Goal: Obtain resource: Download file/media

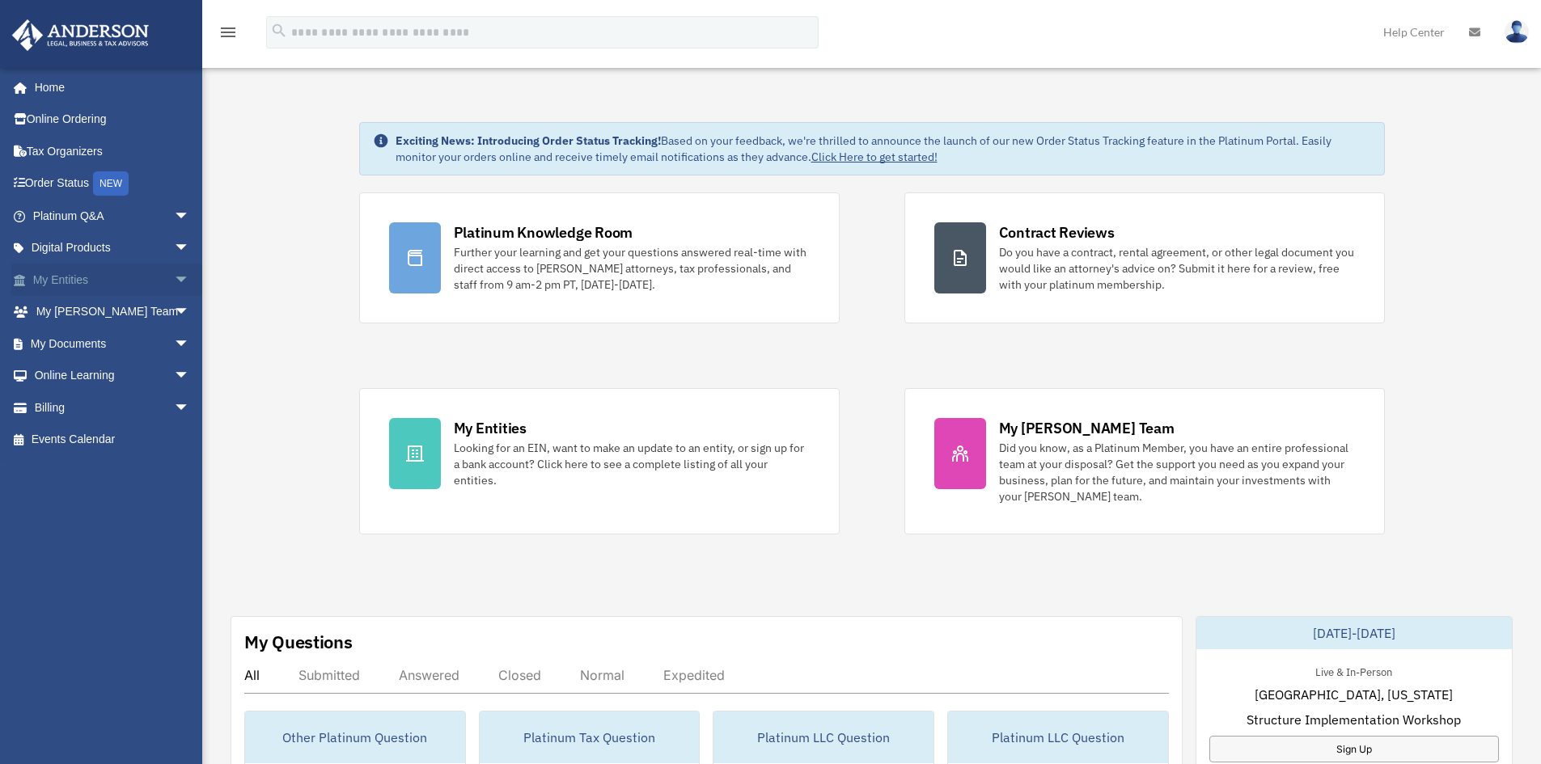
click at [174, 281] on span "arrow_drop_down" at bounding box center [190, 280] width 32 height 33
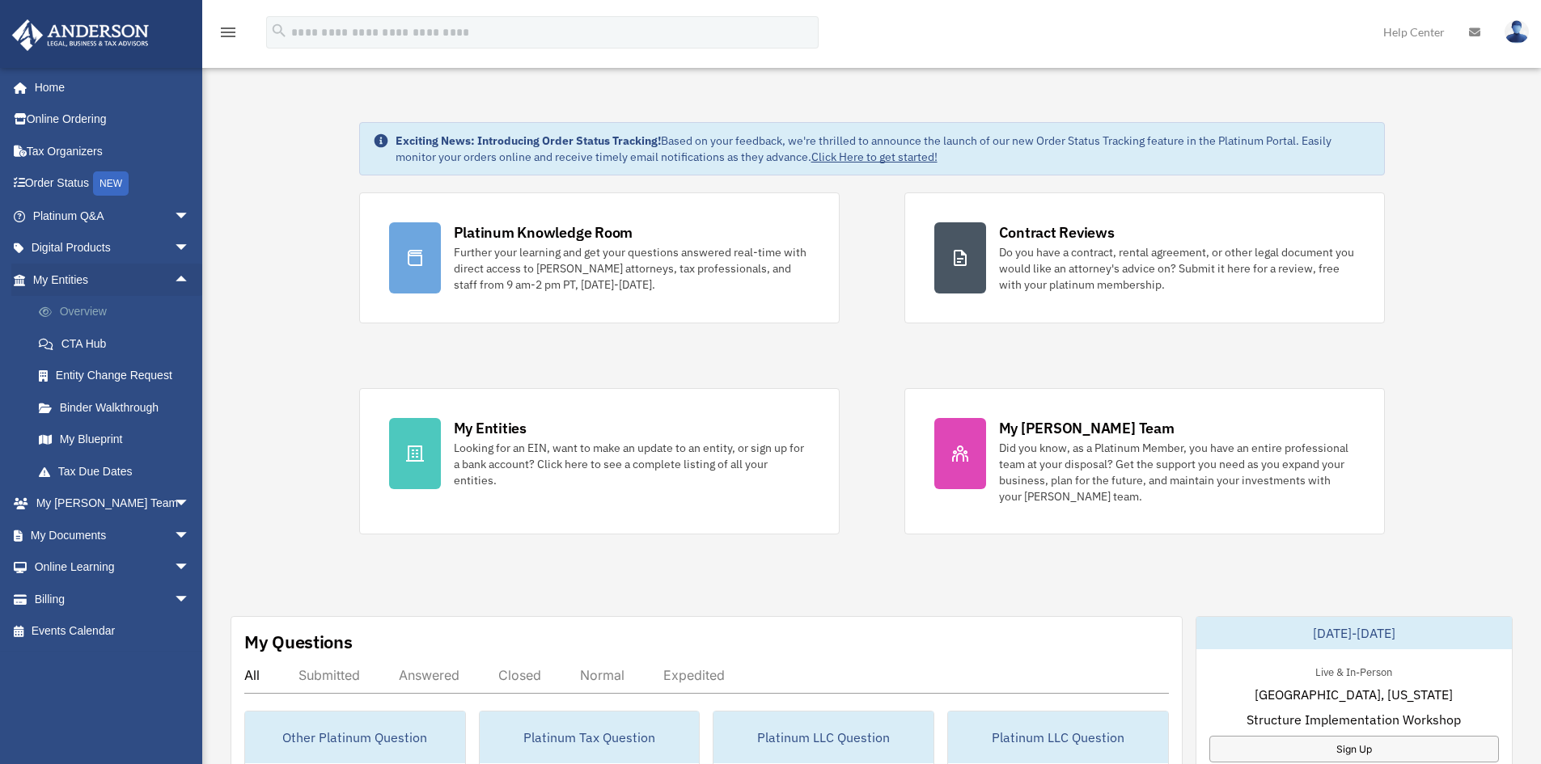
click at [106, 307] on link "Overview" at bounding box center [119, 312] width 192 height 32
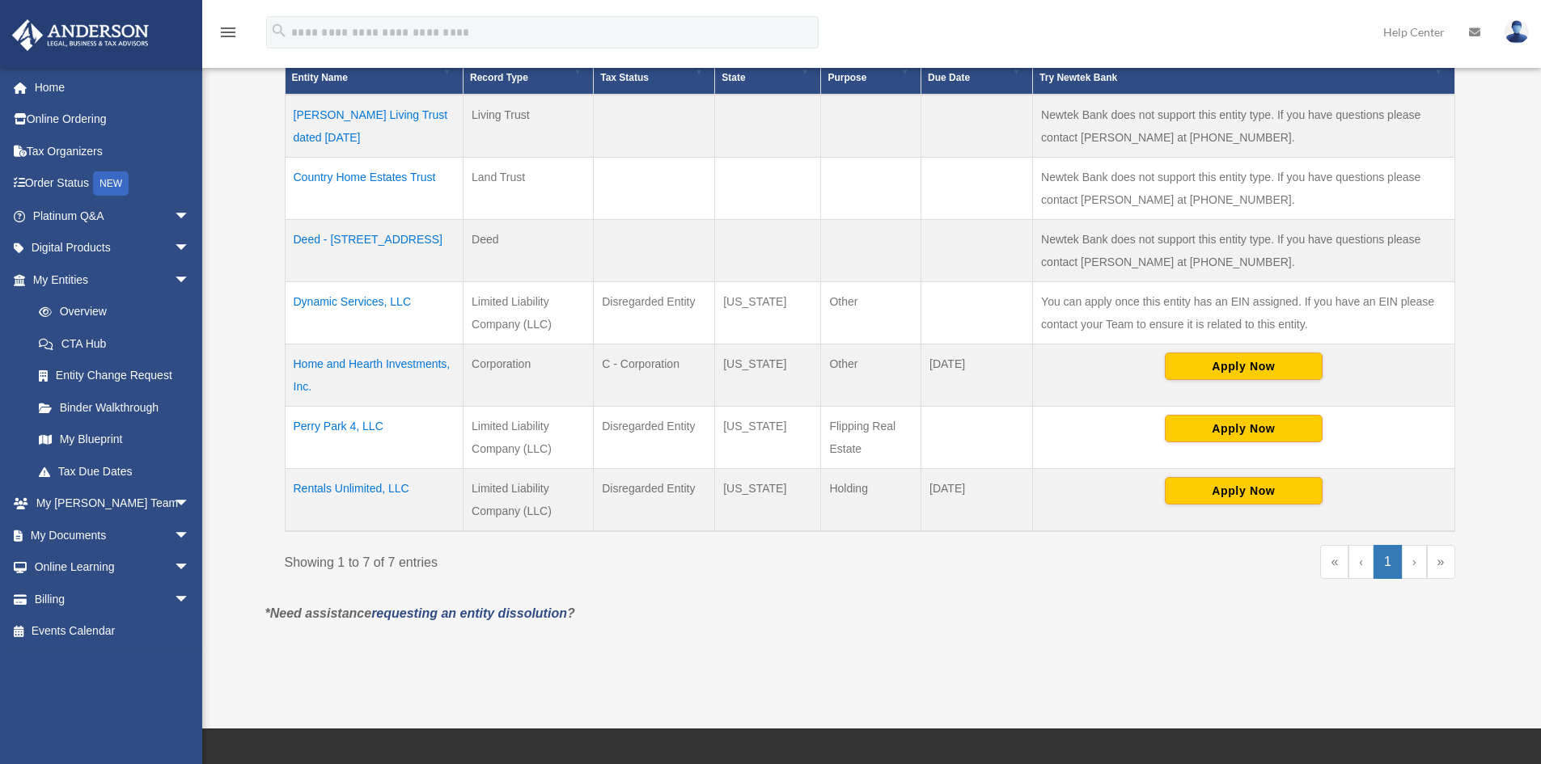
scroll to position [404, 0]
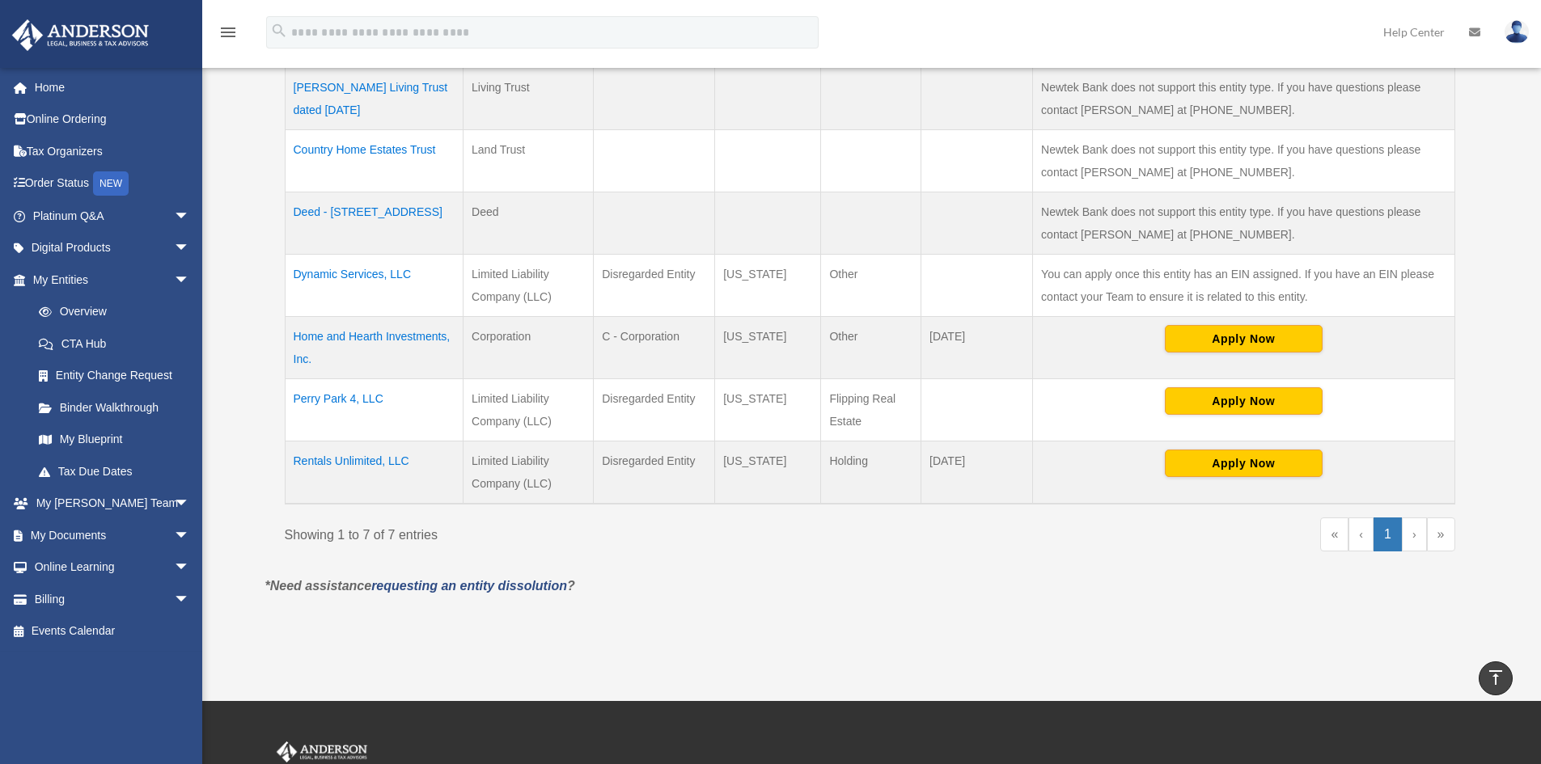
click at [339, 393] on td "Perry Park 4, LLC" at bounding box center [374, 410] width 179 height 62
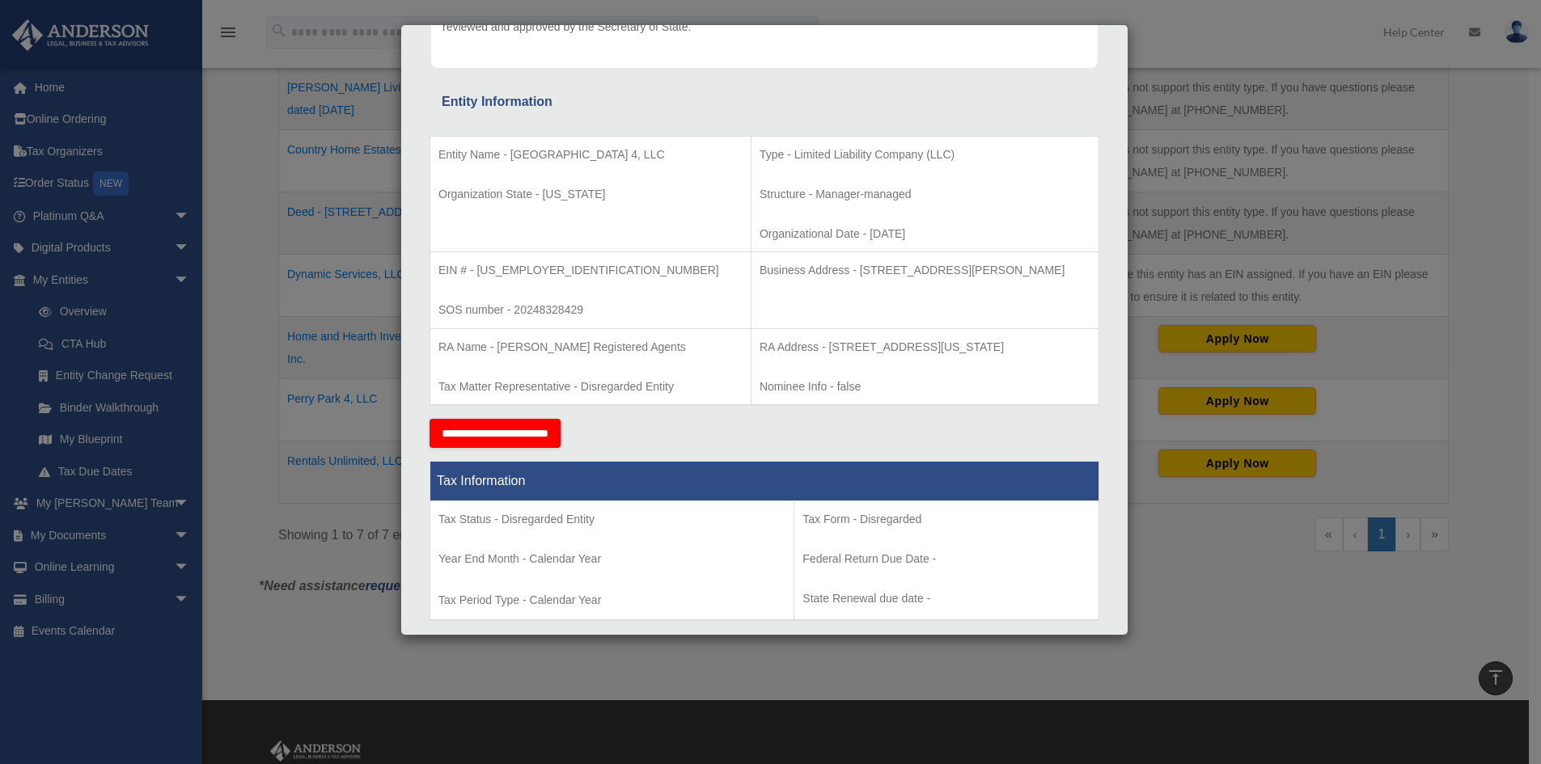
scroll to position [0, 0]
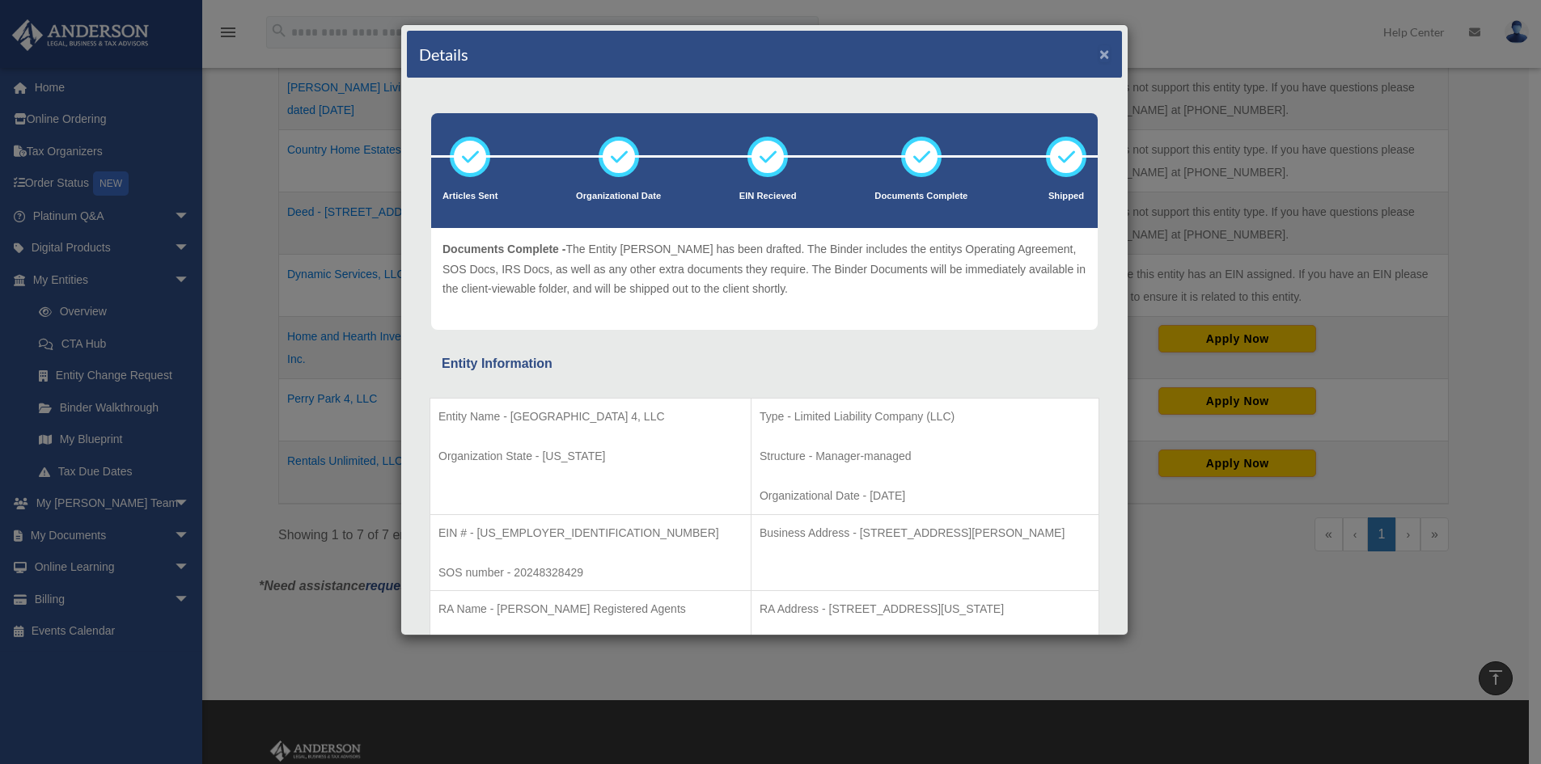
click at [1099, 49] on button "×" at bounding box center [1104, 53] width 11 height 17
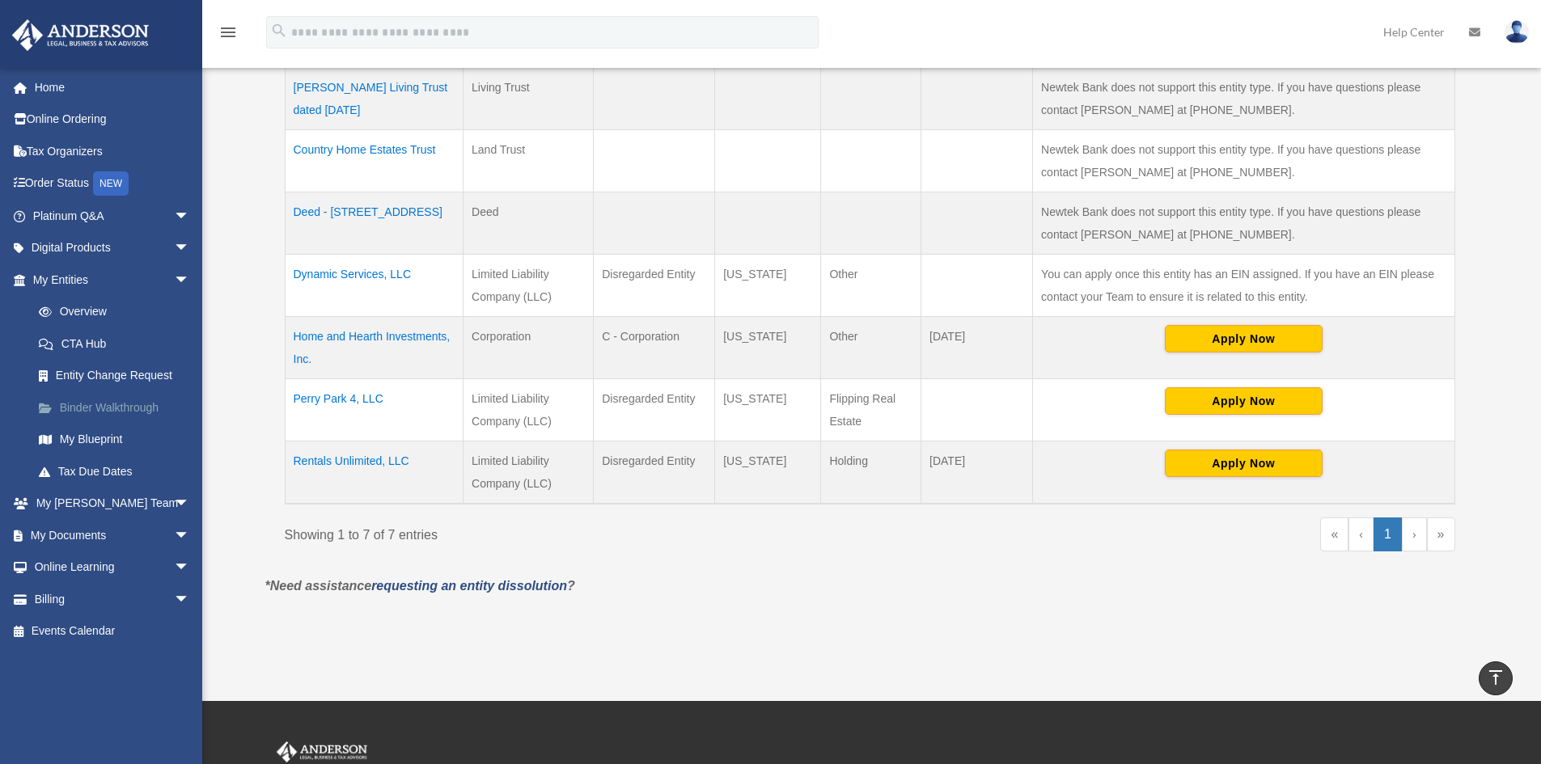
click at [130, 404] on link "Binder Walkthrough" at bounding box center [119, 407] width 192 height 32
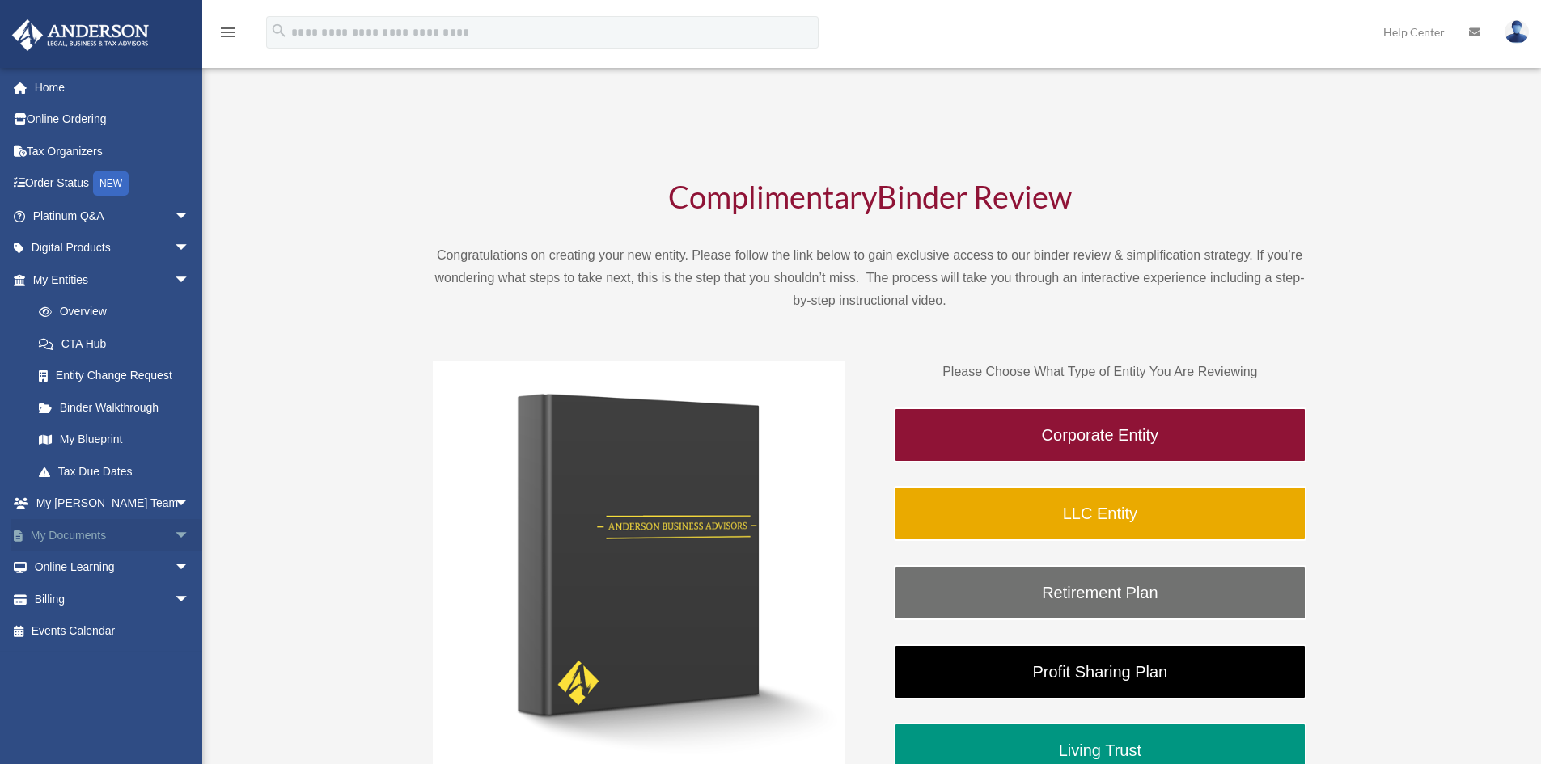
click at [174, 534] on span "arrow_drop_down" at bounding box center [190, 535] width 32 height 33
click at [71, 570] on link "Box" at bounding box center [119, 568] width 192 height 32
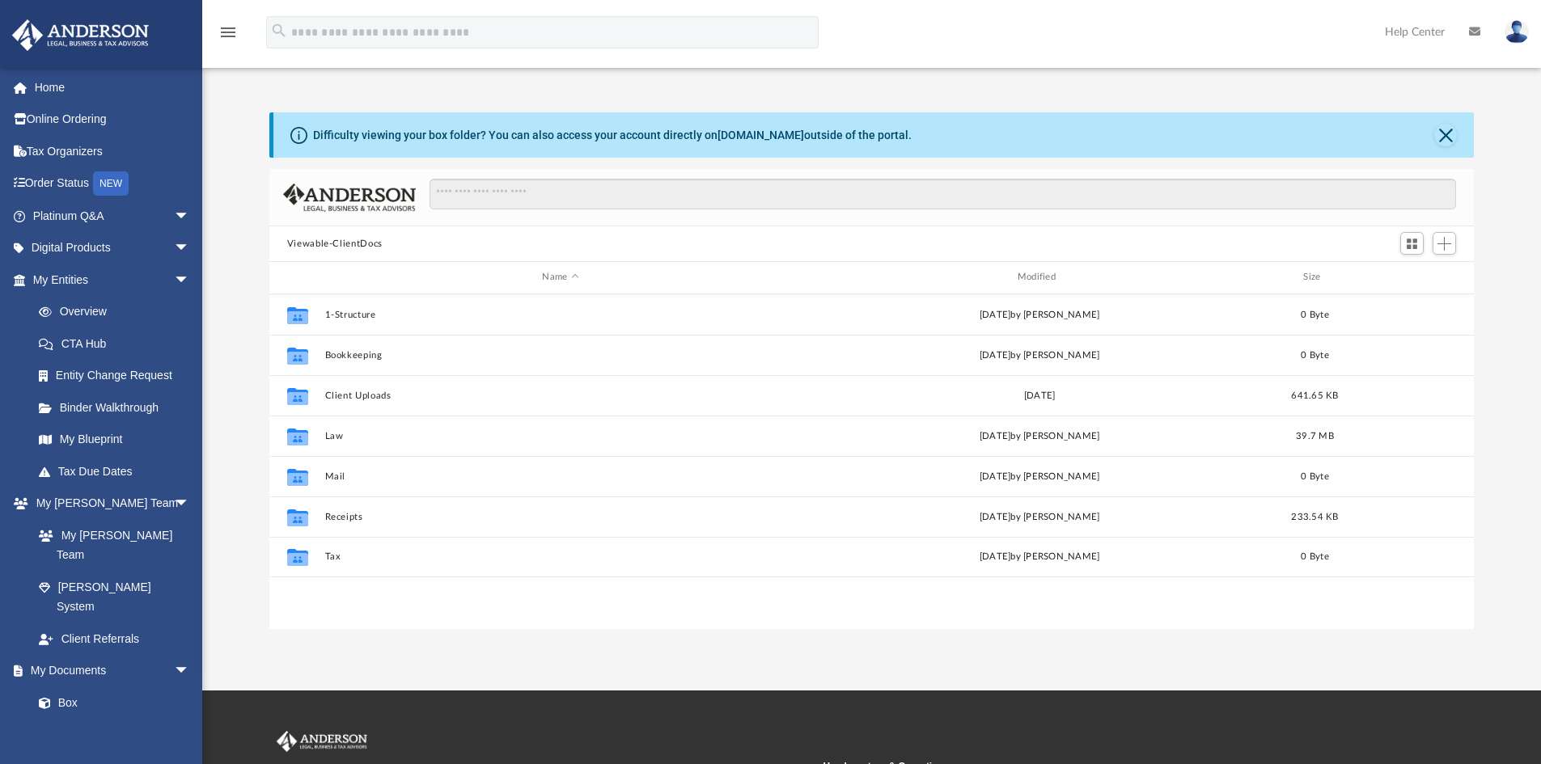
scroll to position [356, 1192]
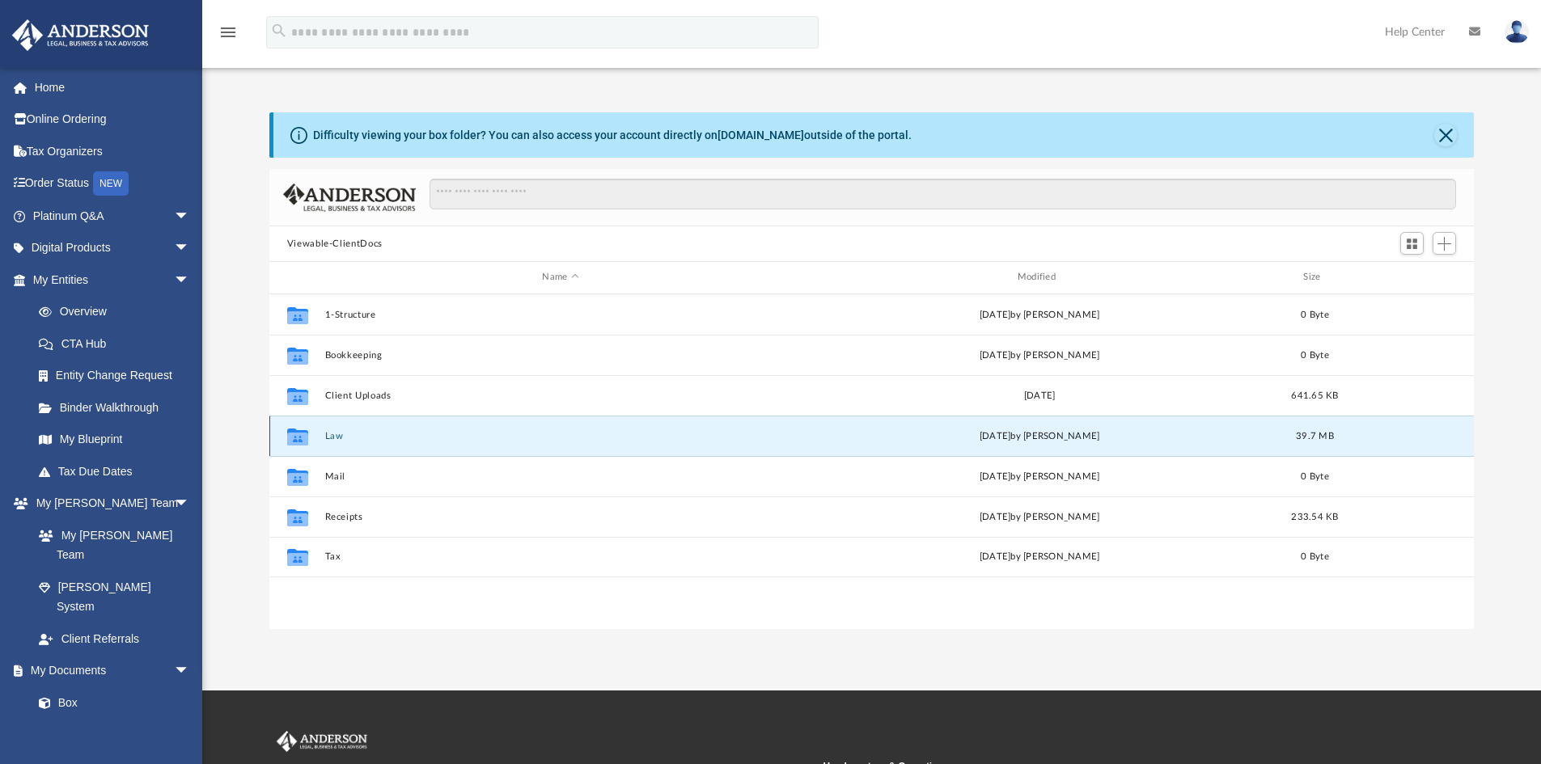
click at [326, 434] on button "Law" at bounding box center [559, 436] width 471 height 11
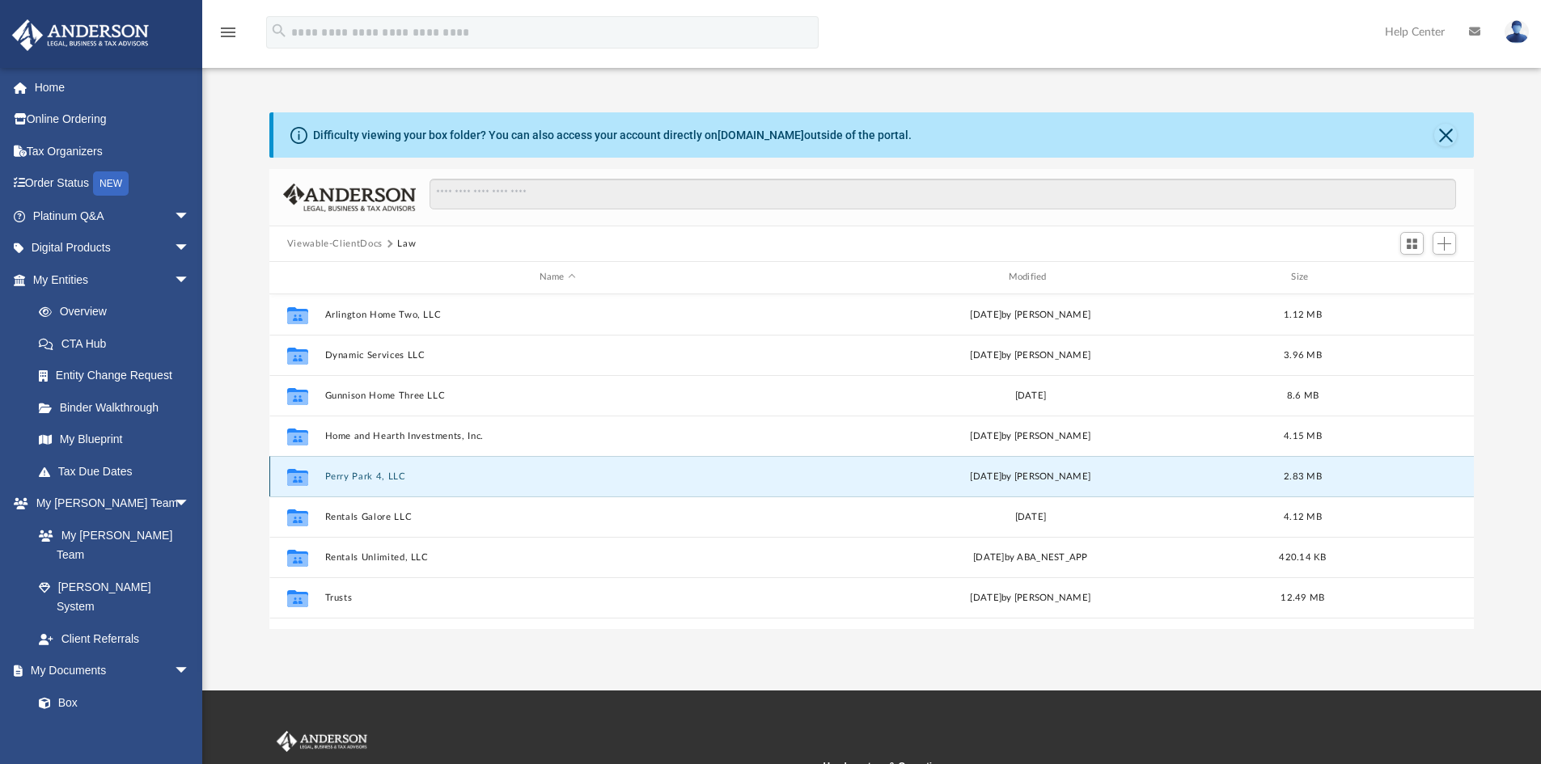
click at [344, 474] on button "Perry Park 4, LLC" at bounding box center [557, 476] width 466 height 11
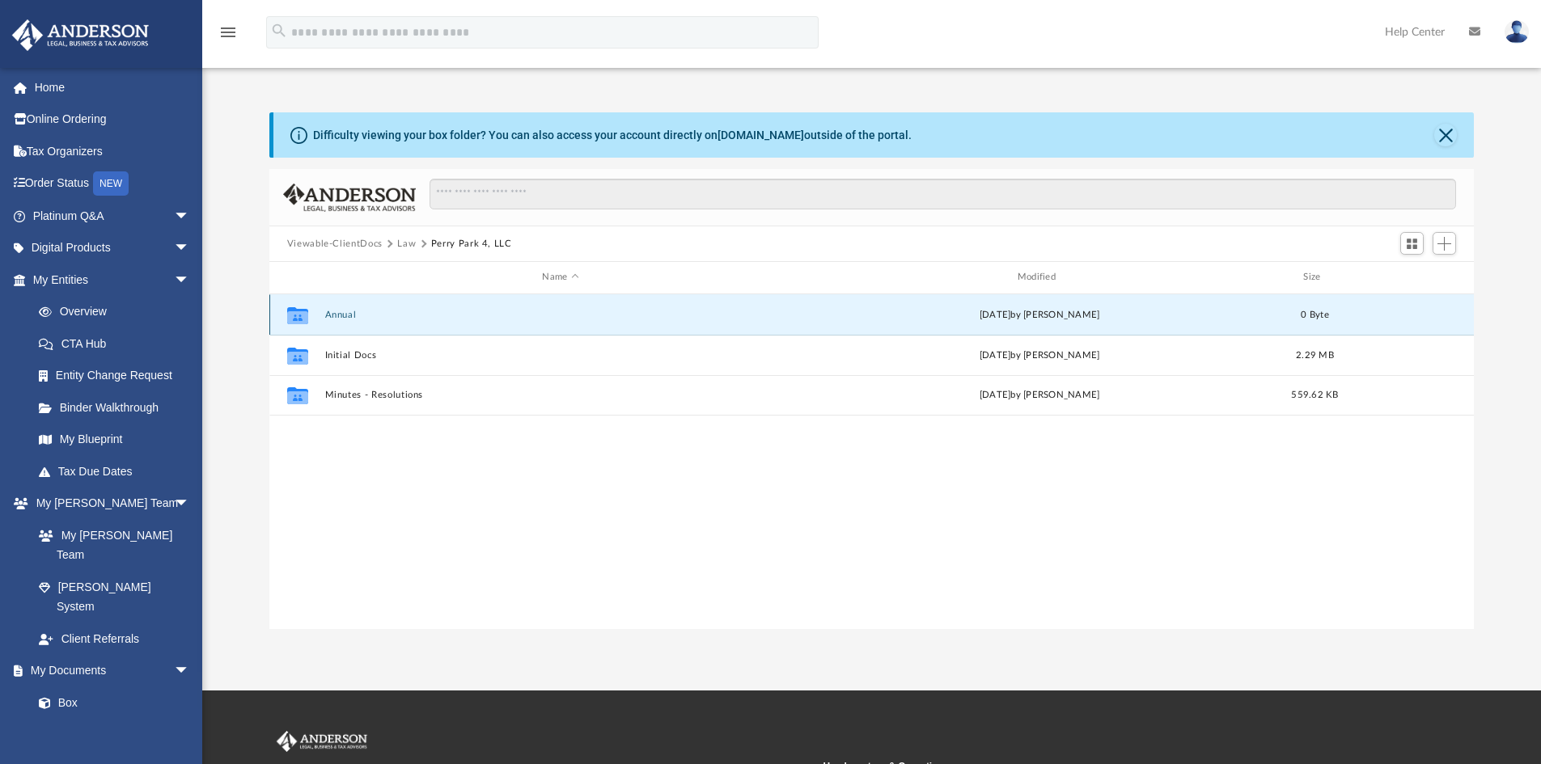
click at [340, 311] on button "Annual" at bounding box center [559, 315] width 471 height 11
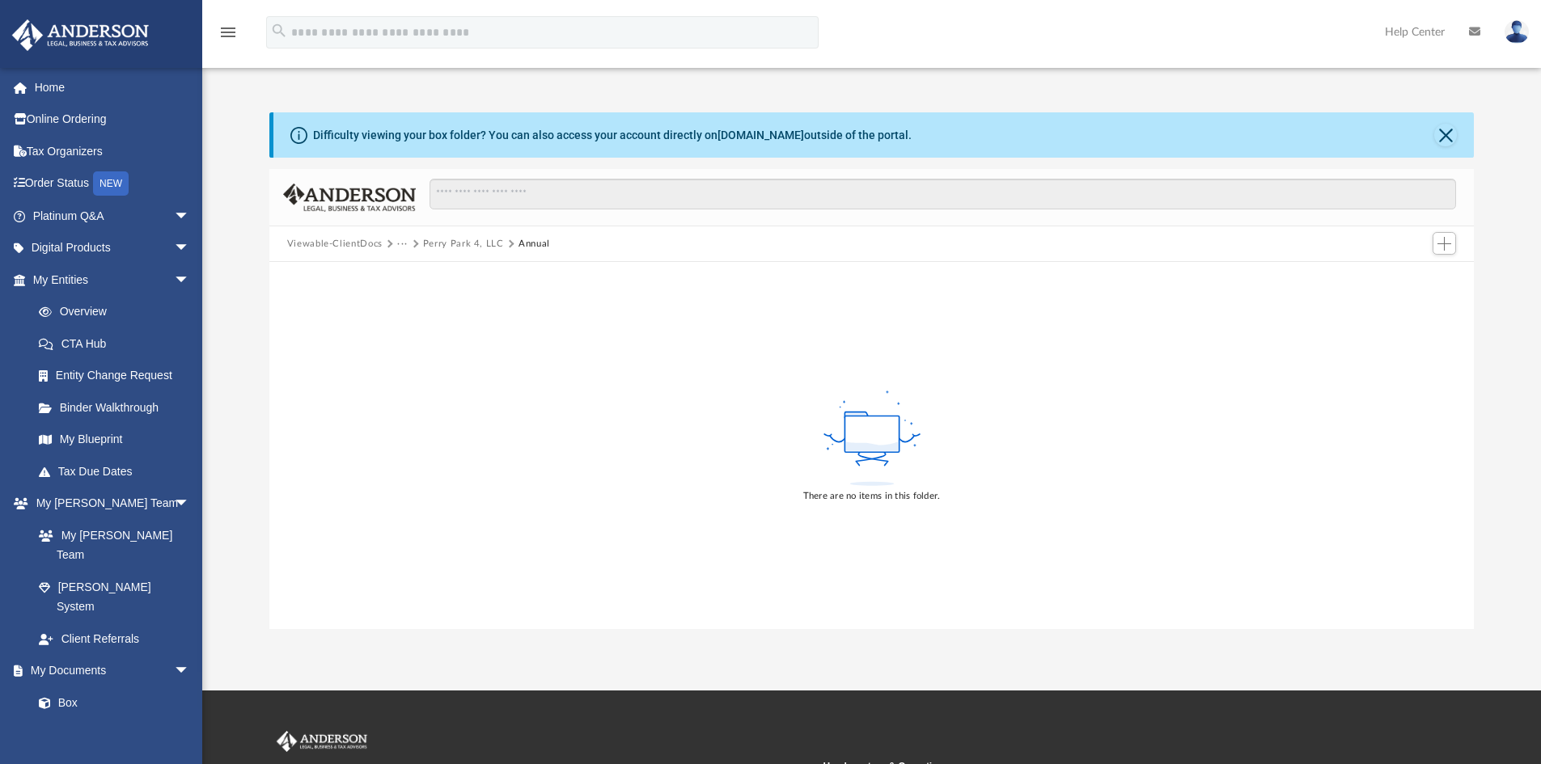
click at [442, 241] on button "Perry Park 4, LLC" at bounding box center [463, 244] width 81 height 15
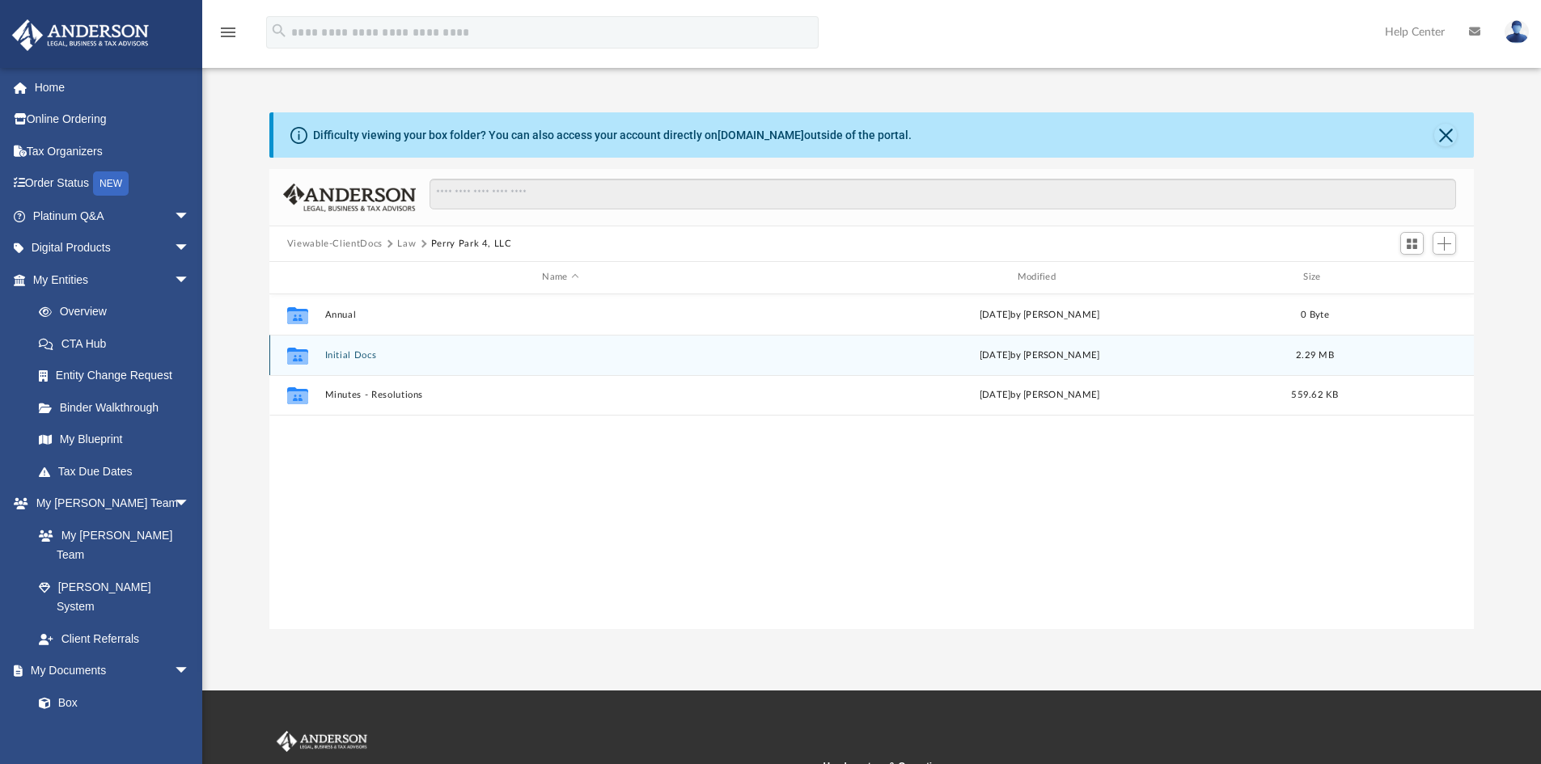
click at [335, 351] on button "Initial Docs" at bounding box center [559, 355] width 471 height 11
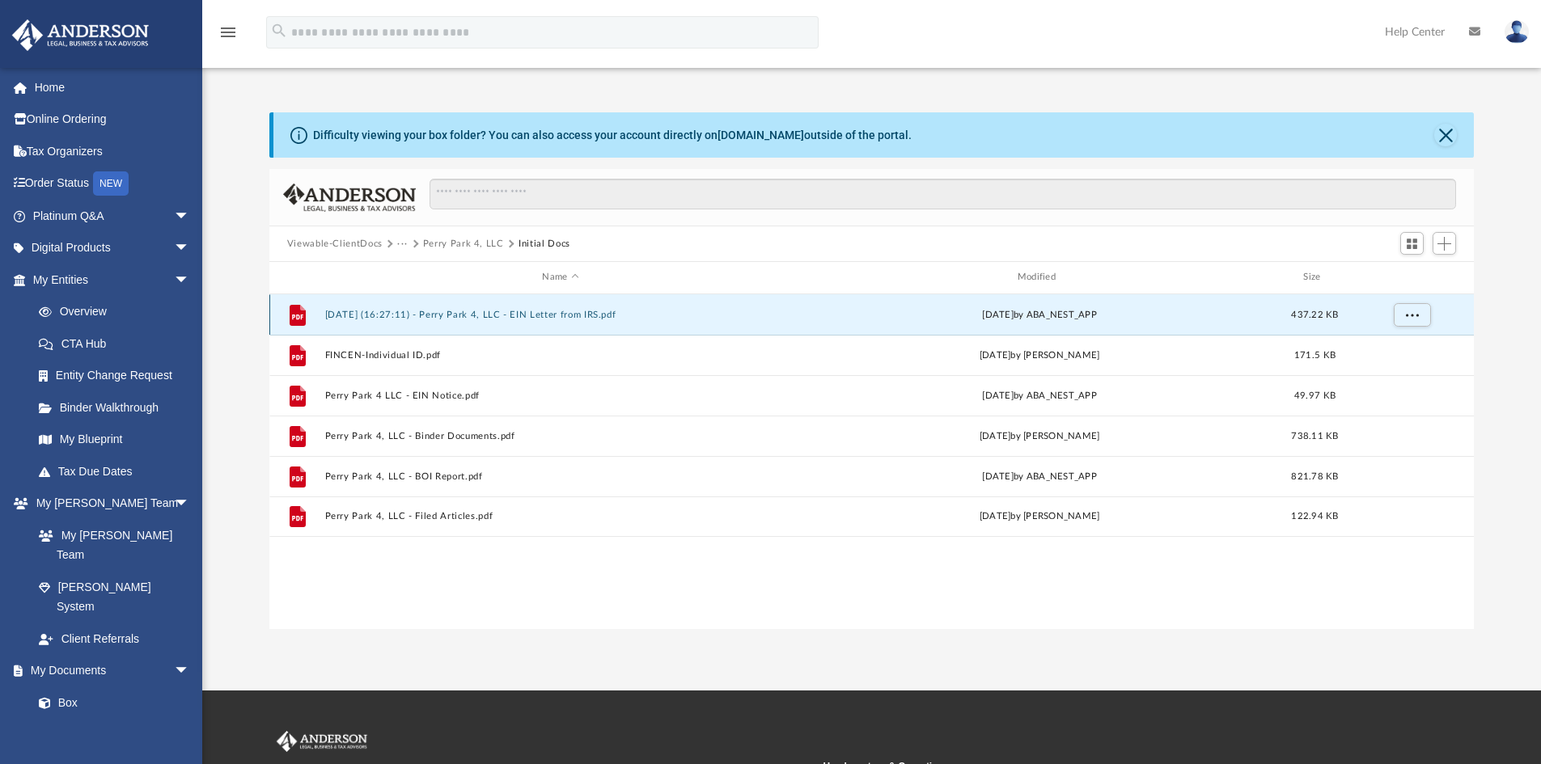
click at [410, 313] on button "2025.01.06 (16:27:11) - Perry Park 4, LLC - EIN Letter from IRS.pdf" at bounding box center [559, 315] width 471 height 11
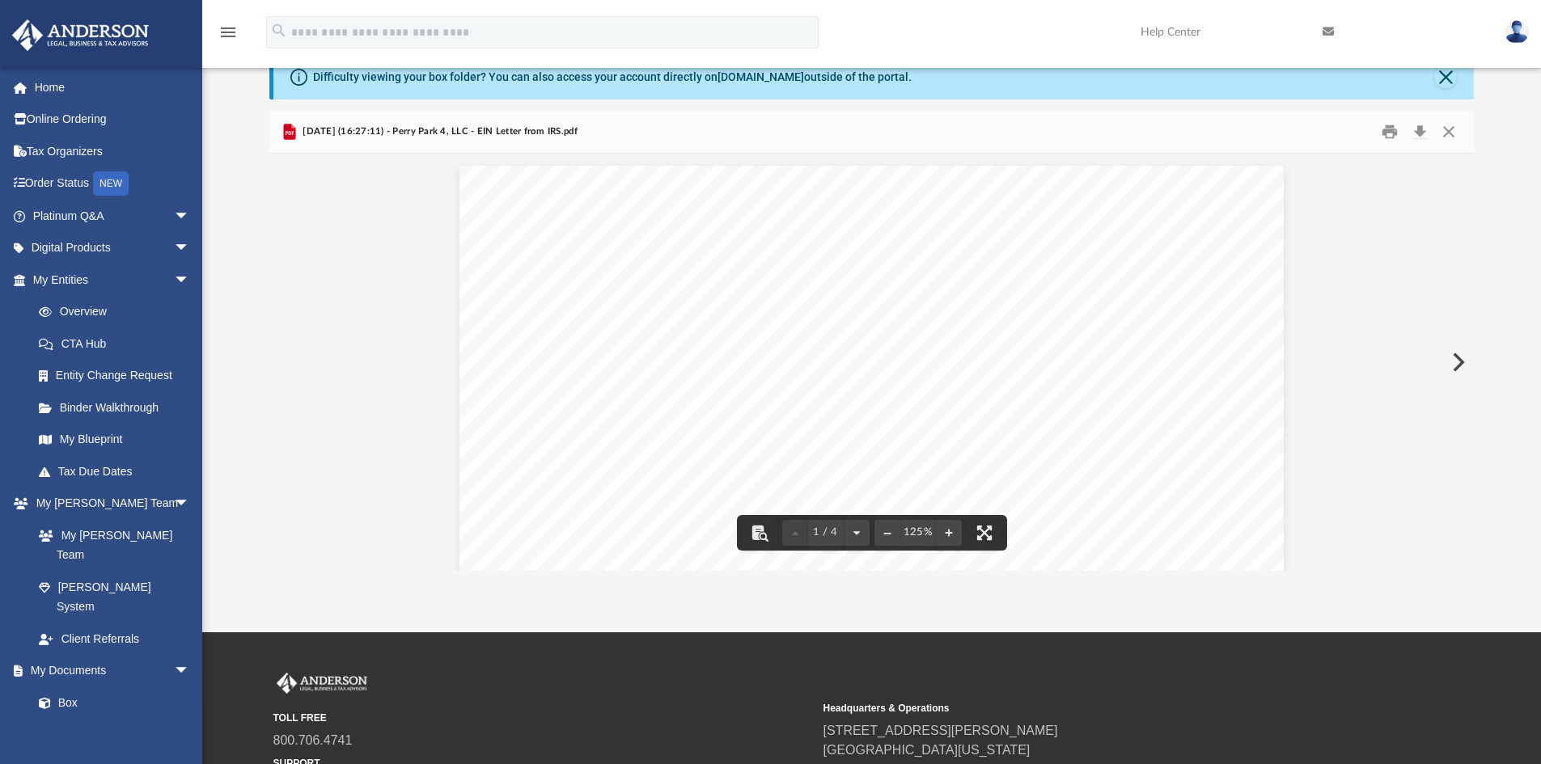
scroll to position [0, 0]
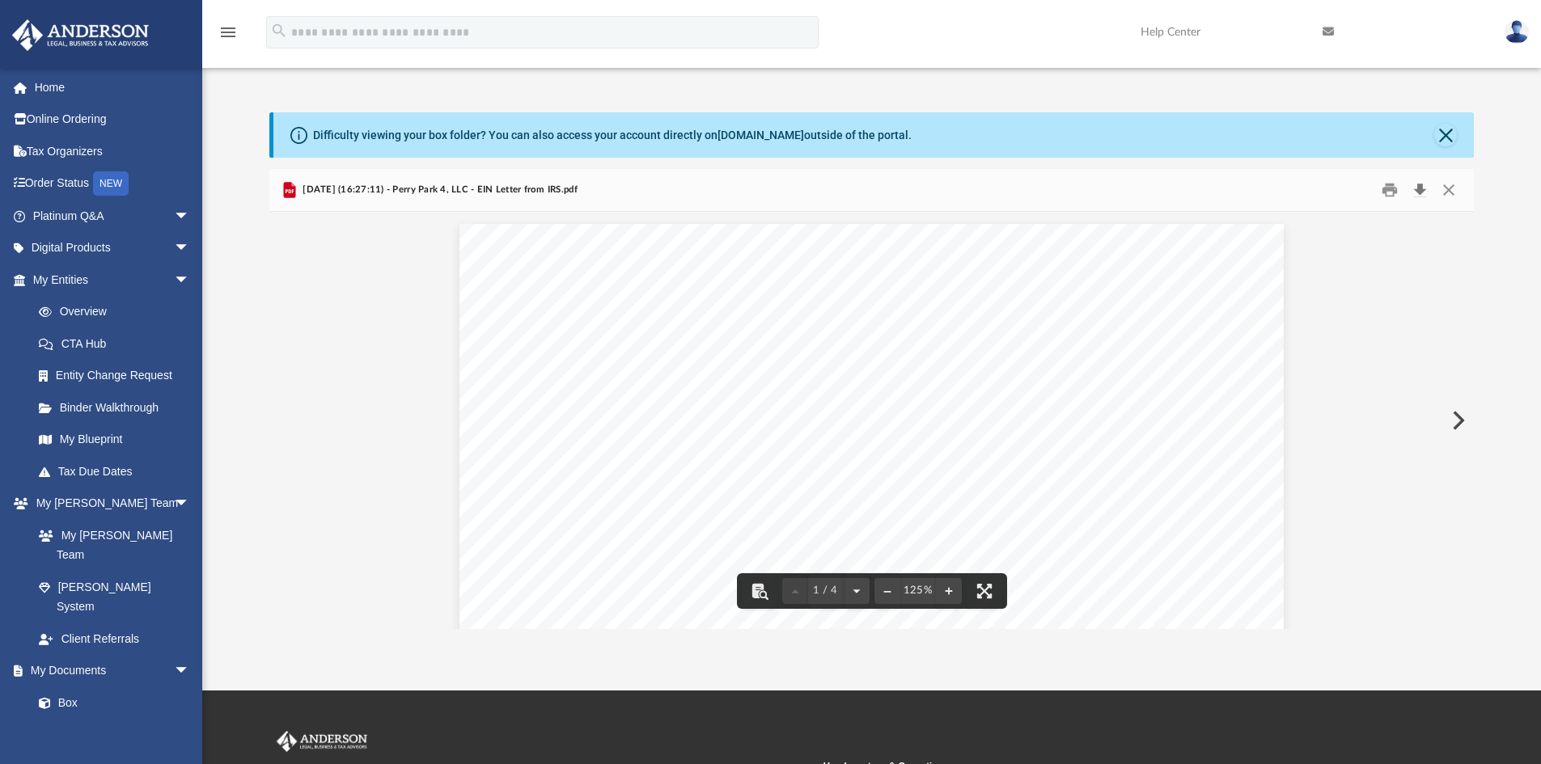
click at [1422, 188] on button "Download" at bounding box center [1419, 190] width 29 height 25
click at [1456, 188] on button "Close" at bounding box center [1448, 190] width 29 height 25
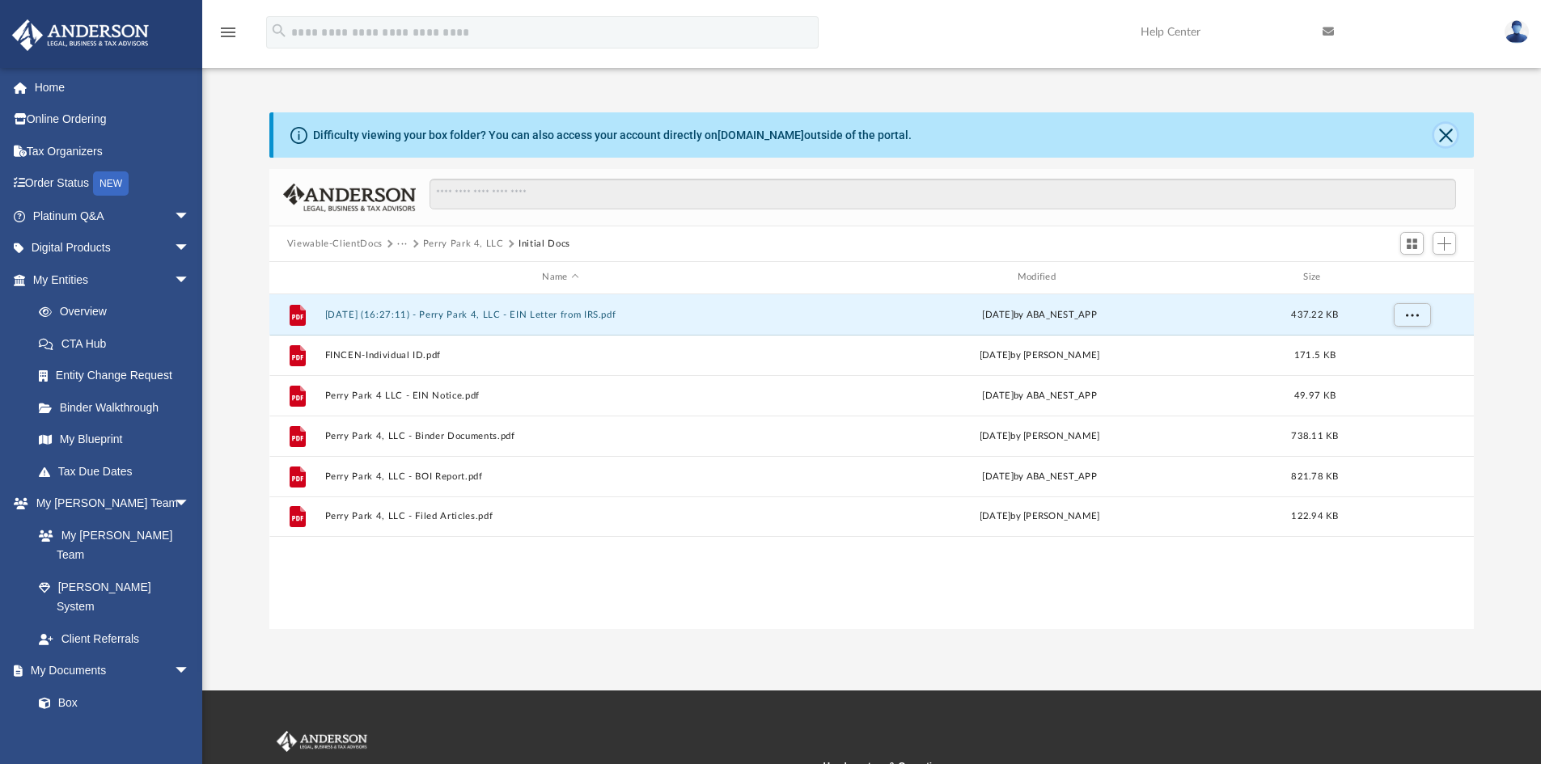
click at [1449, 133] on button "Close" at bounding box center [1445, 135] width 23 height 23
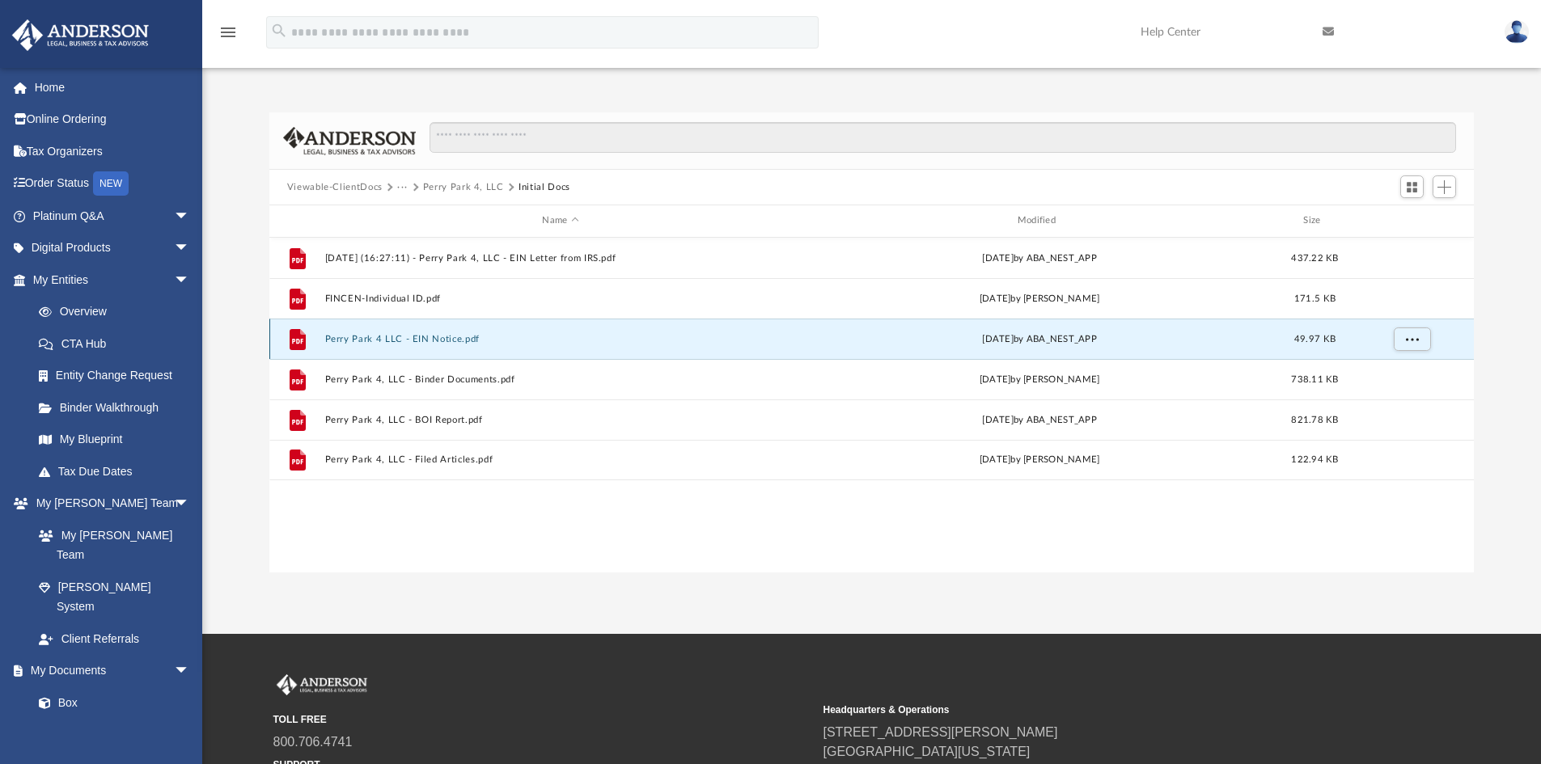
click at [427, 335] on button "Perry Park 4 LLC - EIN Notice.pdf" at bounding box center [559, 339] width 471 height 11
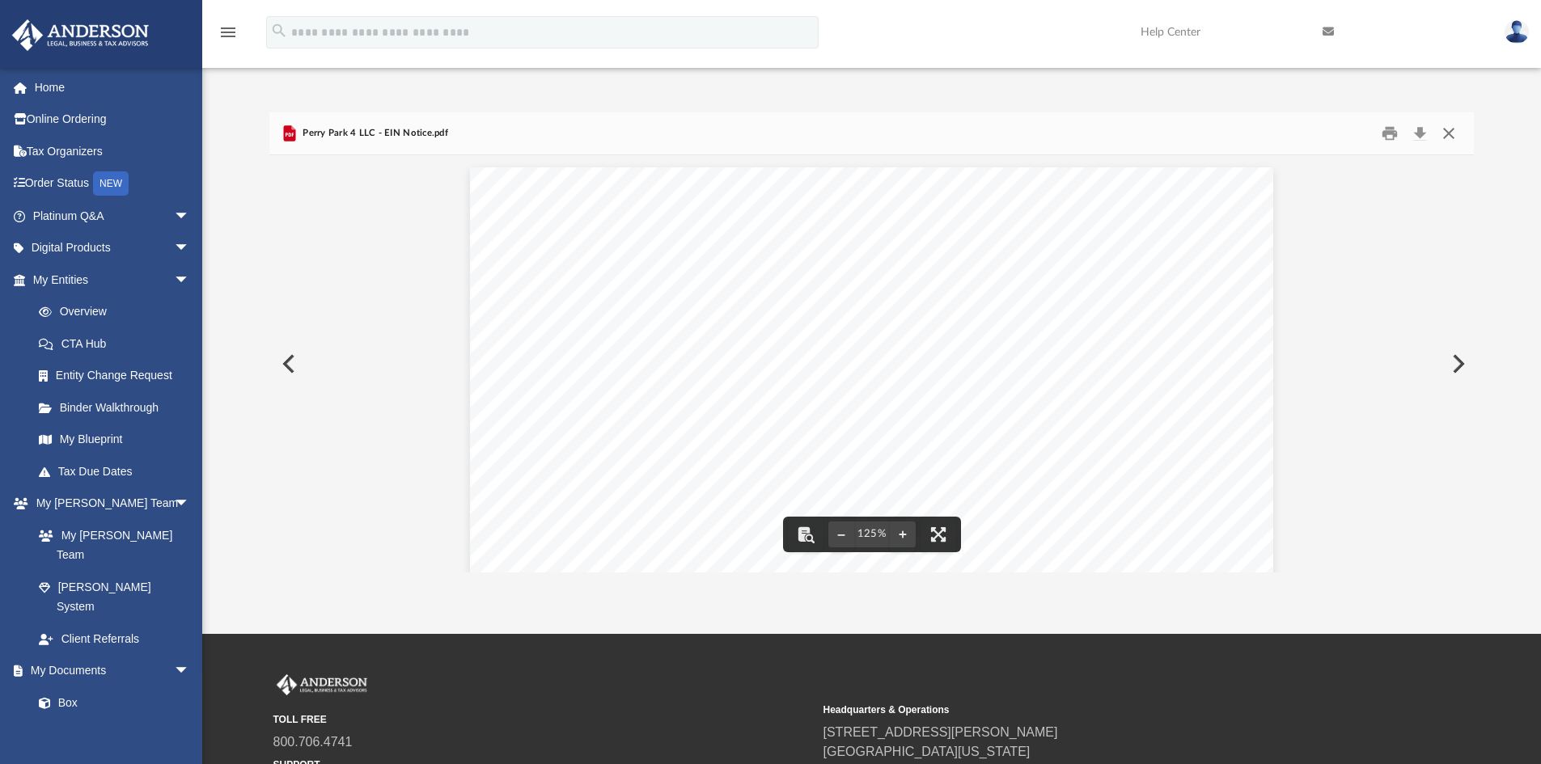
click at [1450, 132] on button "Close" at bounding box center [1448, 133] width 29 height 25
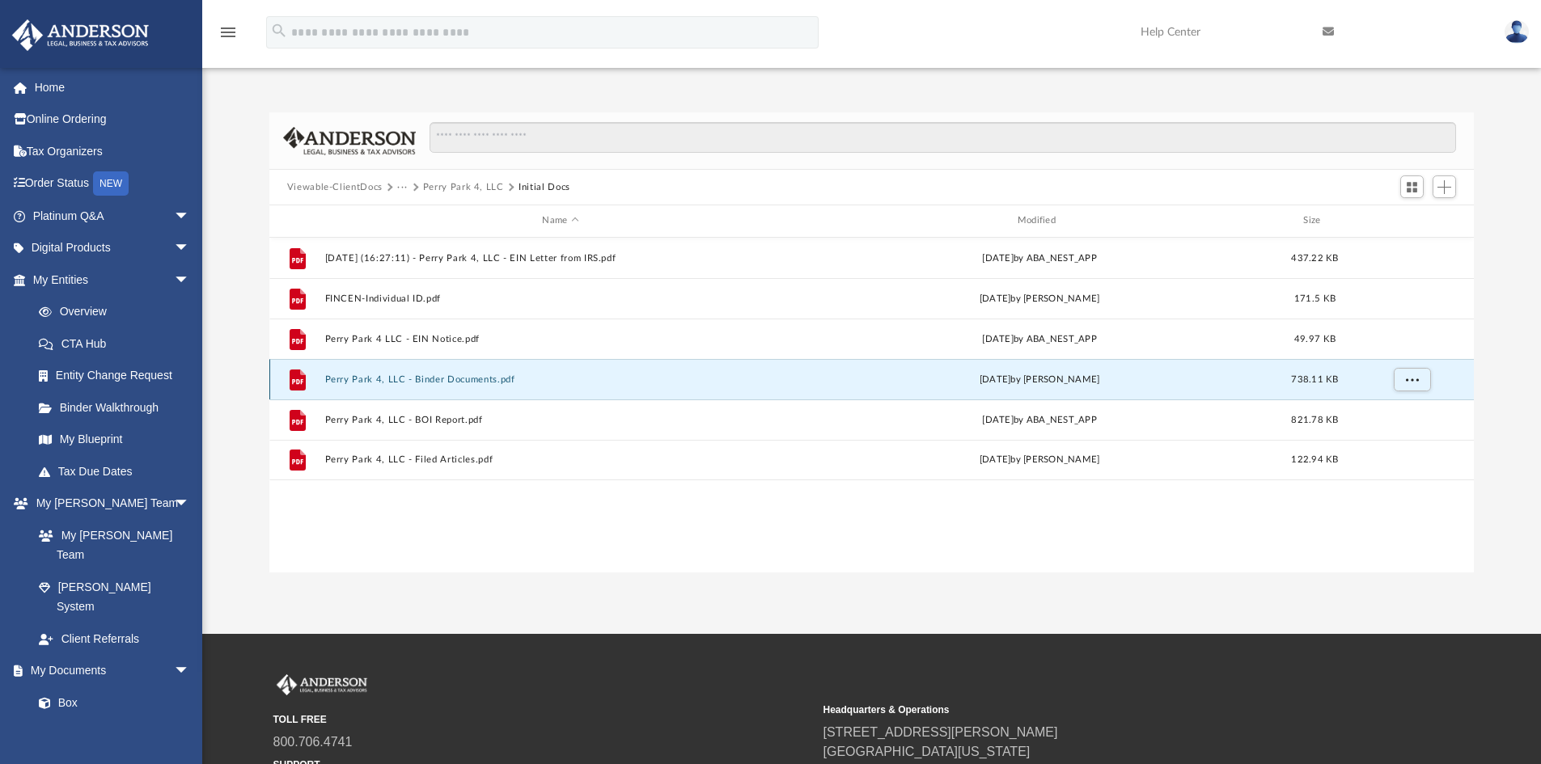
click at [453, 378] on button "Perry Park 4, LLC - Binder Documents.pdf" at bounding box center [559, 379] width 471 height 11
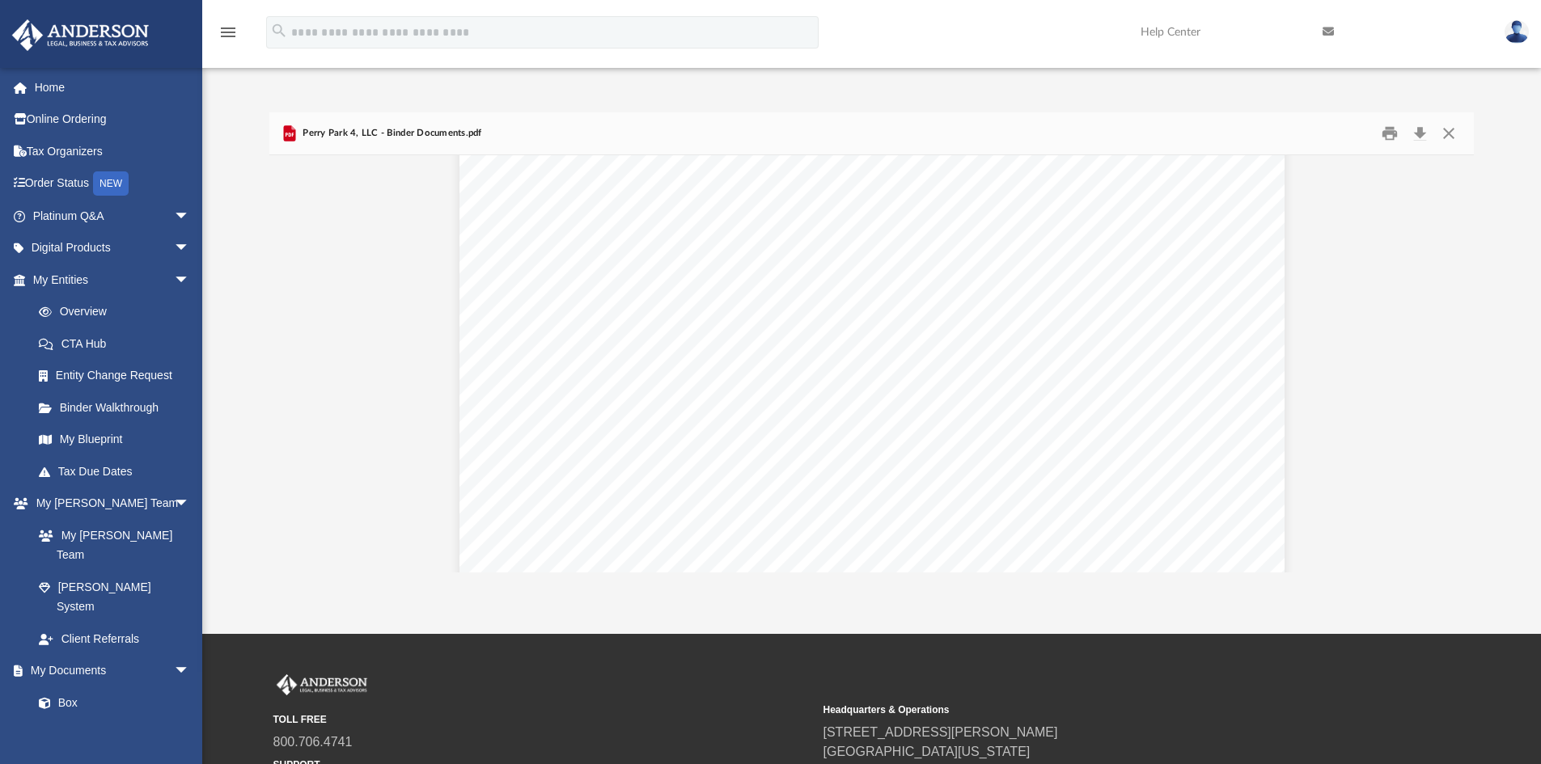
scroll to position [1456, 0]
click at [1424, 132] on button "Download" at bounding box center [1419, 133] width 29 height 25
click at [1220, 326] on div "Corporate Transparency Act IMPORTANT NOTICE The Corporate Transparency Act (CTA…" at bounding box center [871, 336] width 825 height 1067
click at [1444, 131] on button "Close" at bounding box center [1448, 133] width 29 height 25
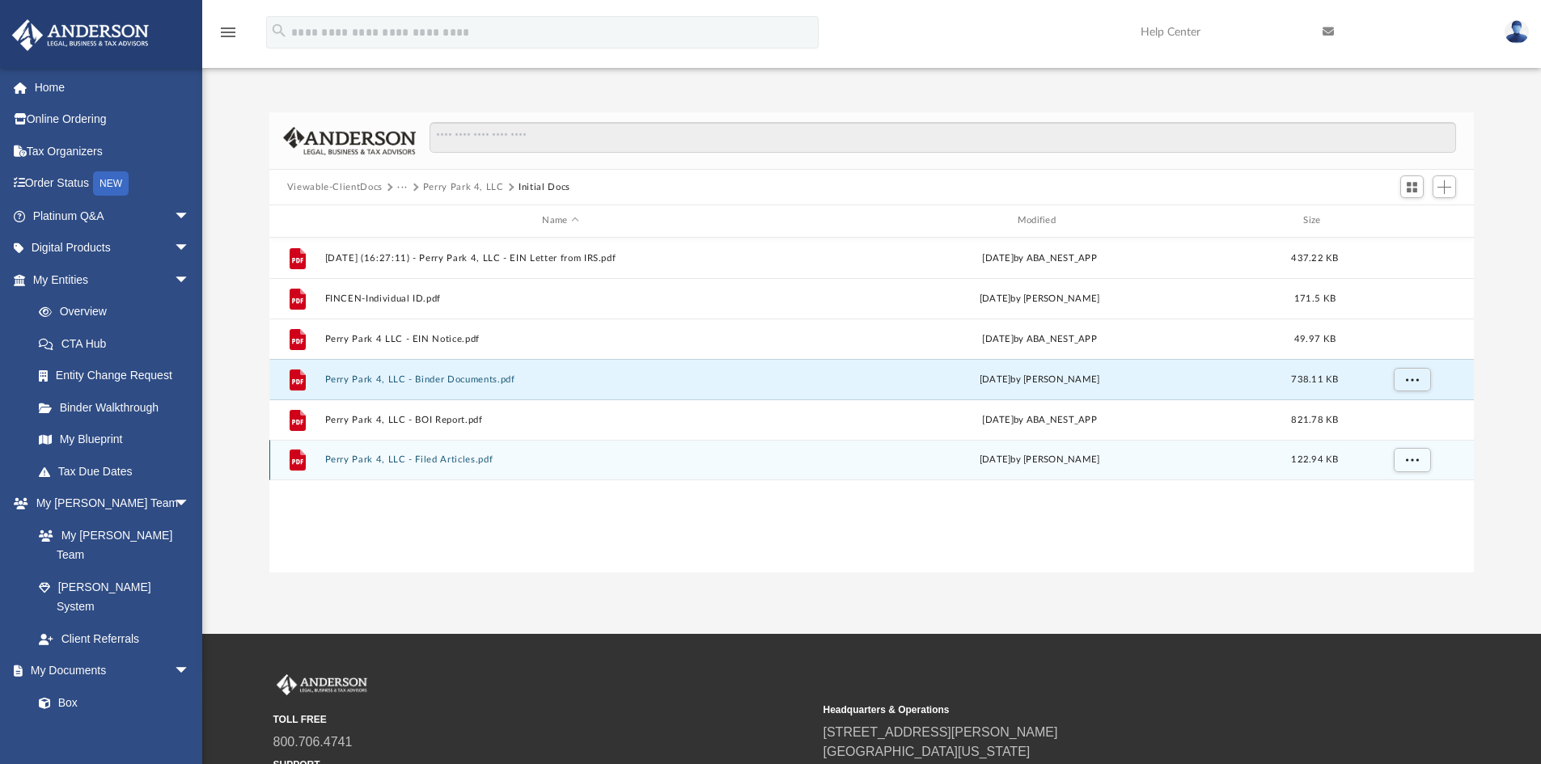
click at [428, 459] on button "Perry Park 4, LLC - Filed Articles.pdf" at bounding box center [559, 459] width 471 height 11
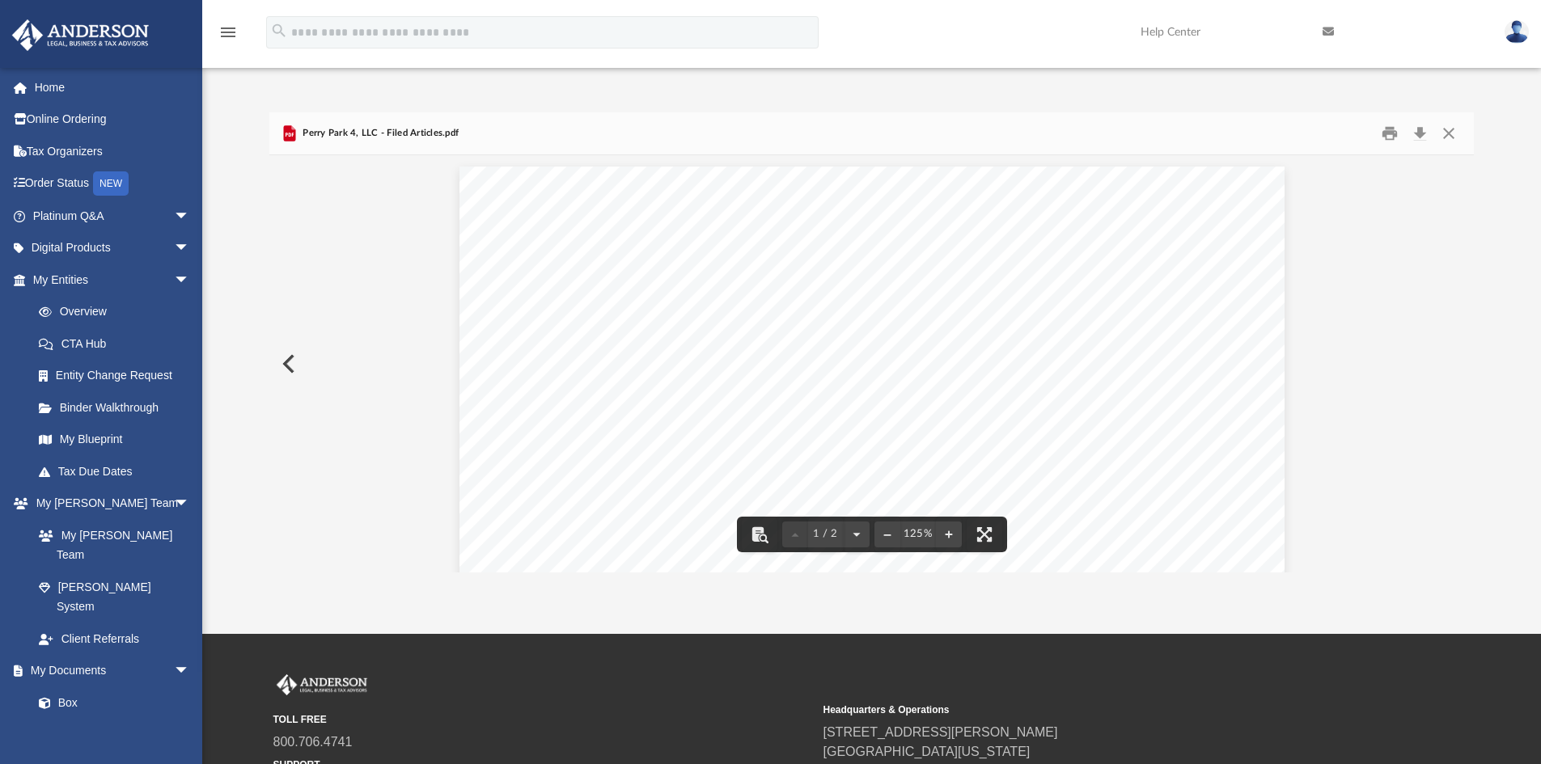
scroll to position [0, 0]
click at [1418, 126] on button "Download" at bounding box center [1419, 133] width 29 height 25
click at [1089, 123] on div "Perry Park 4, LLC - Filed Articles.pdf" at bounding box center [871, 133] width 1205 height 43
click at [1450, 133] on button "Close" at bounding box center [1448, 133] width 29 height 25
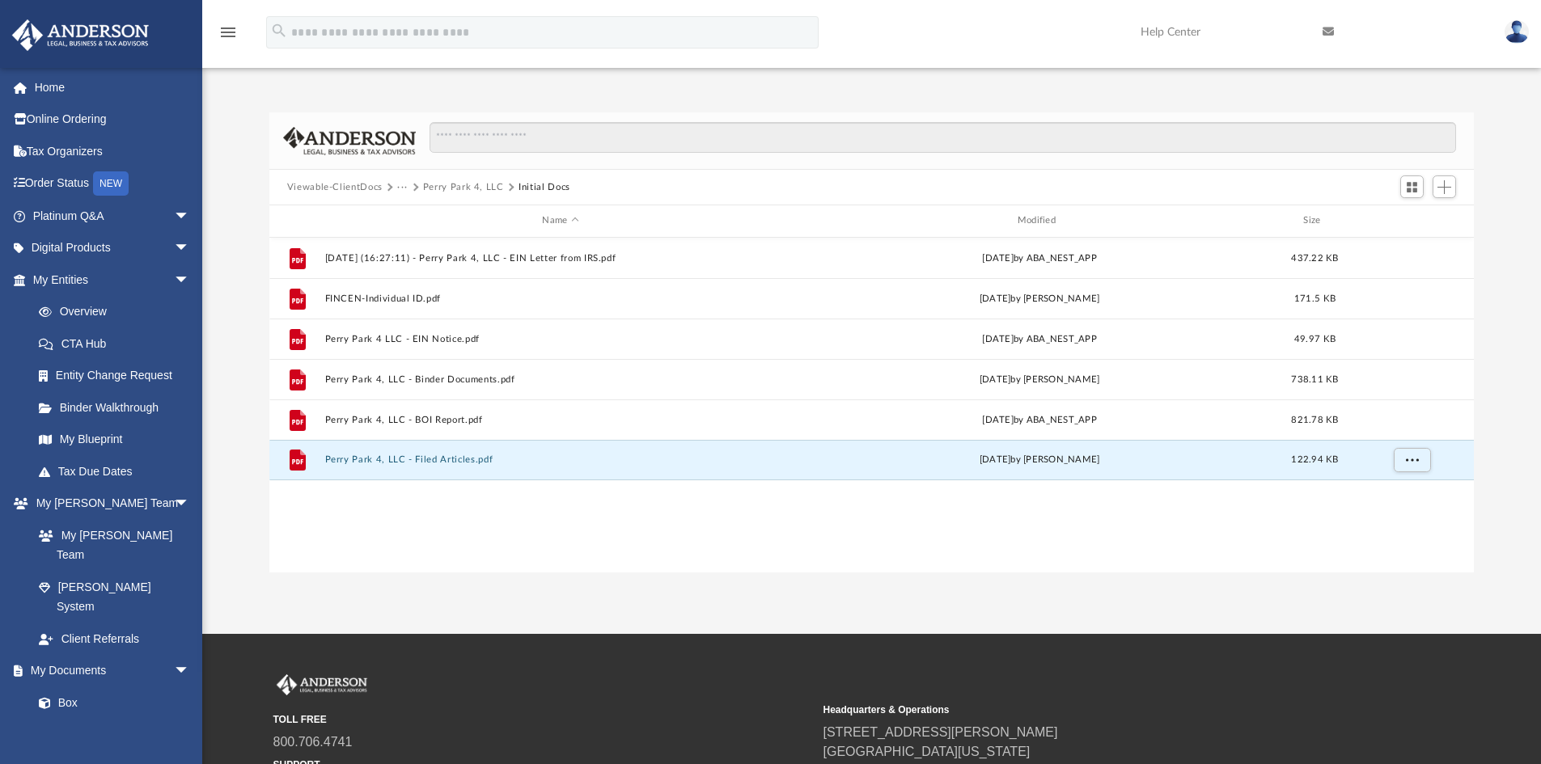
click at [346, 184] on button "Viewable-ClientDocs" at bounding box center [334, 187] width 95 height 15
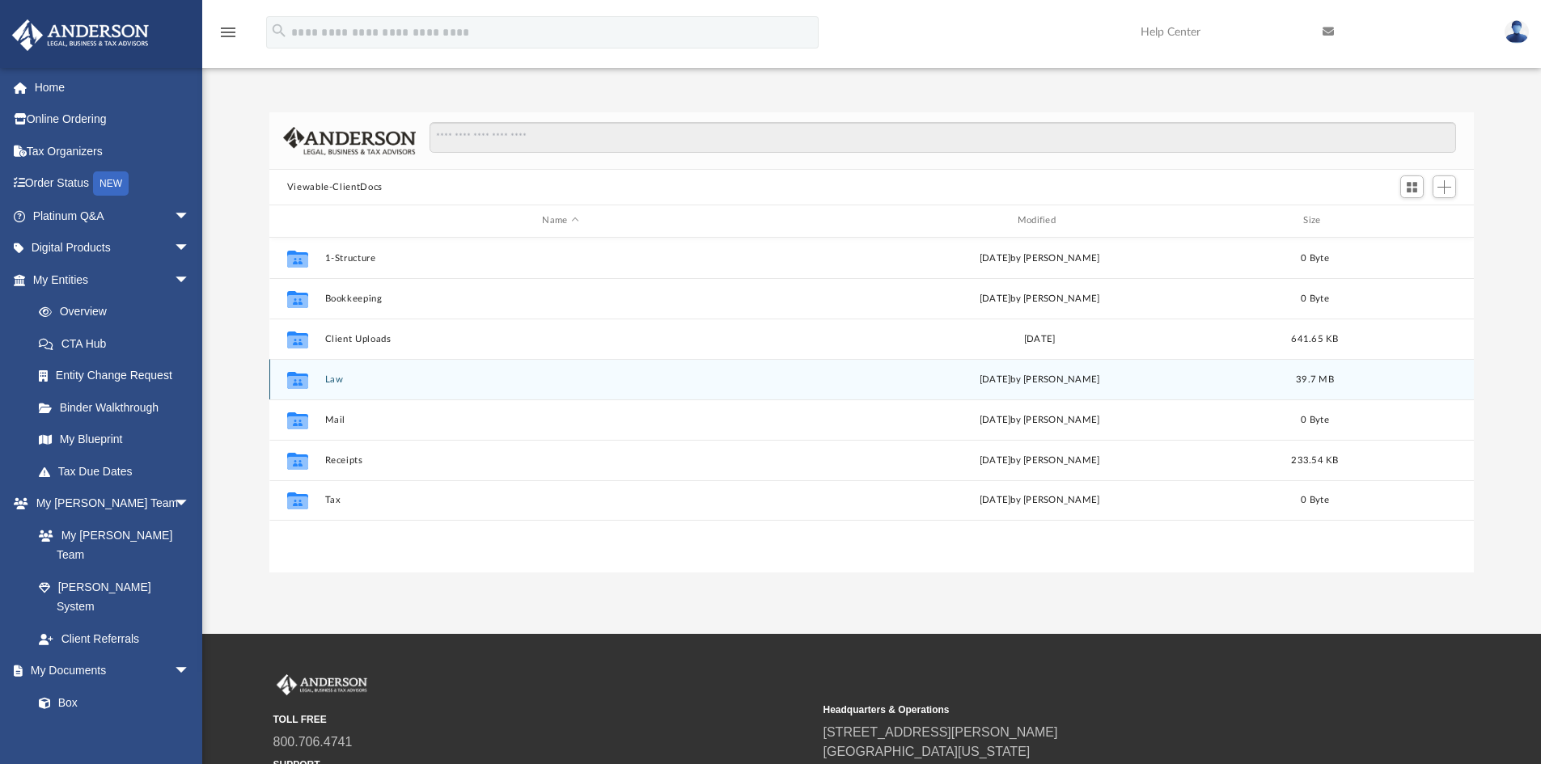
click at [332, 378] on button "Law" at bounding box center [559, 379] width 471 height 11
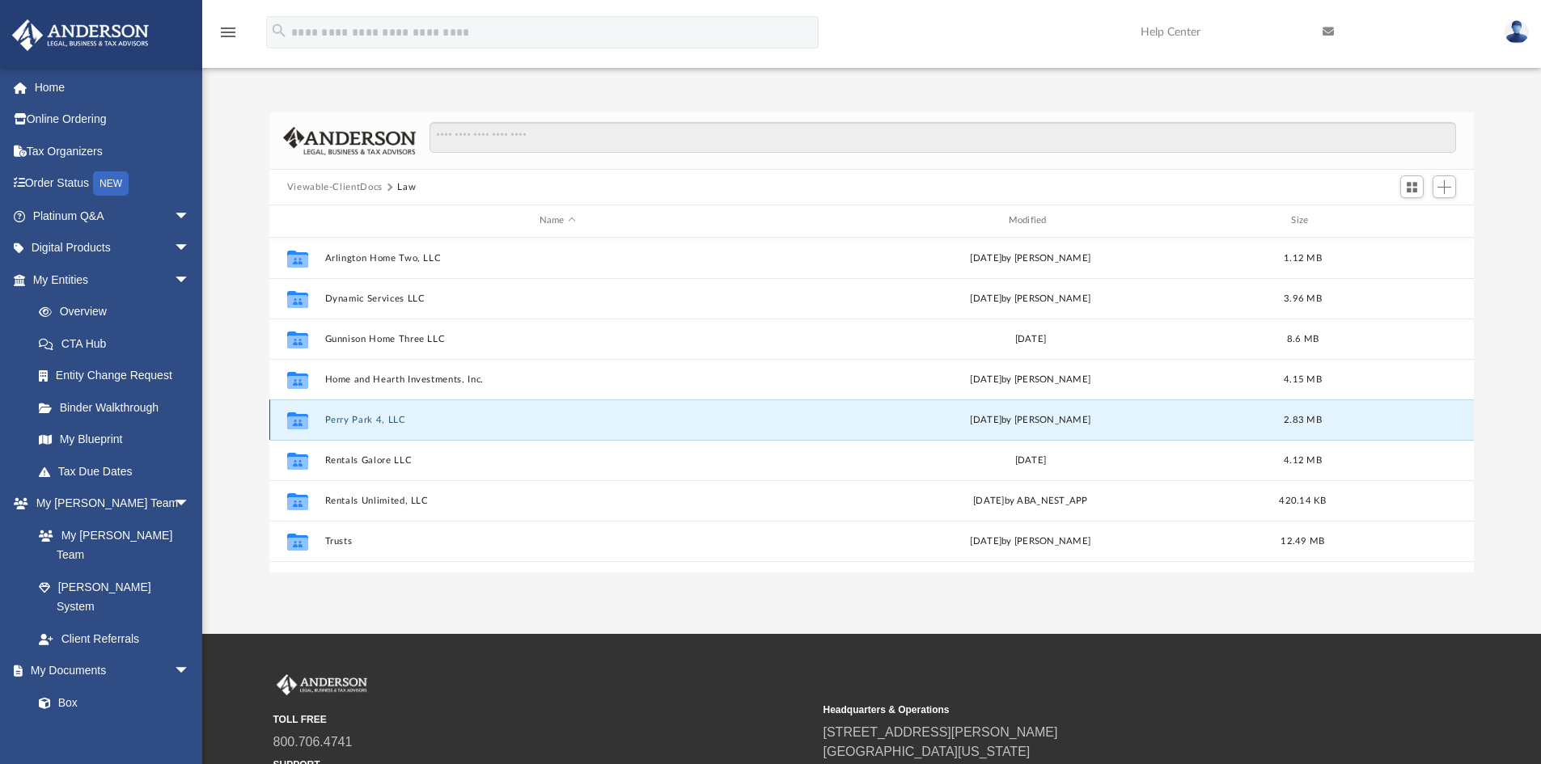
click at [354, 416] on button "Perry Park 4, LLC" at bounding box center [557, 420] width 466 height 11
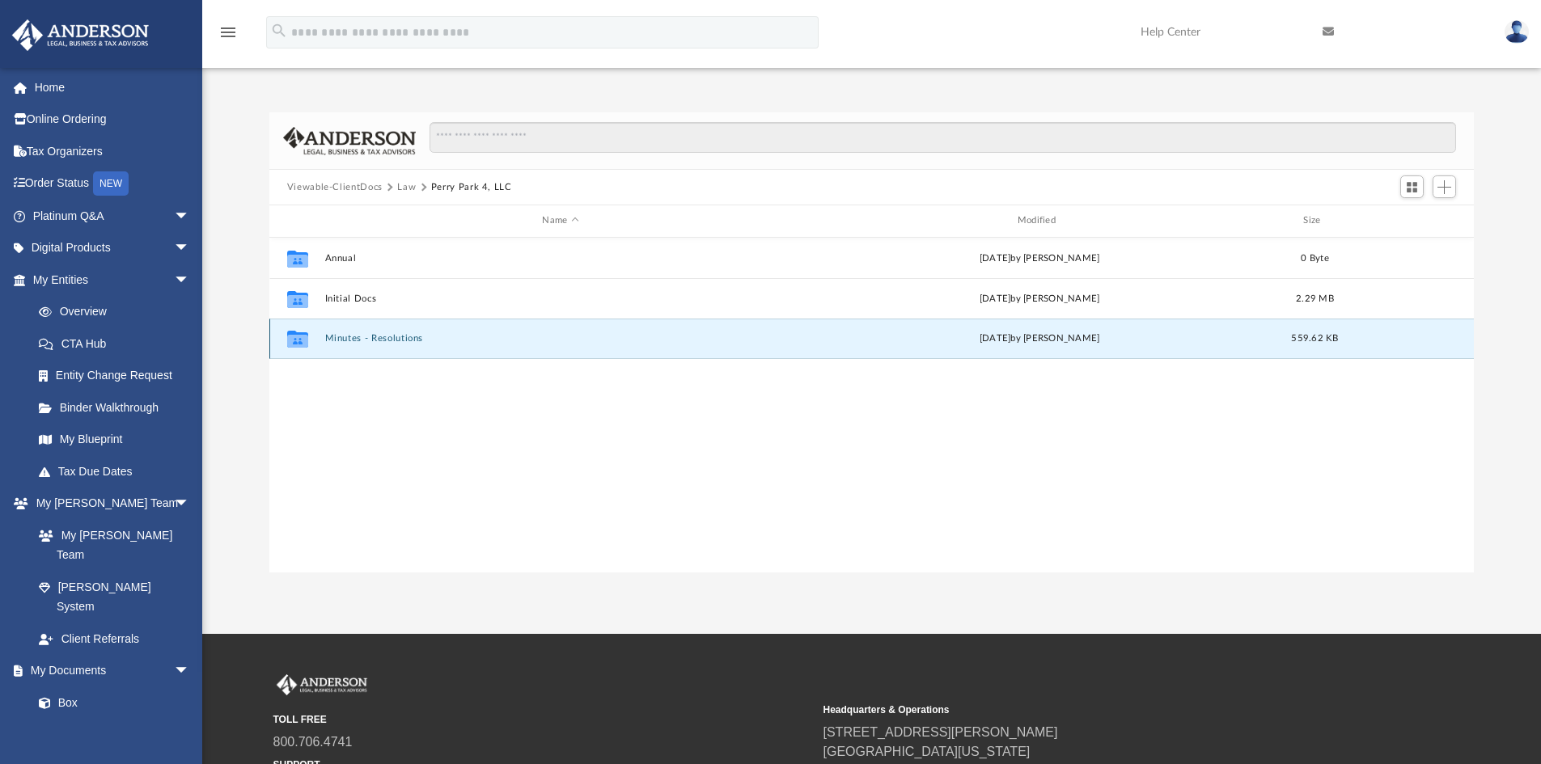
click at [349, 334] on button "Minutes - Resolutions" at bounding box center [559, 338] width 471 height 11
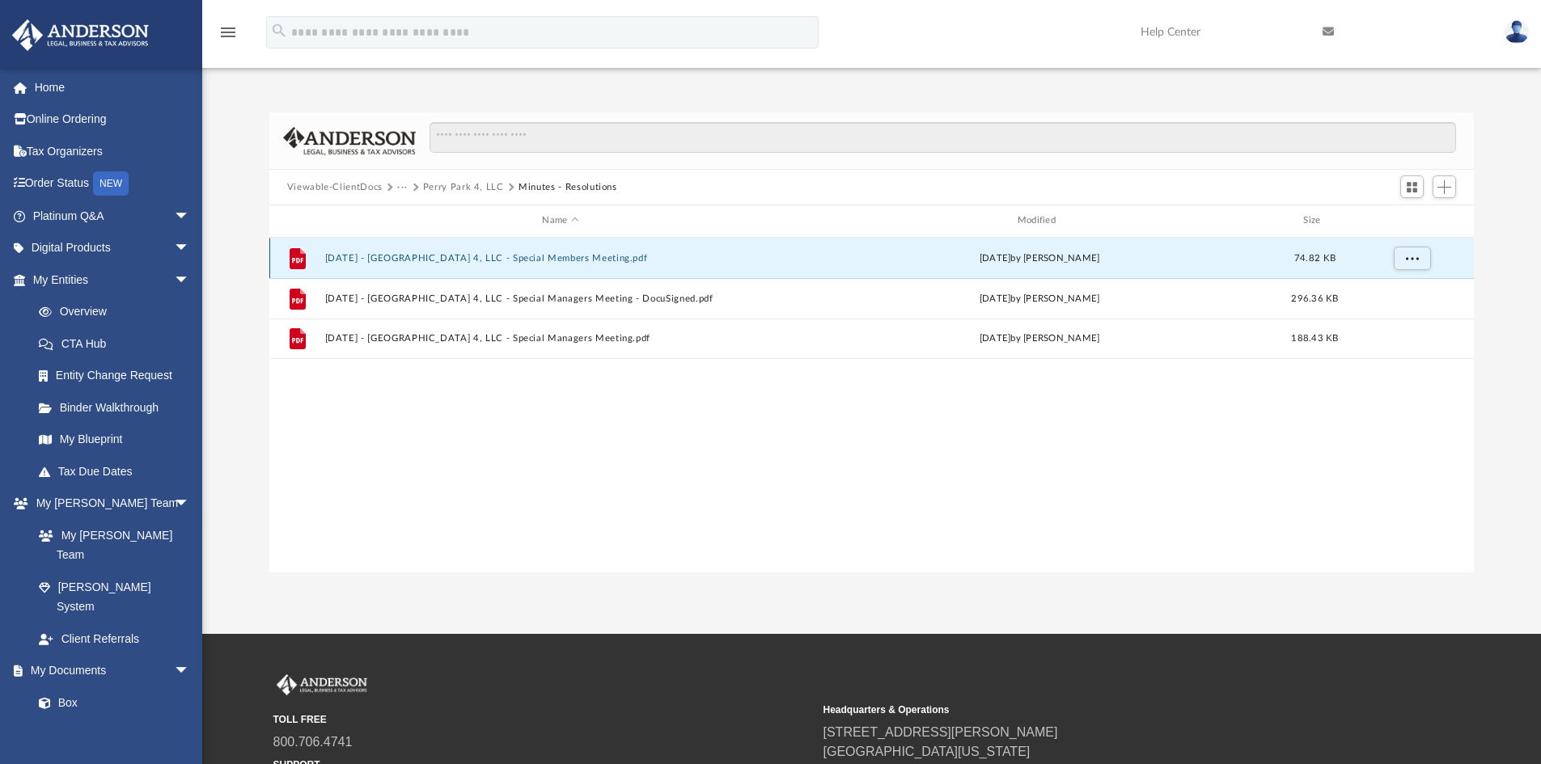
click at [488, 253] on button "2025.04.18 - Perry Park 4, LLC - Special Members Meeting.pdf" at bounding box center [559, 258] width 471 height 11
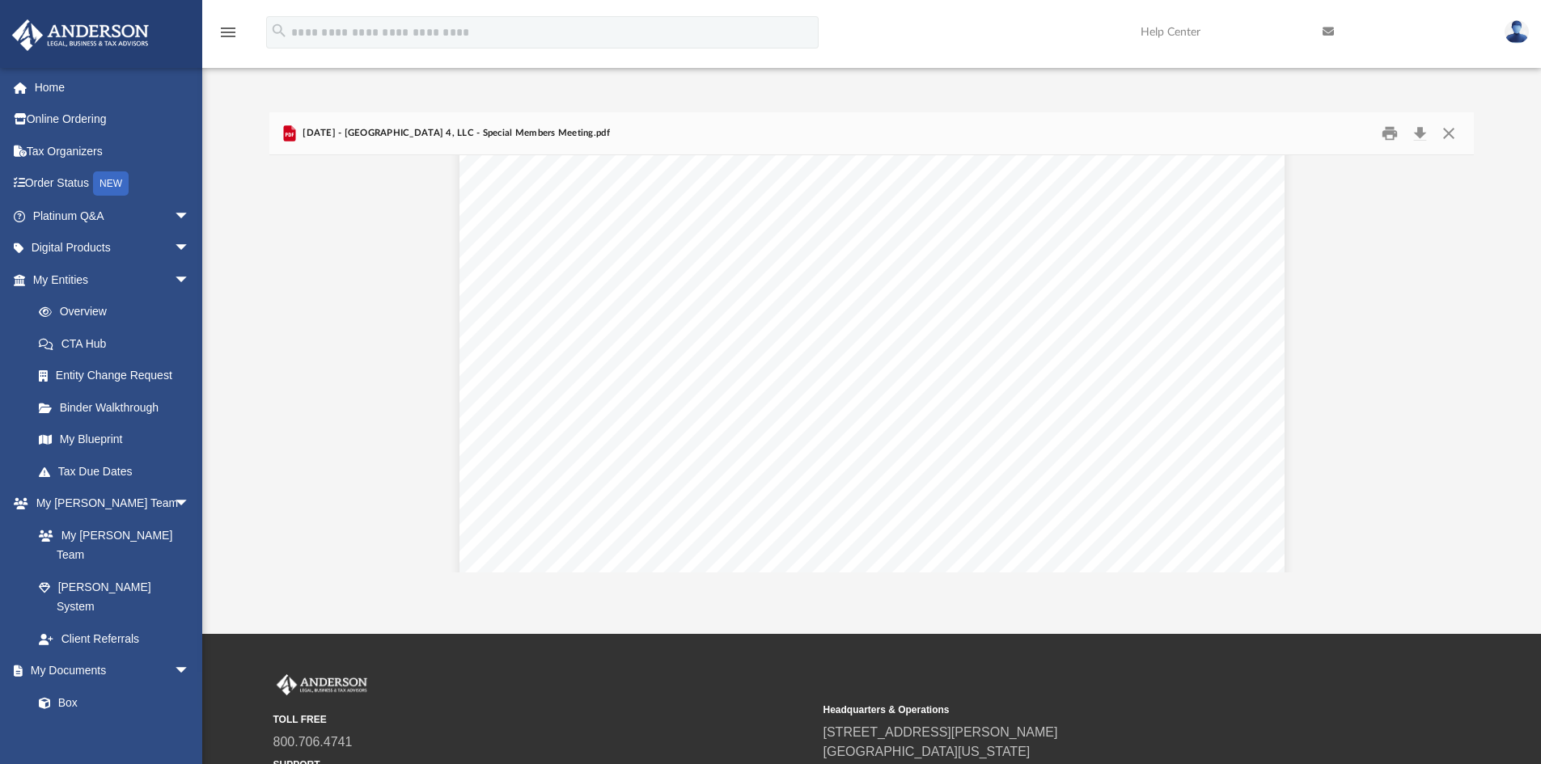
scroll to position [1200, 0]
click at [1422, 131] on button "Download" at bounding box center [1419, 133] width 29 height 25
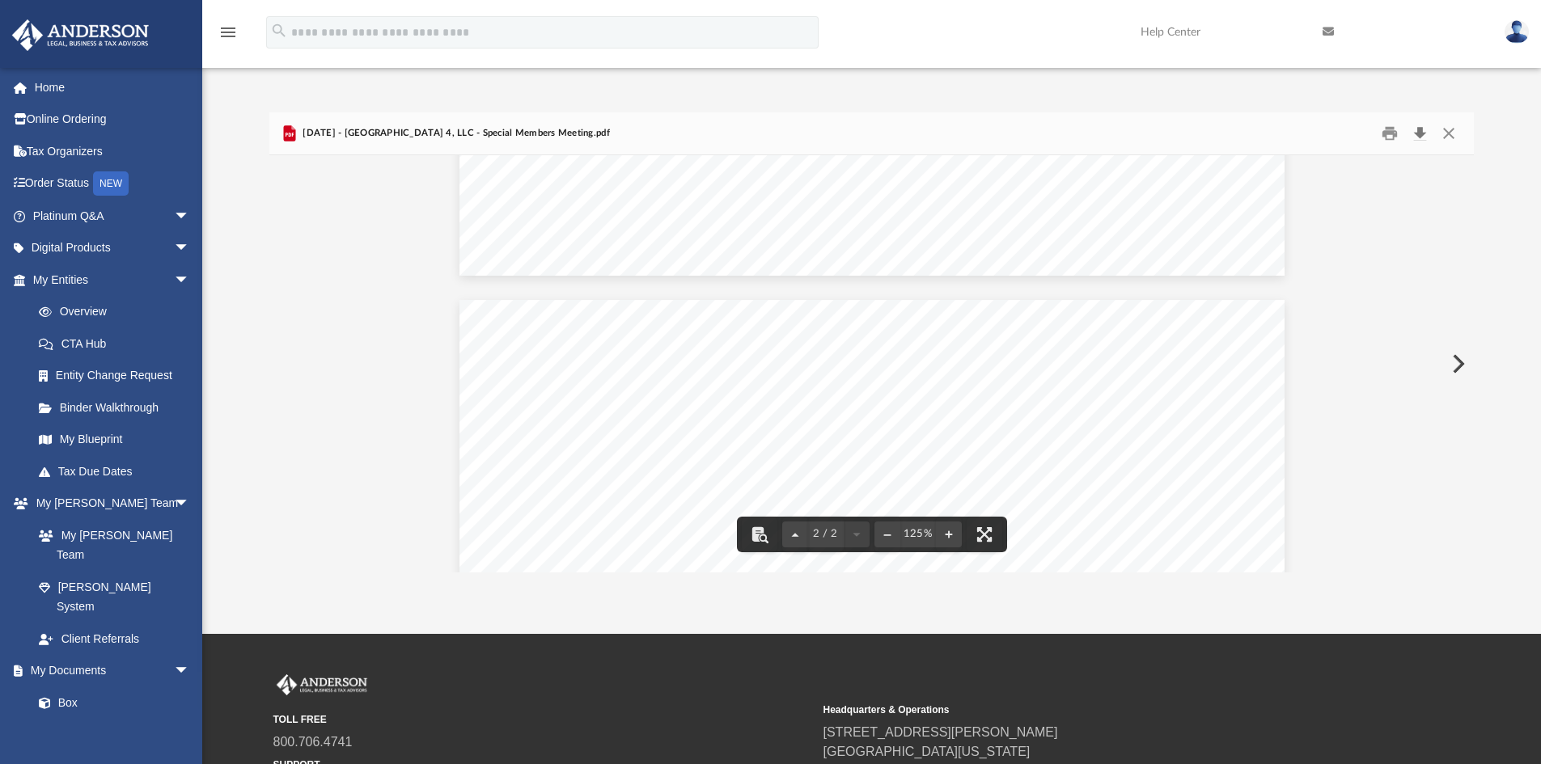
scroll to position [957, 0]
click at [1455, 131] on button "Close" at bounding box center [1448, 133] width 29 height 25
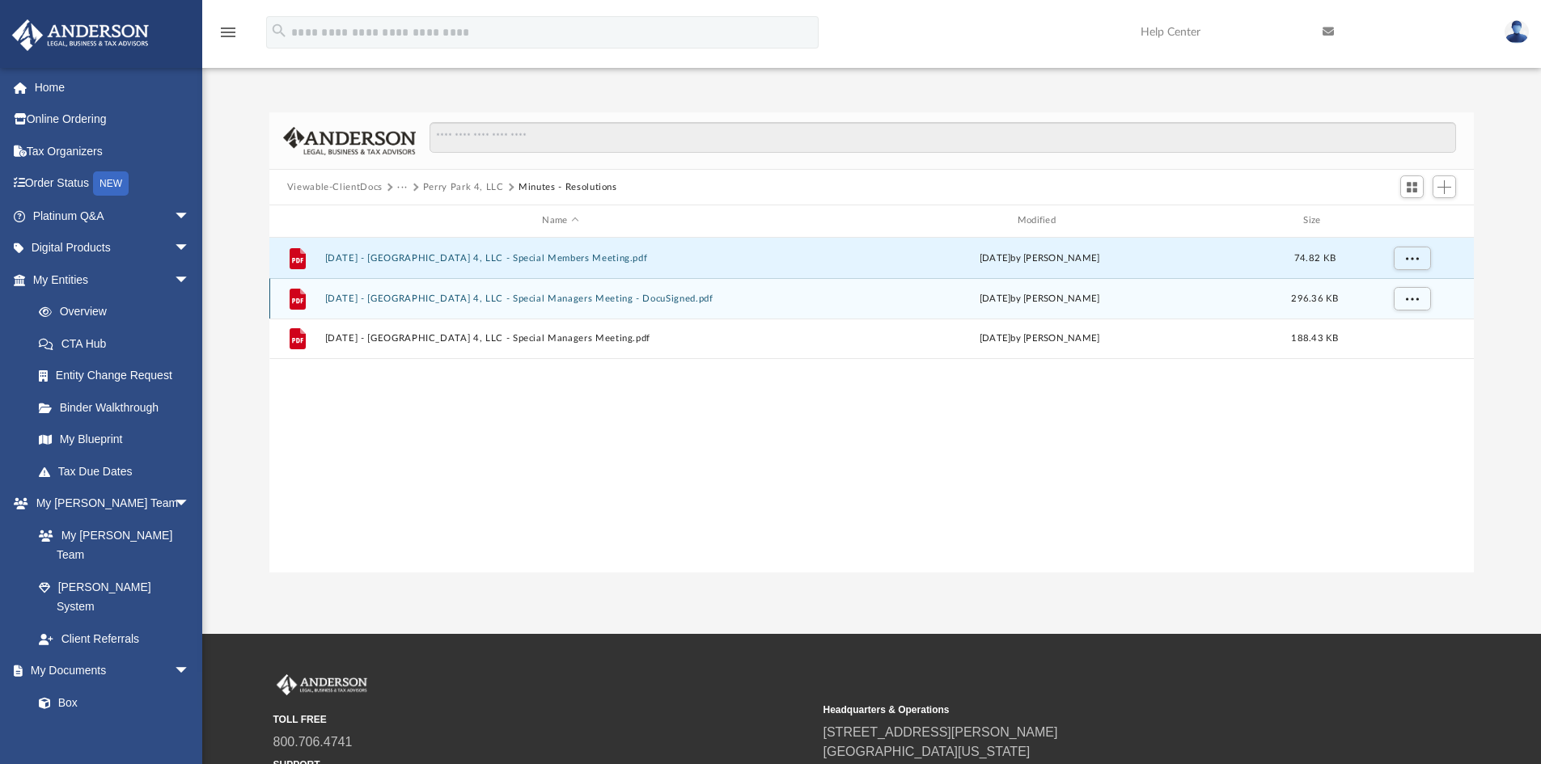
click at [515, 298] on button "2025.08.06 - Perry Park 4, LLC - Special Managers Meeting - DocuSigned.pdf" at bounding box center [559, 299] width 471 height 11
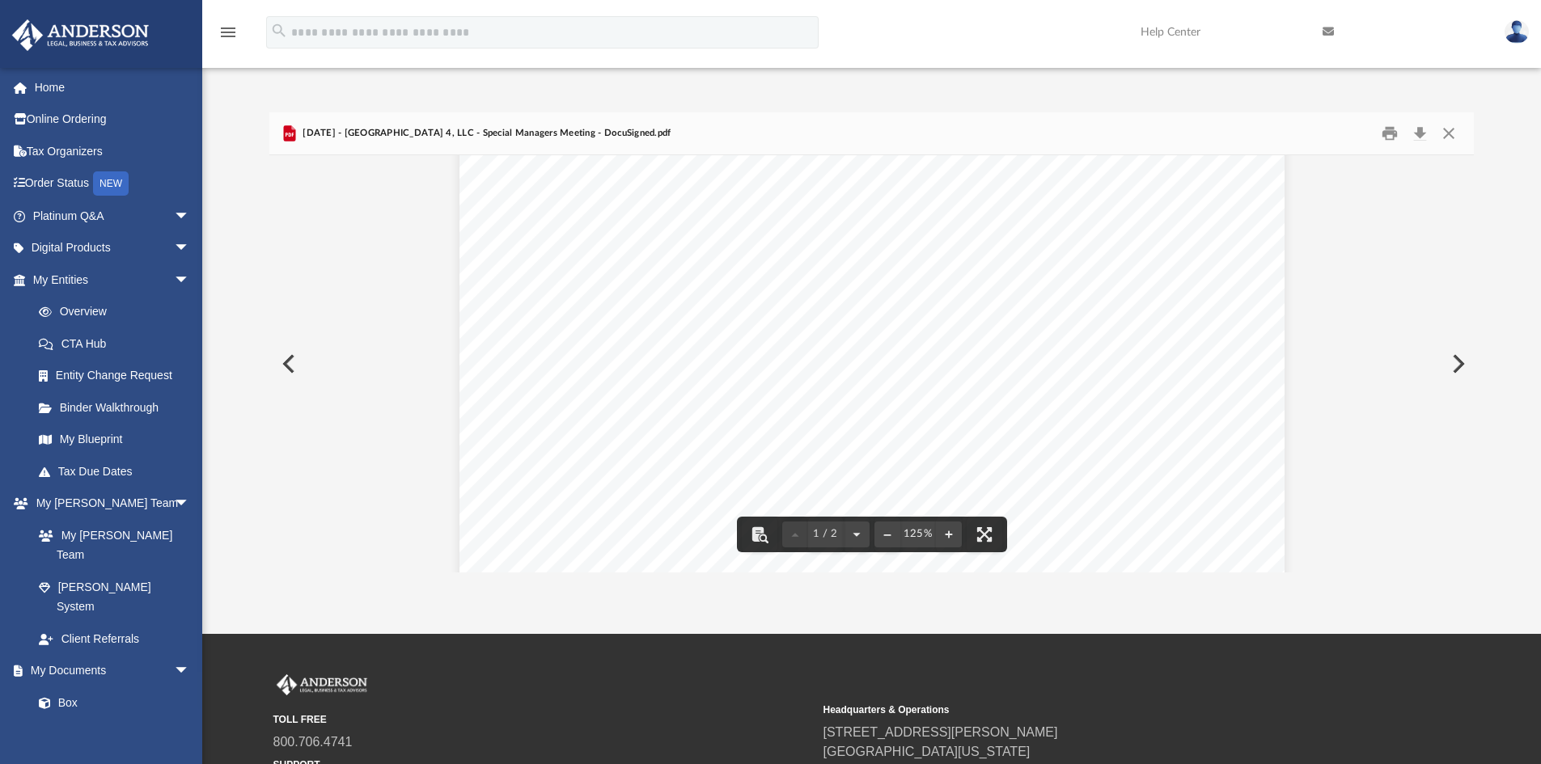
scroll to position [0, 0]
click at [1418, 130] on button "Download" at bounding box center [1419, 133] width 29 height 25
click at [1052, 91] on div "Difficulty viewing your box folder? You can also access your account directly o…" at bounding box center [871, 325] width 1338 height 494
click at [1443, 133] on button "Close" at bounding box center [1448, 133] width 29 height 25
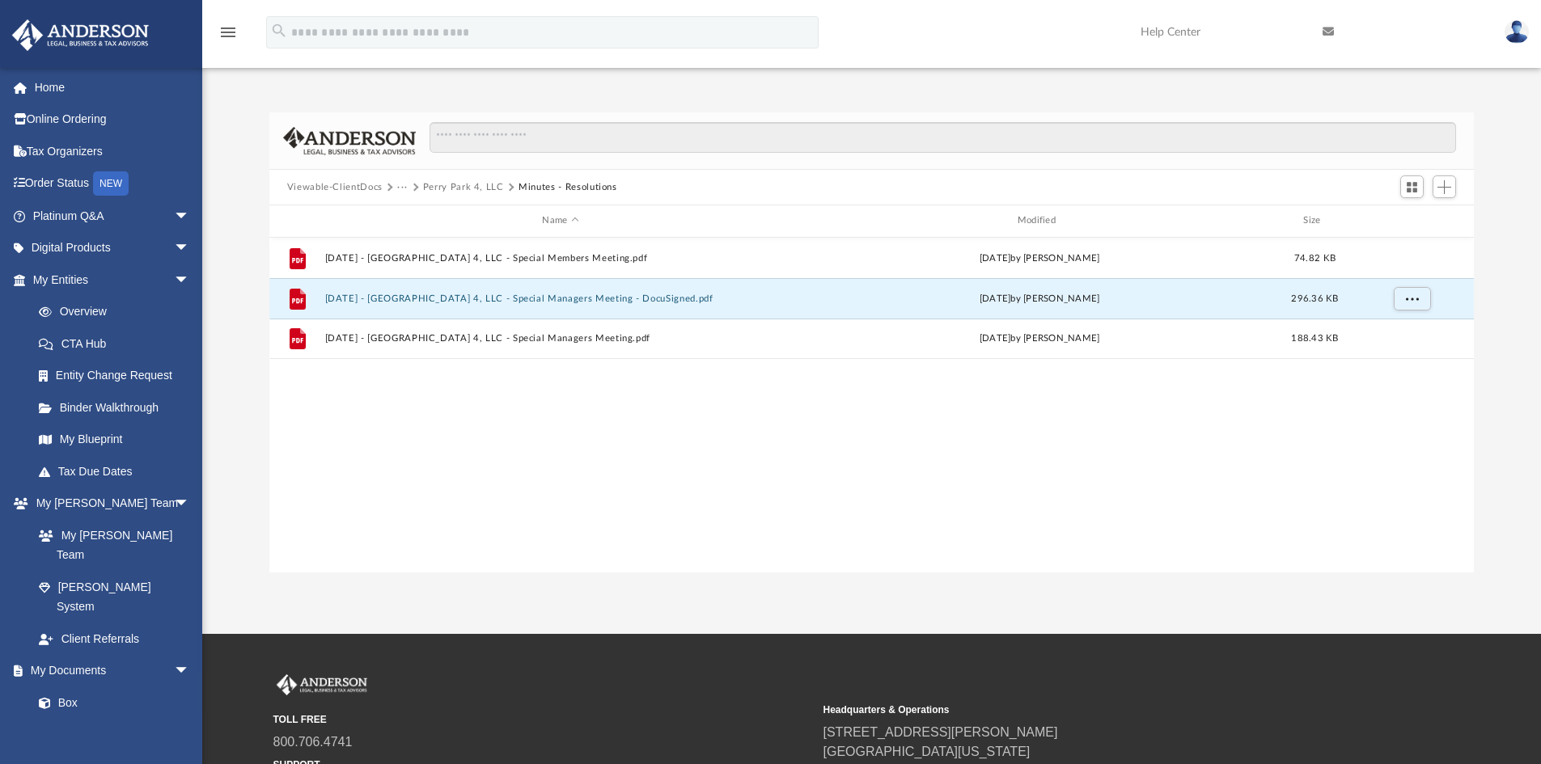
click at [442, 184] on button "Perry Park 4, LLC" at bounding box center [463, 187] width 81 height 15
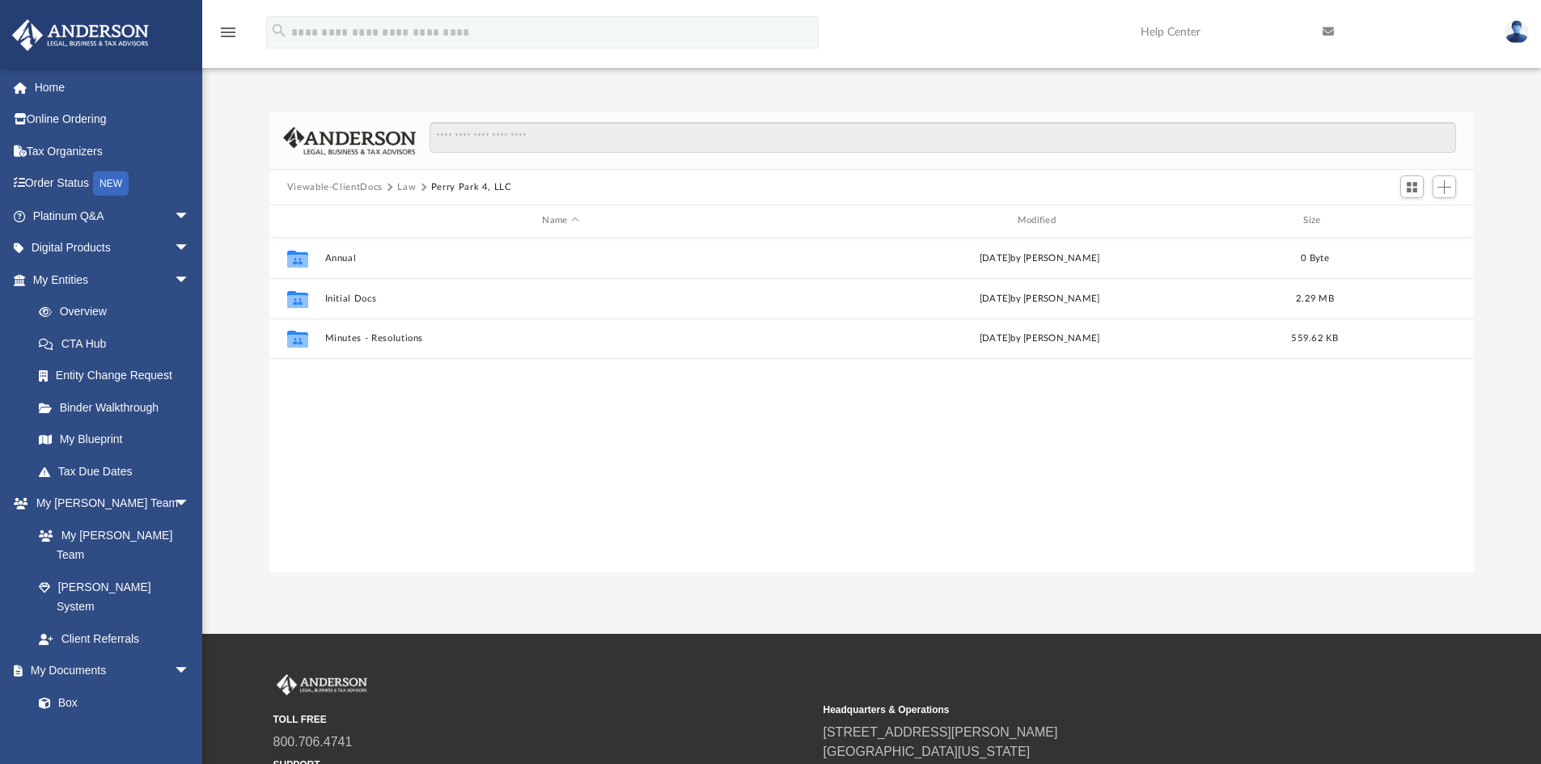
click at [407, 184] on button "Law" at bounding box center [406, 187] width 19 height 15
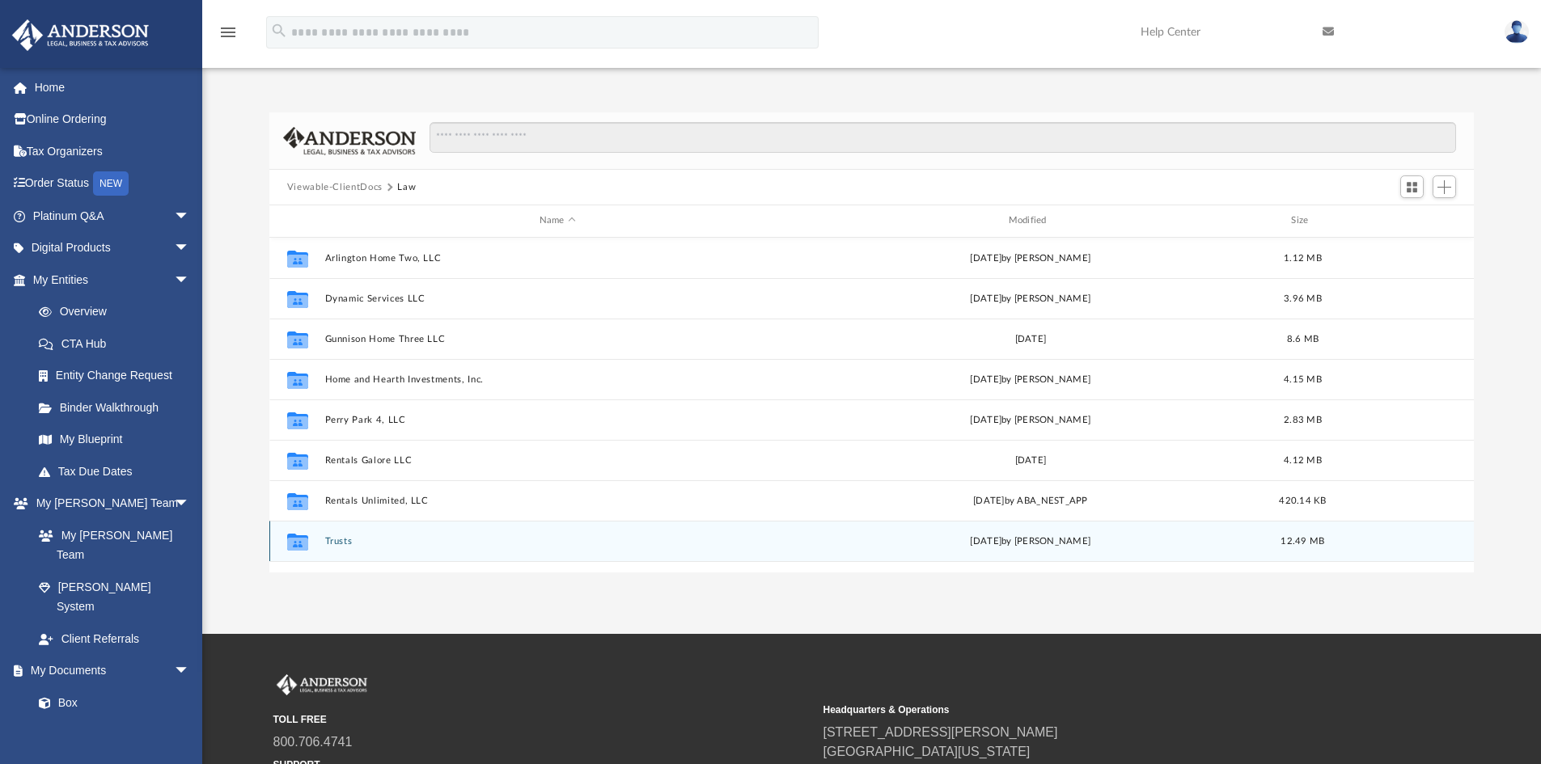
click at [338, 536] on button "Trusts" at bounding box center [557, 541] width 466 height 11
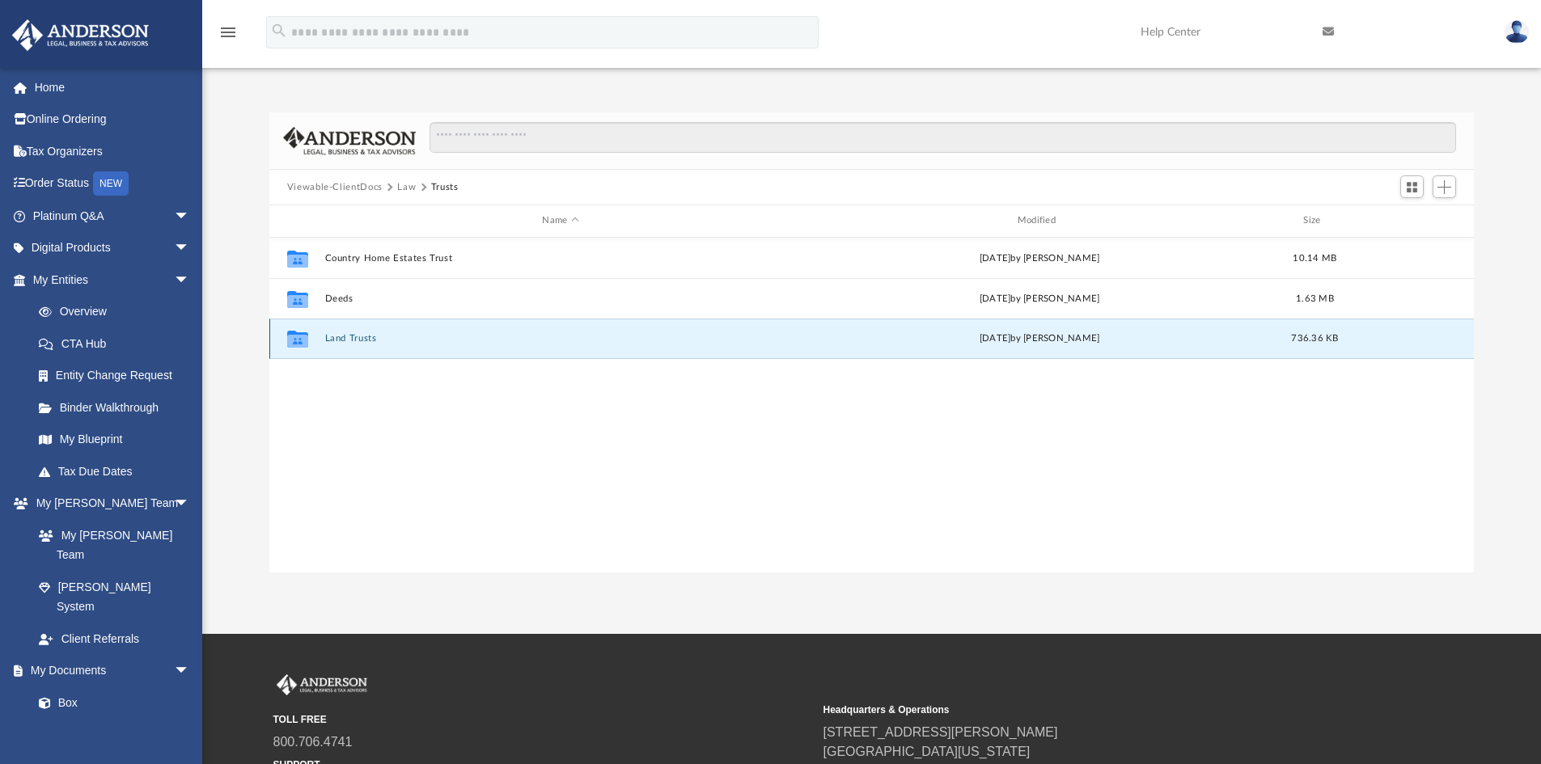
click at [349, 336] on button "Land Trusts" at bounding box center [559, 338] width 471 height 11
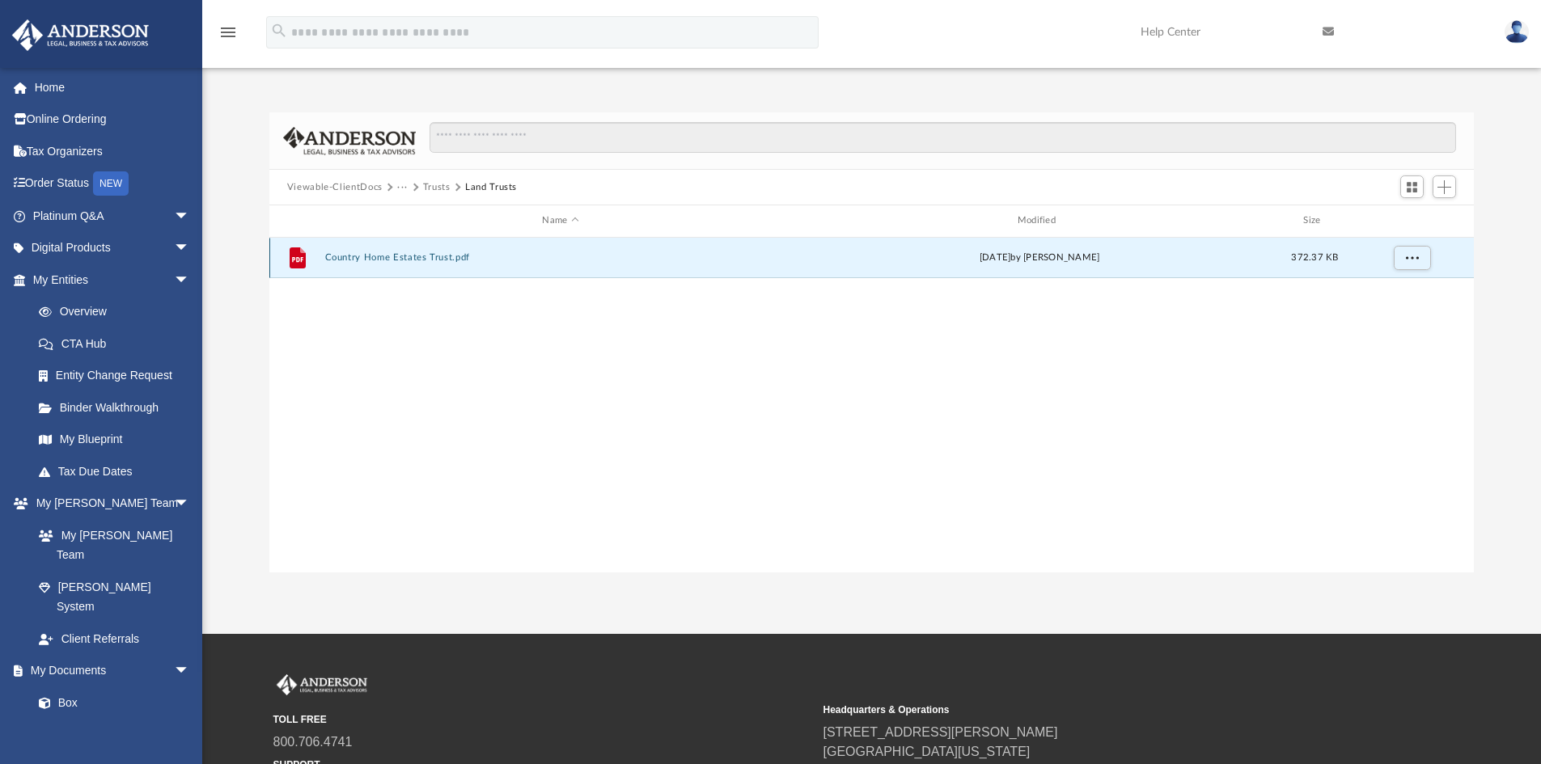
click at [376, 258] on button "Country Home Estates Trust.pdf" at bounding box center [559, 257] width 471 height 11
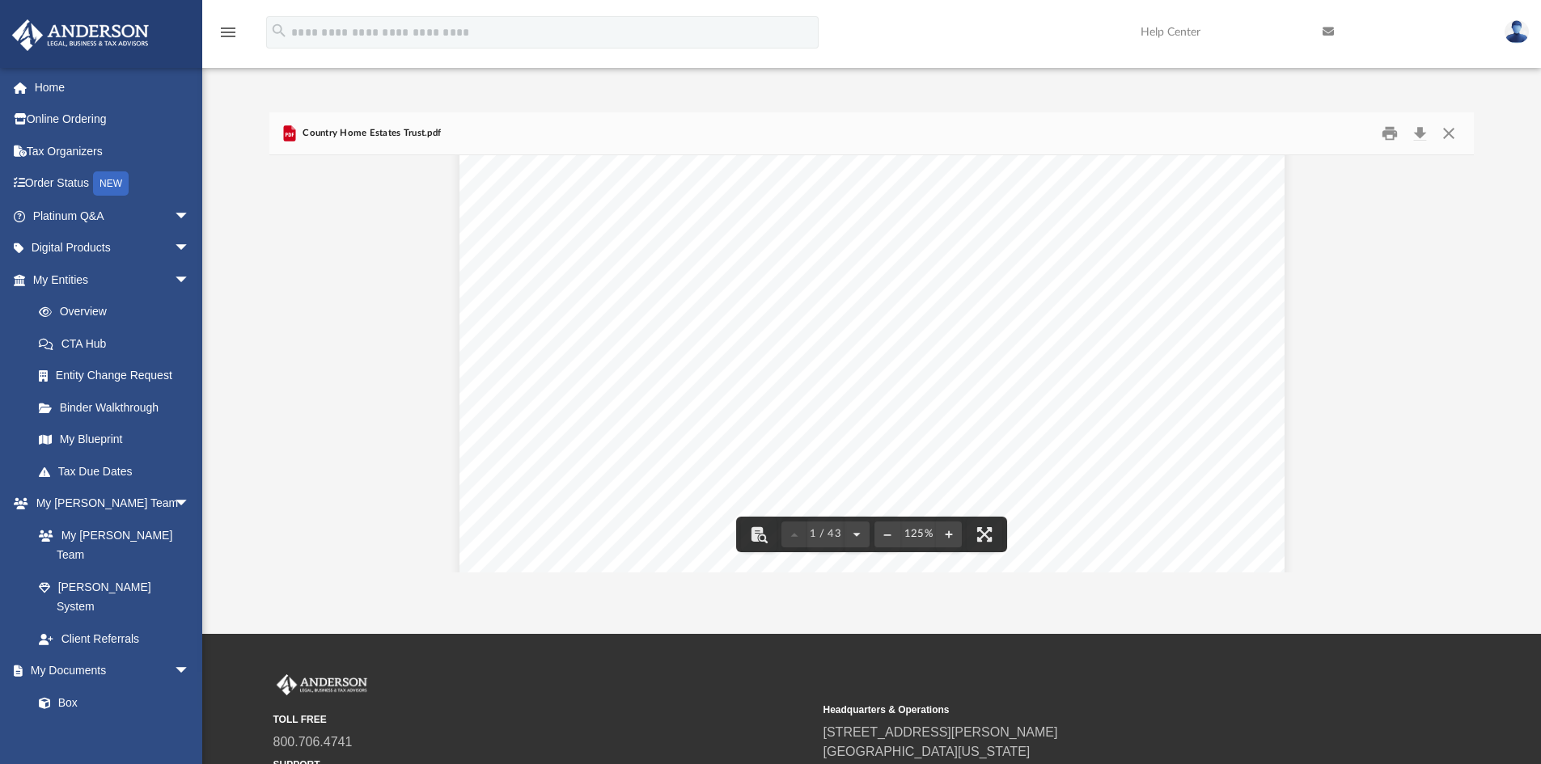
scroll to position [485, 0]
click at [1442, 129] on button "Close" at bounding box center [1448, 133] width 29 height 25
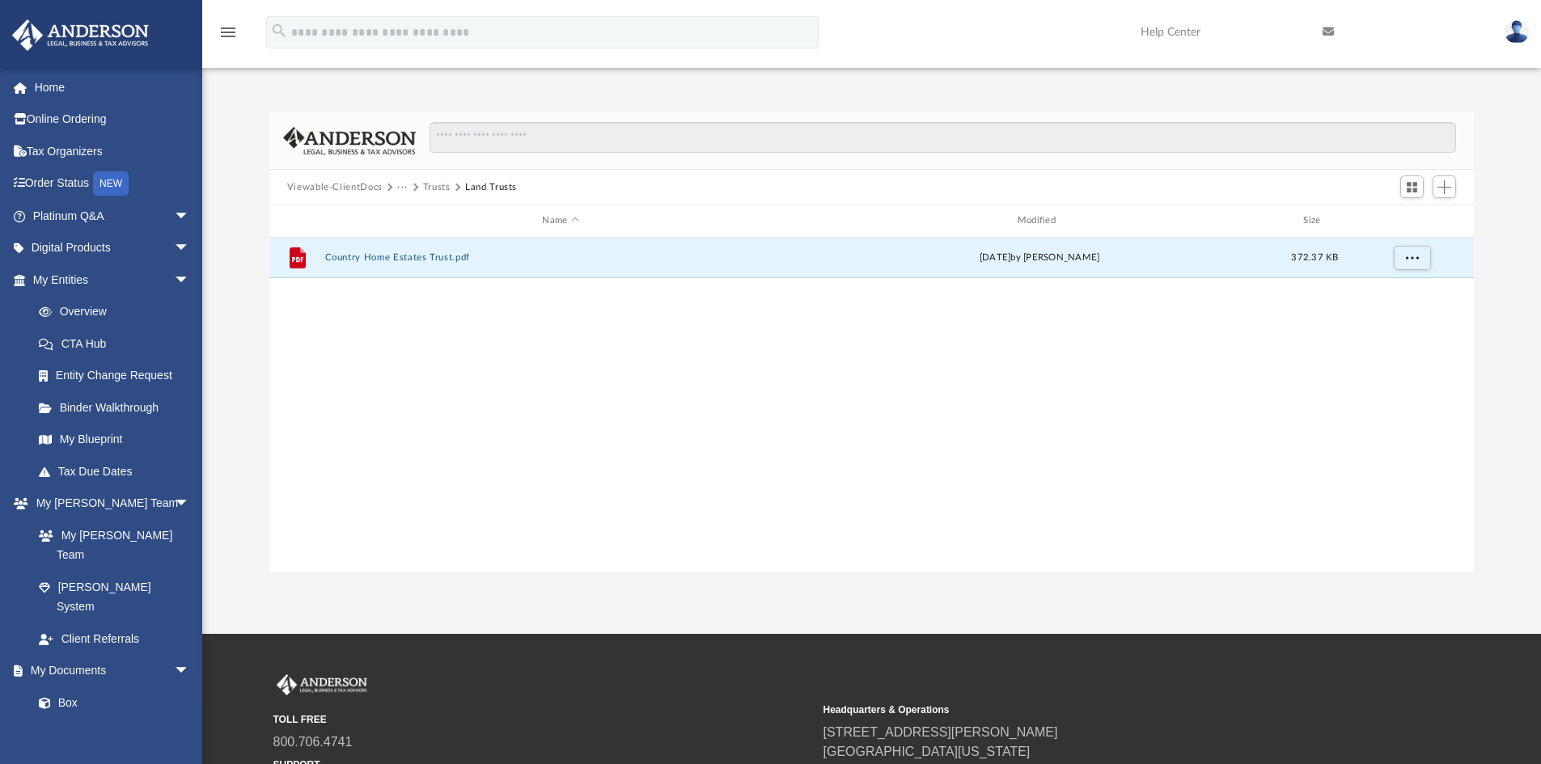
click at [426, 183] on button "Trusts" at bounding box center [436, 187] width 27 height 15
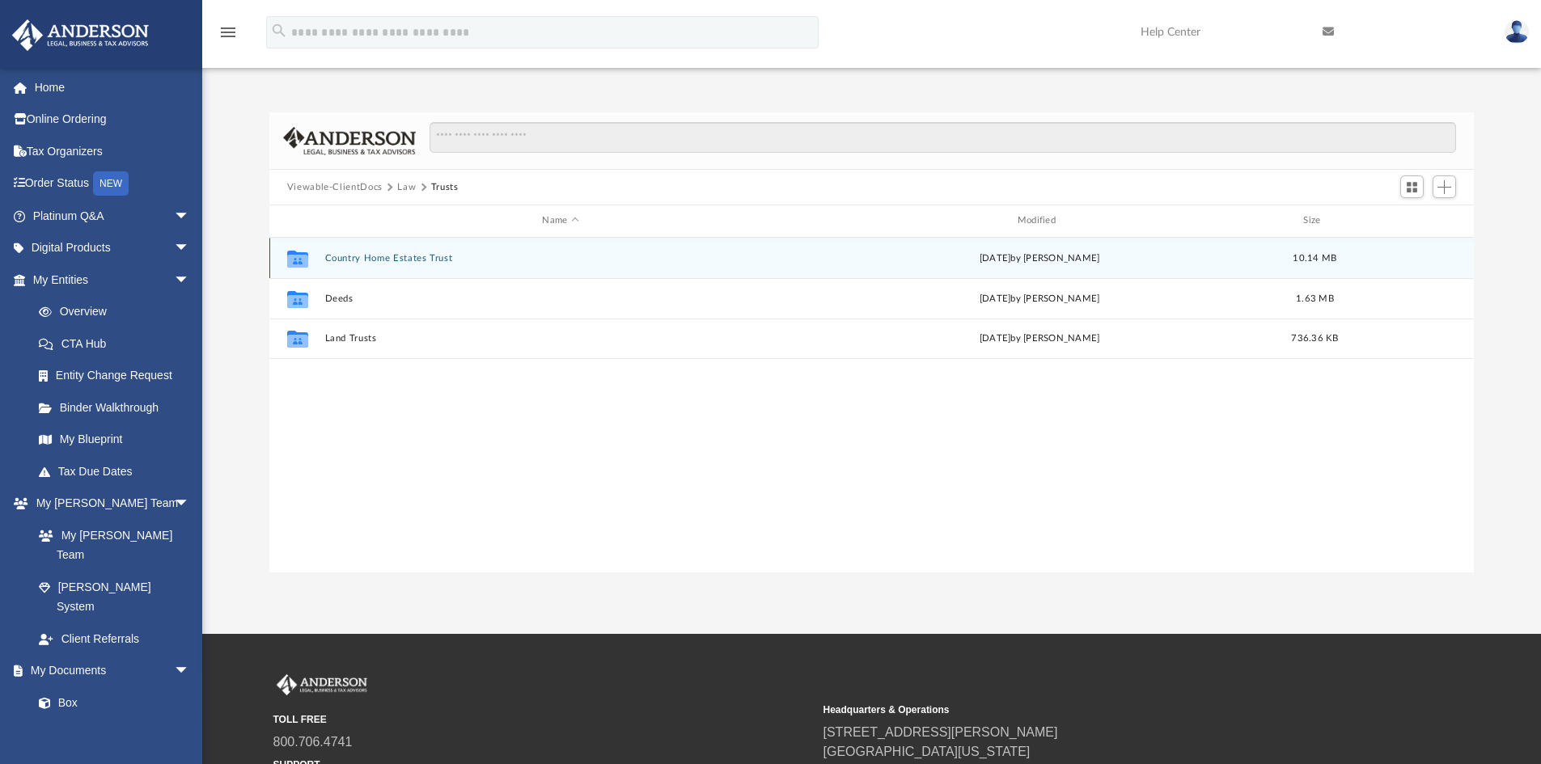
click at [336, 253] on button "Country Home Estates Trust" at bounding box center [559, 258] width 471 height 11
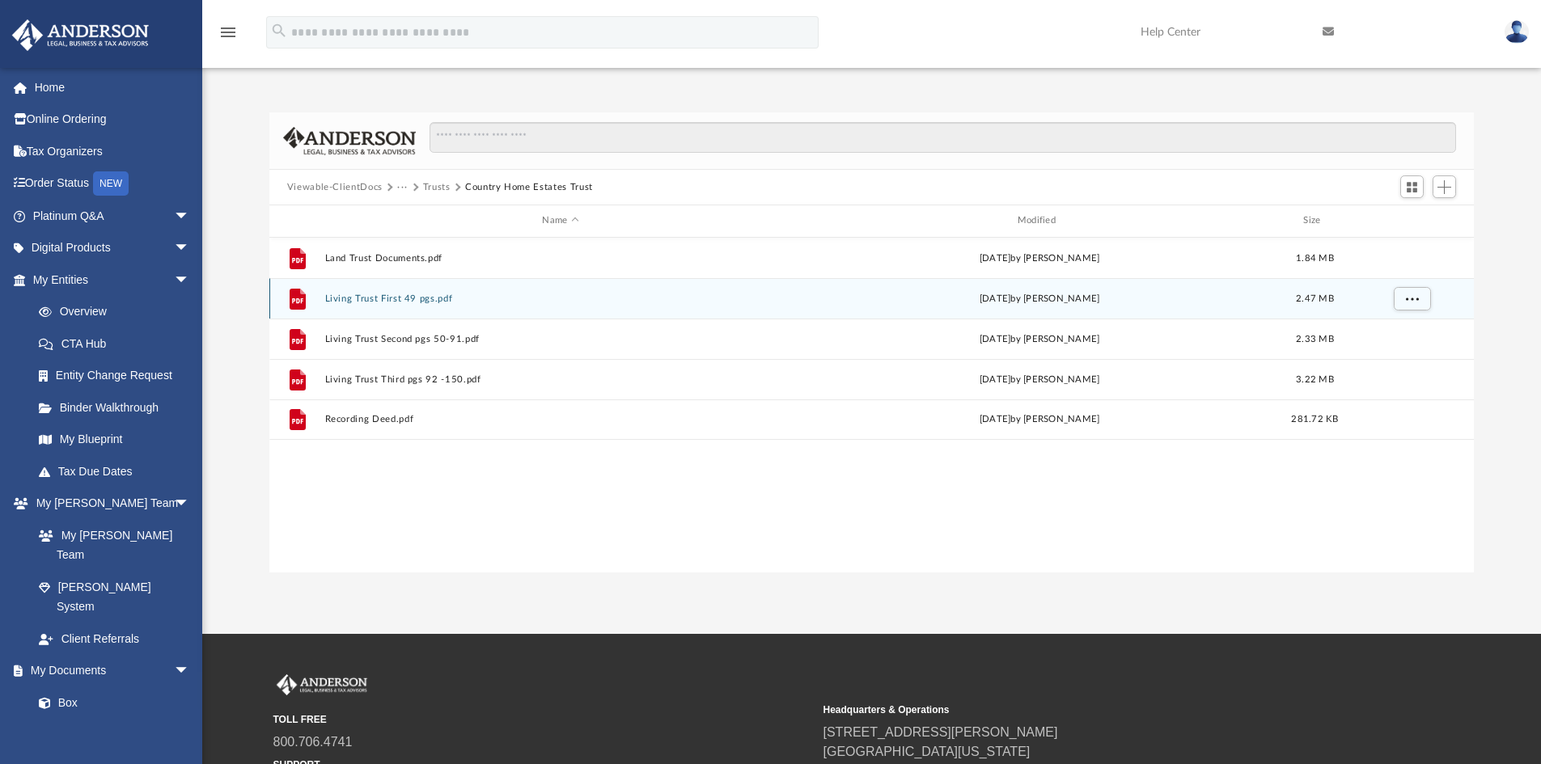
click at [348, 295] on button "Living Trust First 49 pgs.pdf" at bounding box center [559, 299] width 471 height 11
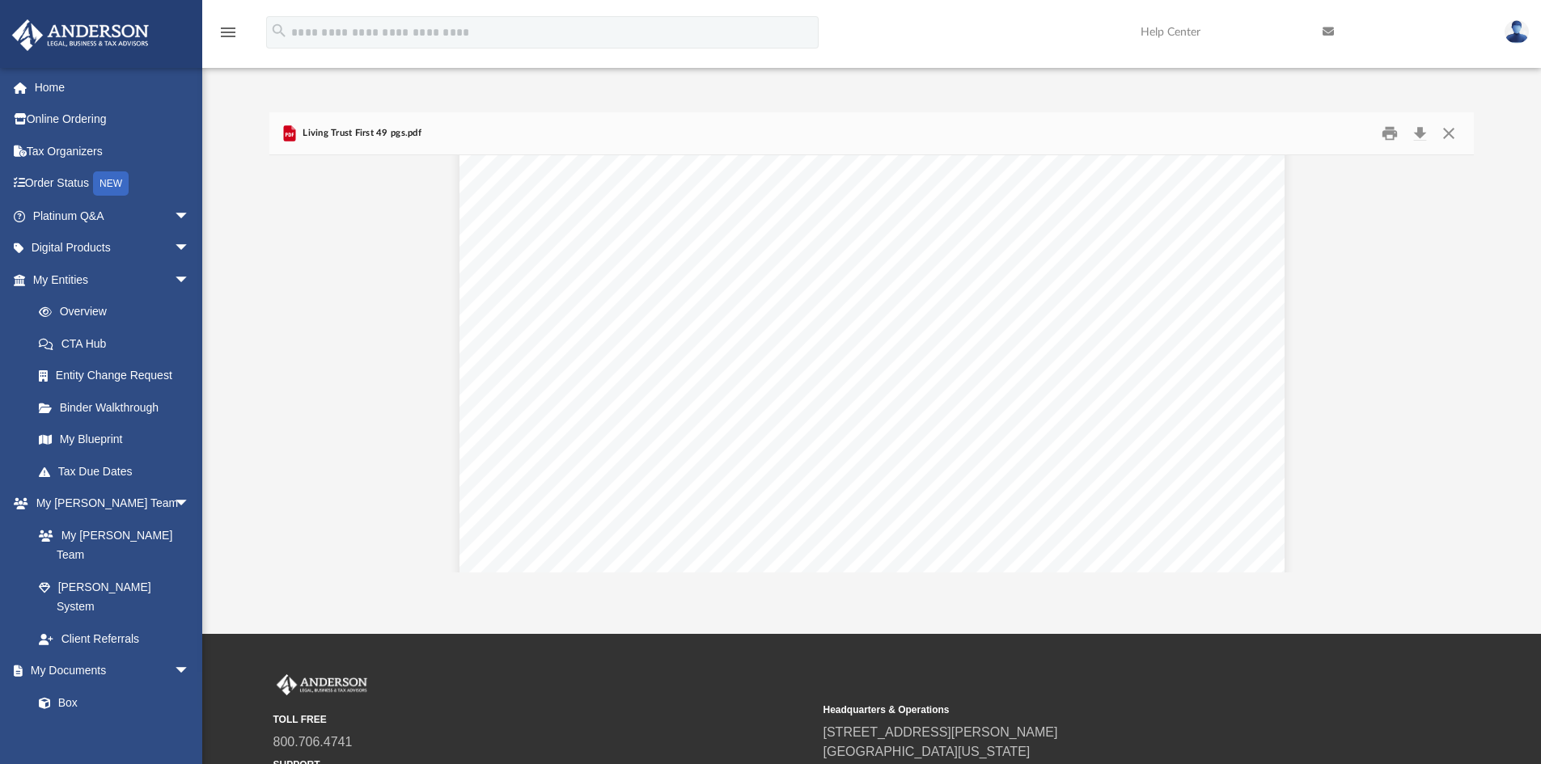
scroll to position [53077, 0]
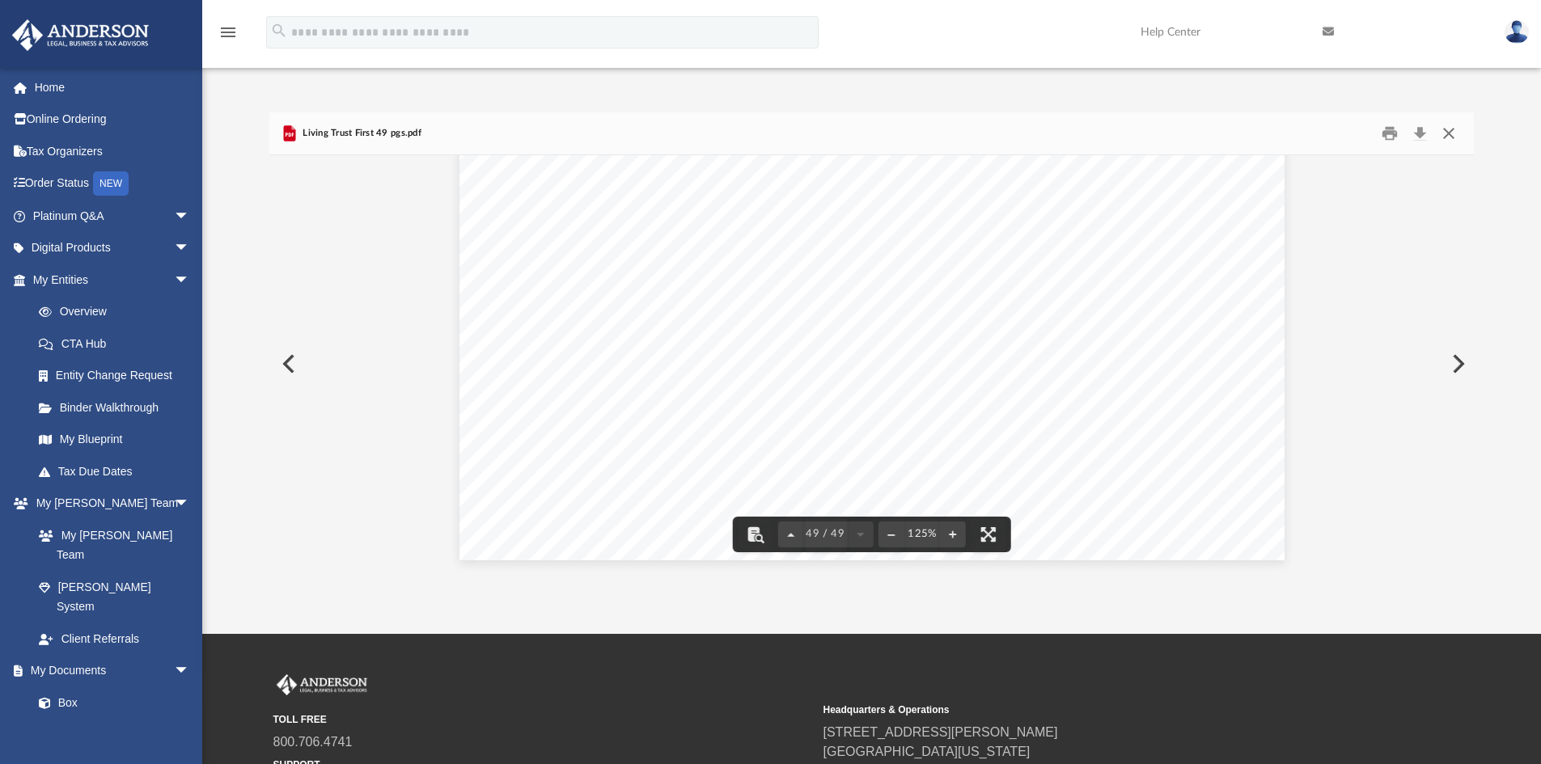
click at [1446, 129] on button "Close" at bounding box center [1448, 133] width 29 height 25
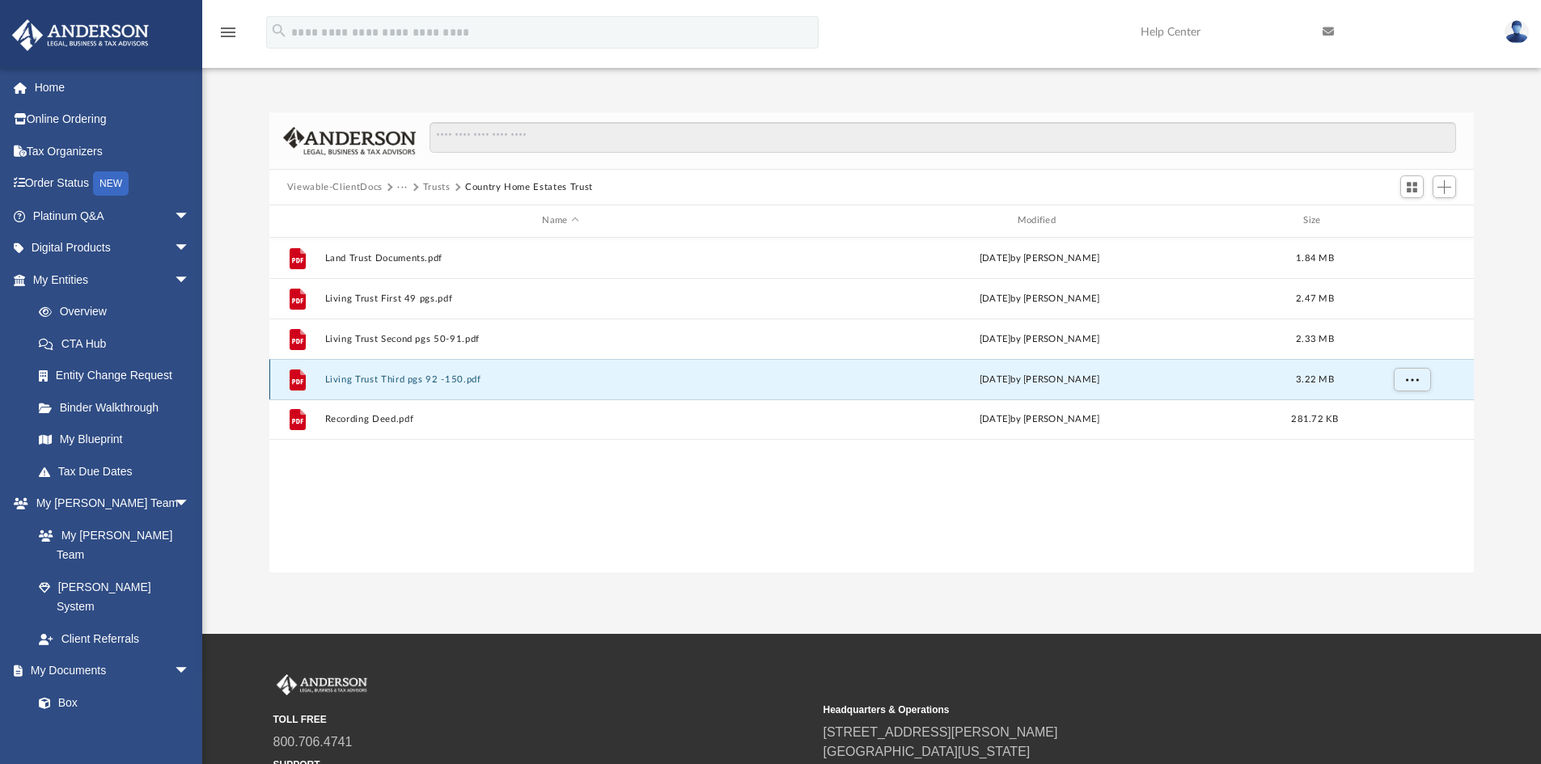
click at [428, 380] on button "Living Trust Third pgs 92 -150.pdf" at bounding box center [559, 379] width 471 height 11
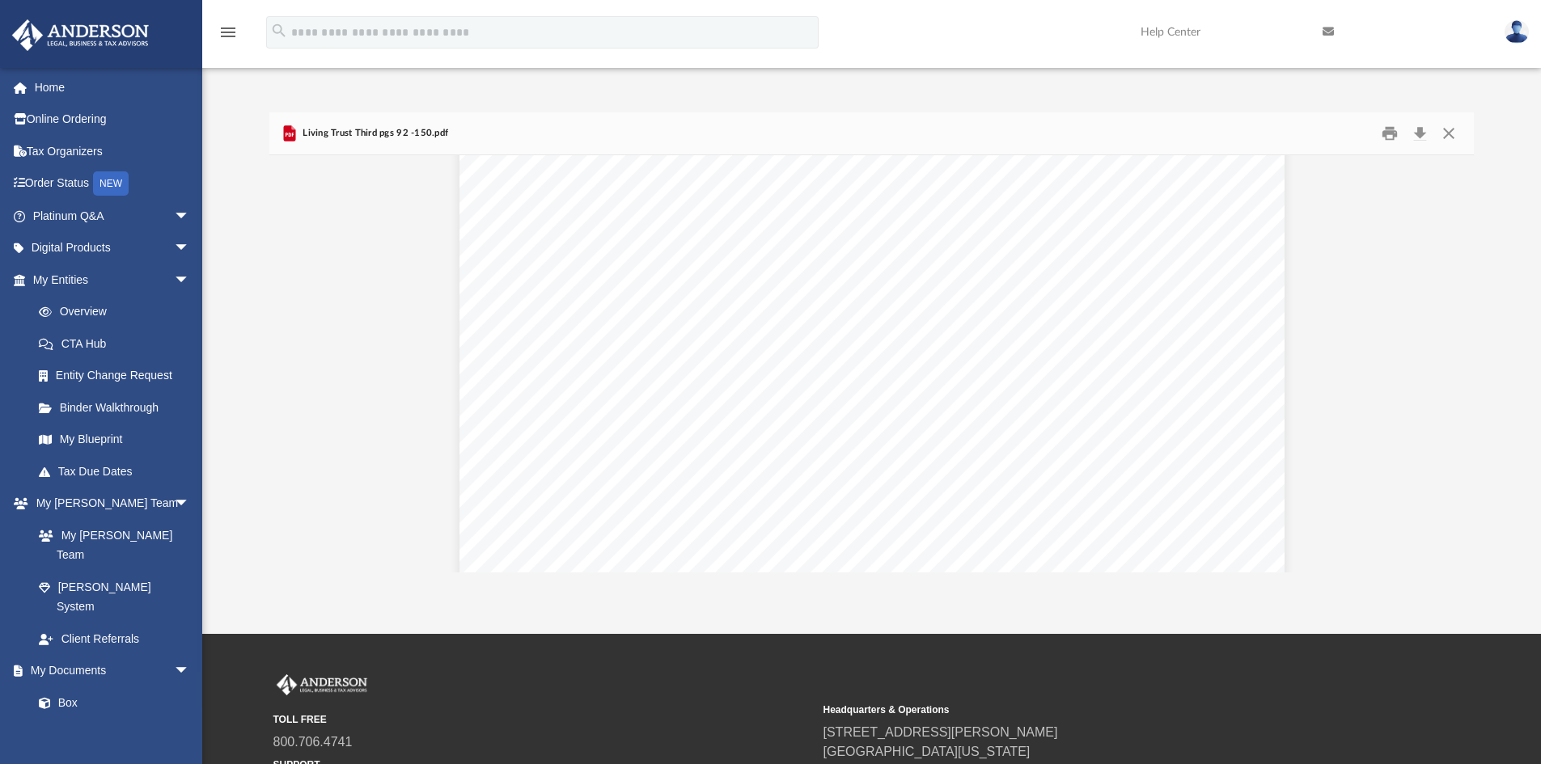
scroll to position [61891, 0]
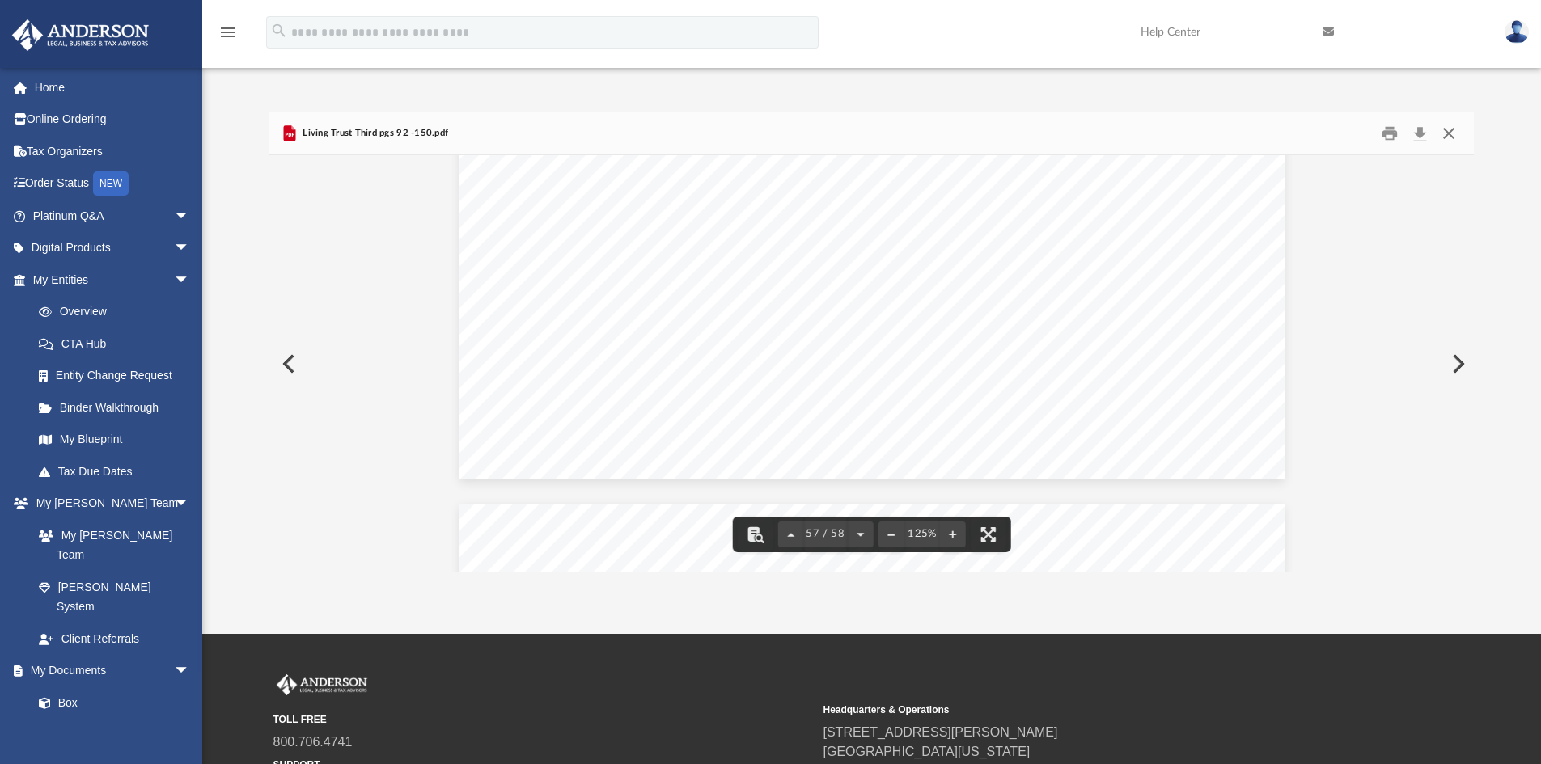
click at [1445, 132] on button "Close" at bounding box center [1448, 133] width 29 height 25
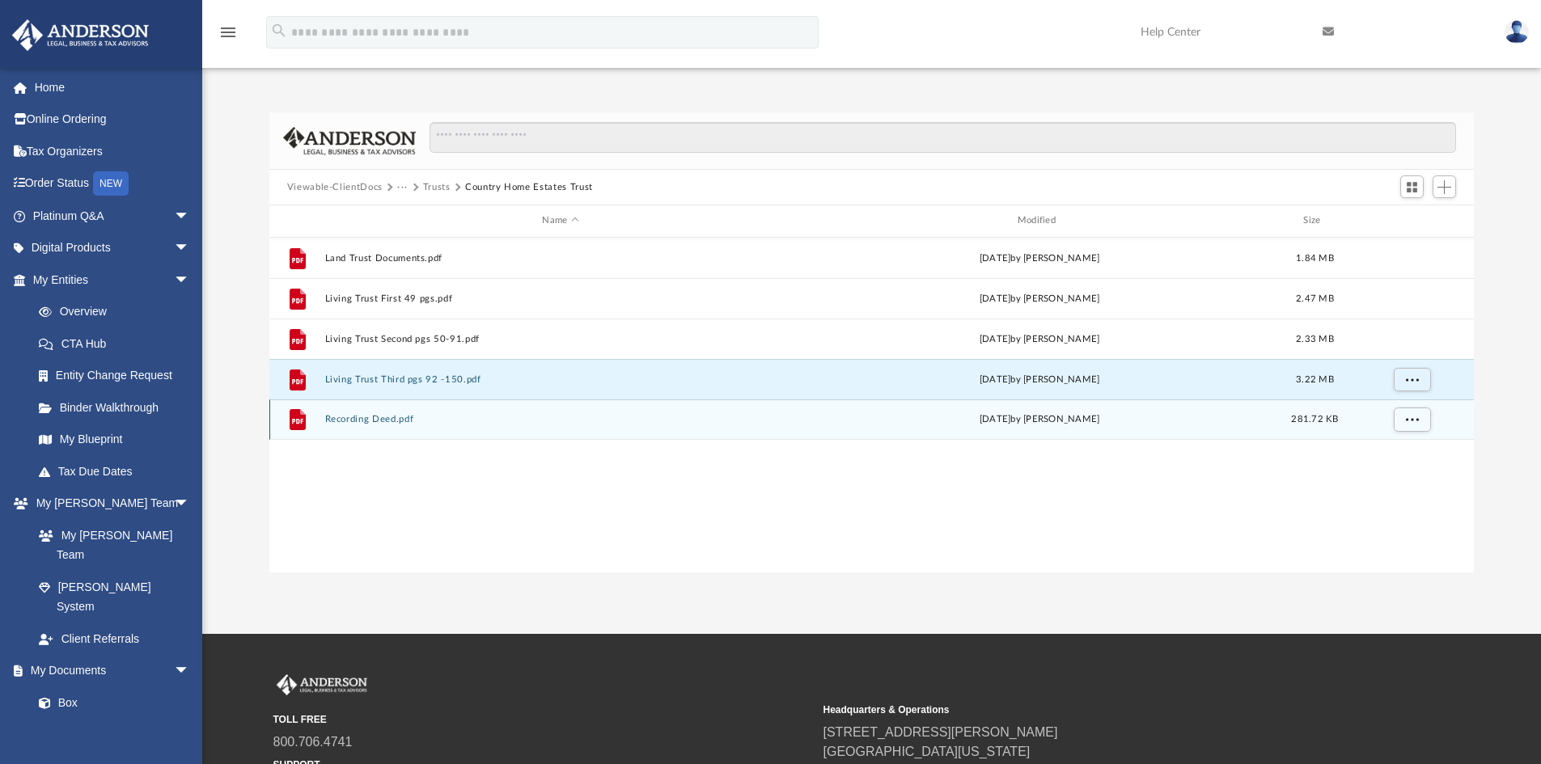
click at [395, 417] on button "Recording Deed.pdf" at bounding box center [559, 419] width 471 height 11
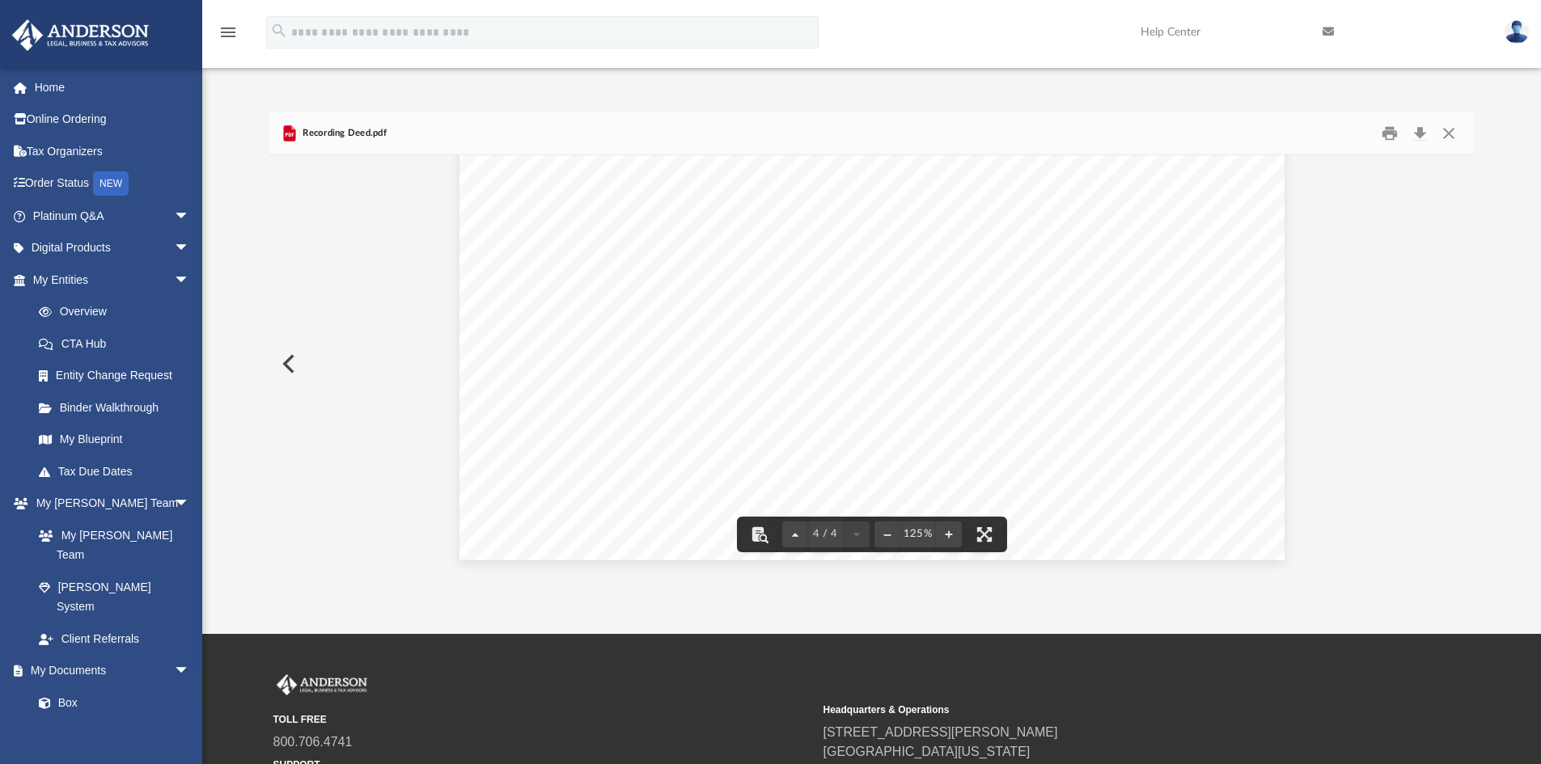
scroll to position [3788, 0]
click at [1453, 131] on button "Close" at bounding box center [1448, 133] width 29 height 25
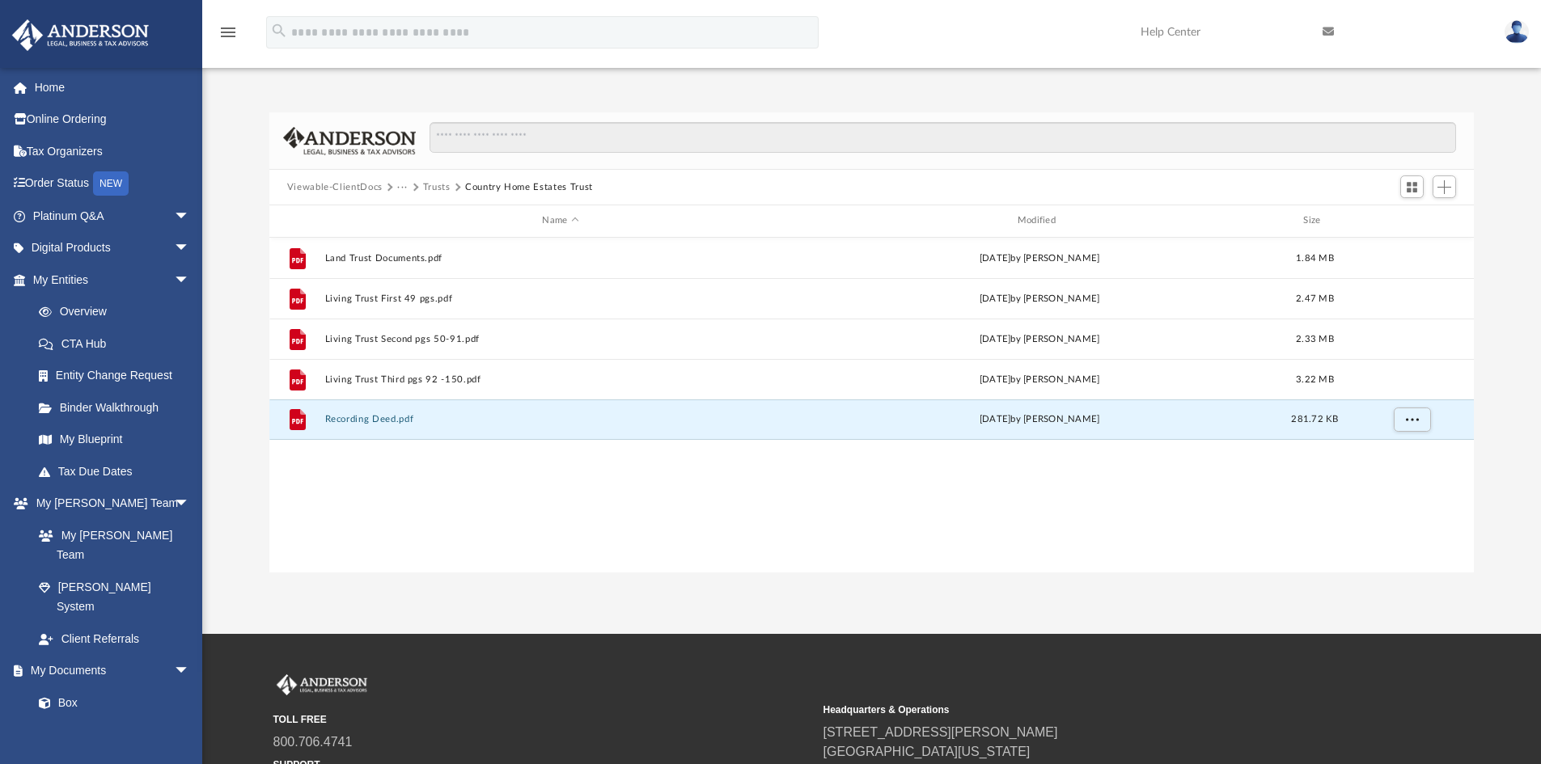
click at [336, 182] on button "Viewable-ClientDocs" at bounding box center [334, 187] width 95 height 15
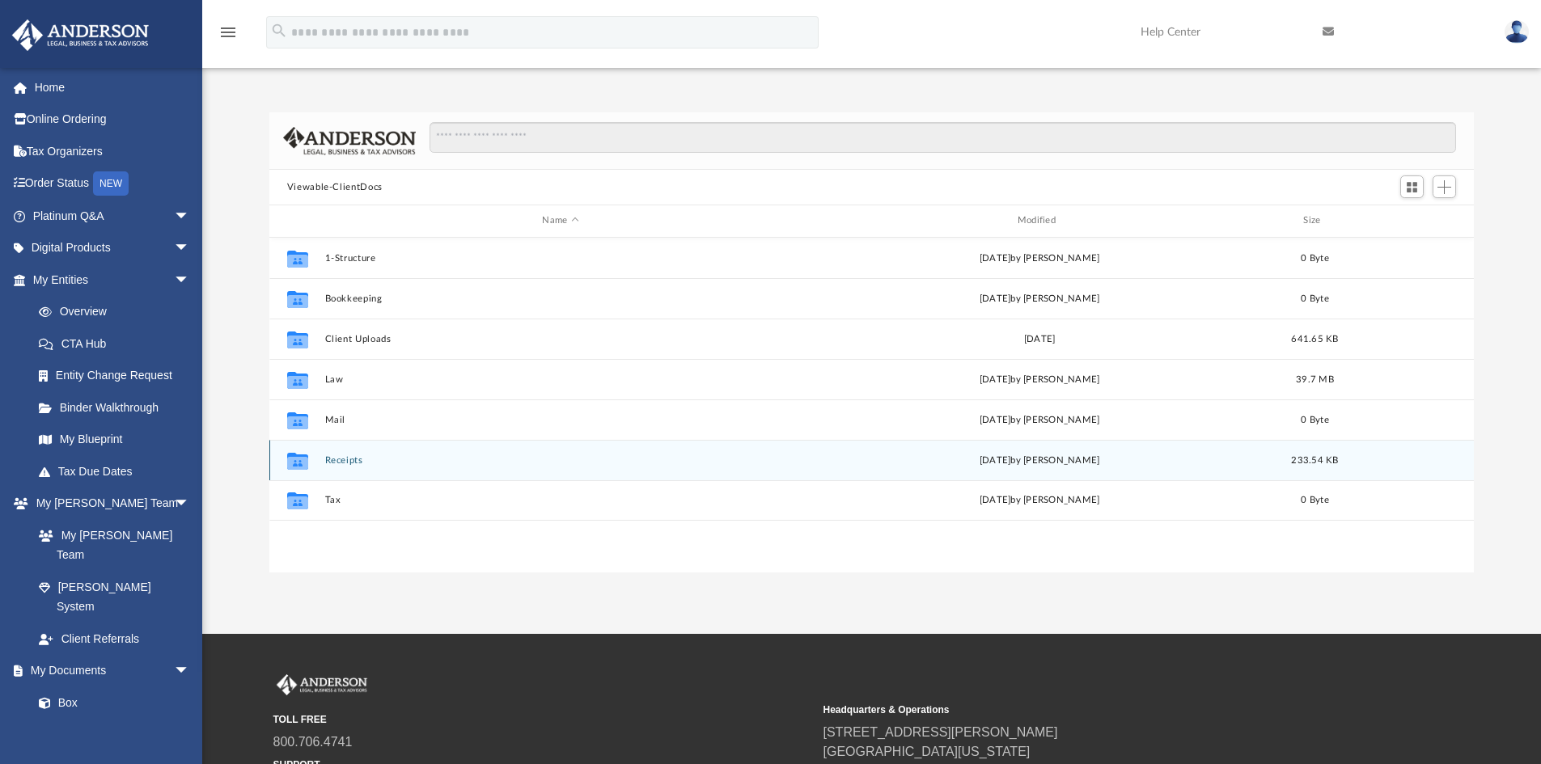
click at [334, 460] on button "Receipts" at bounding box center [559, 460] width 471 height 11
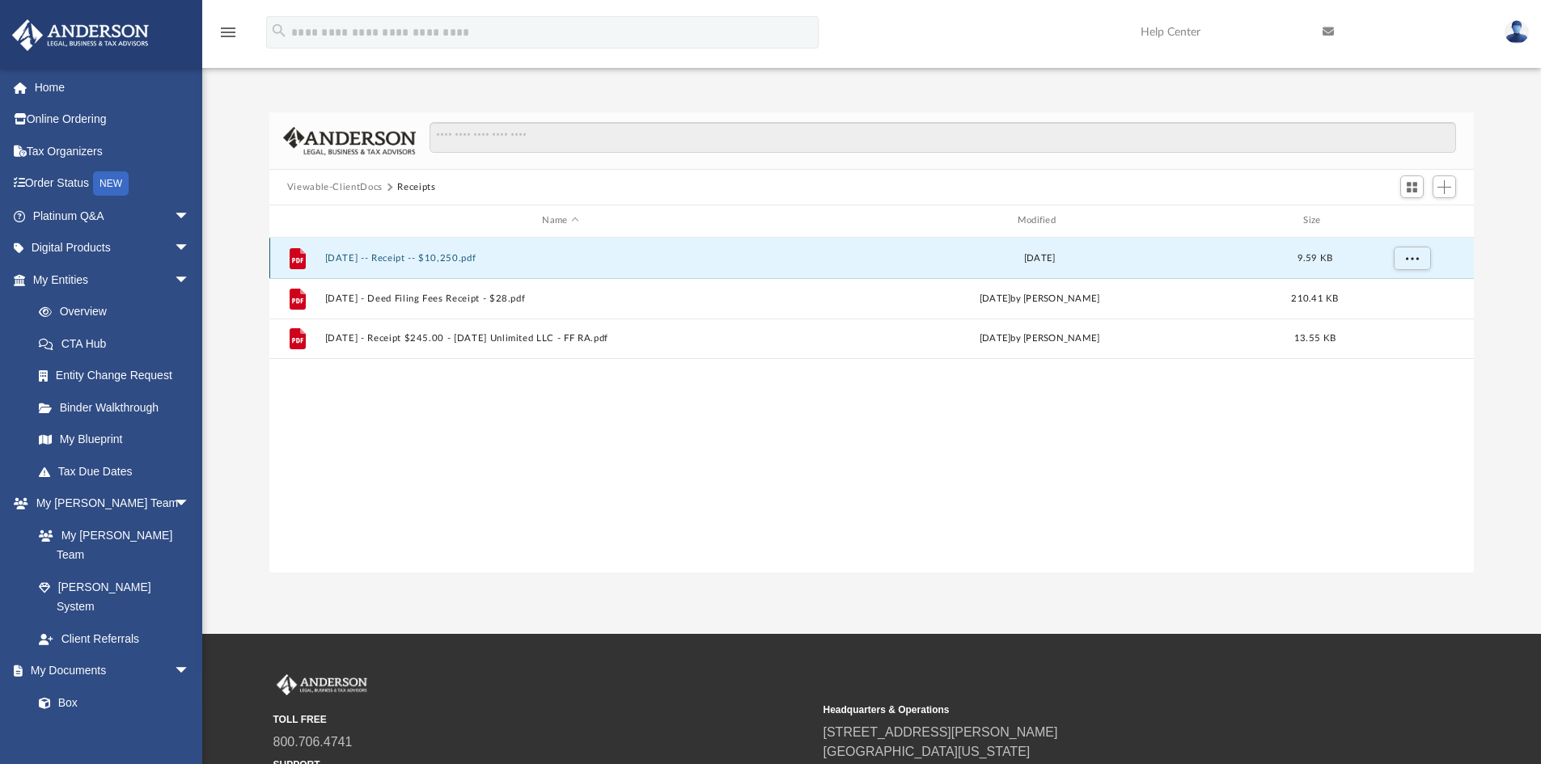
click at [398, 259] on button "2017.05.24 -- Receipt -- $10,250.pdf" at bounding box center [559, 258] width 471 height 11
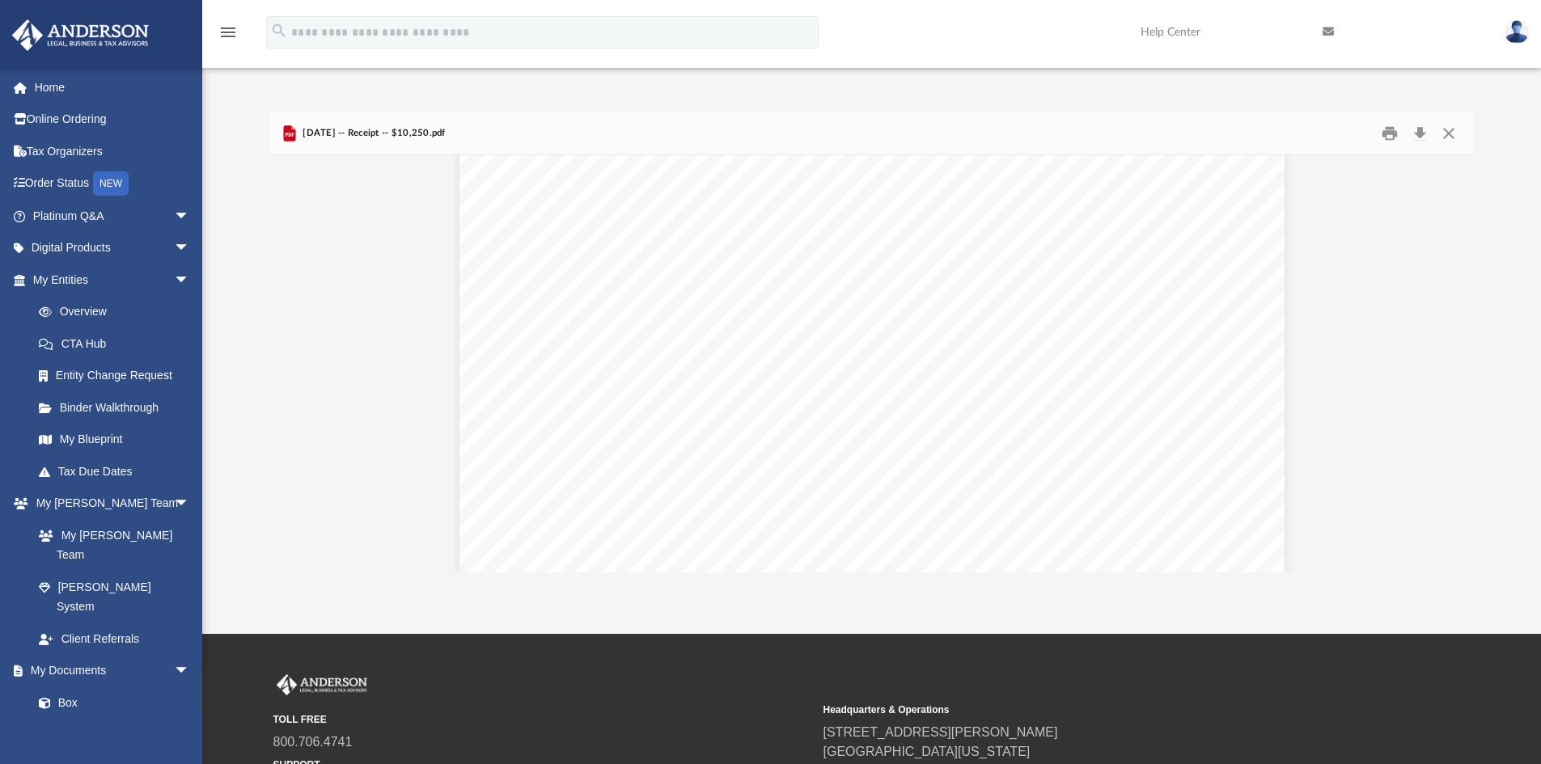
scroll to position [0, 0]
click at [1449, 130] on button "Close" at bounding box center [1448, 133] width 29 height 25
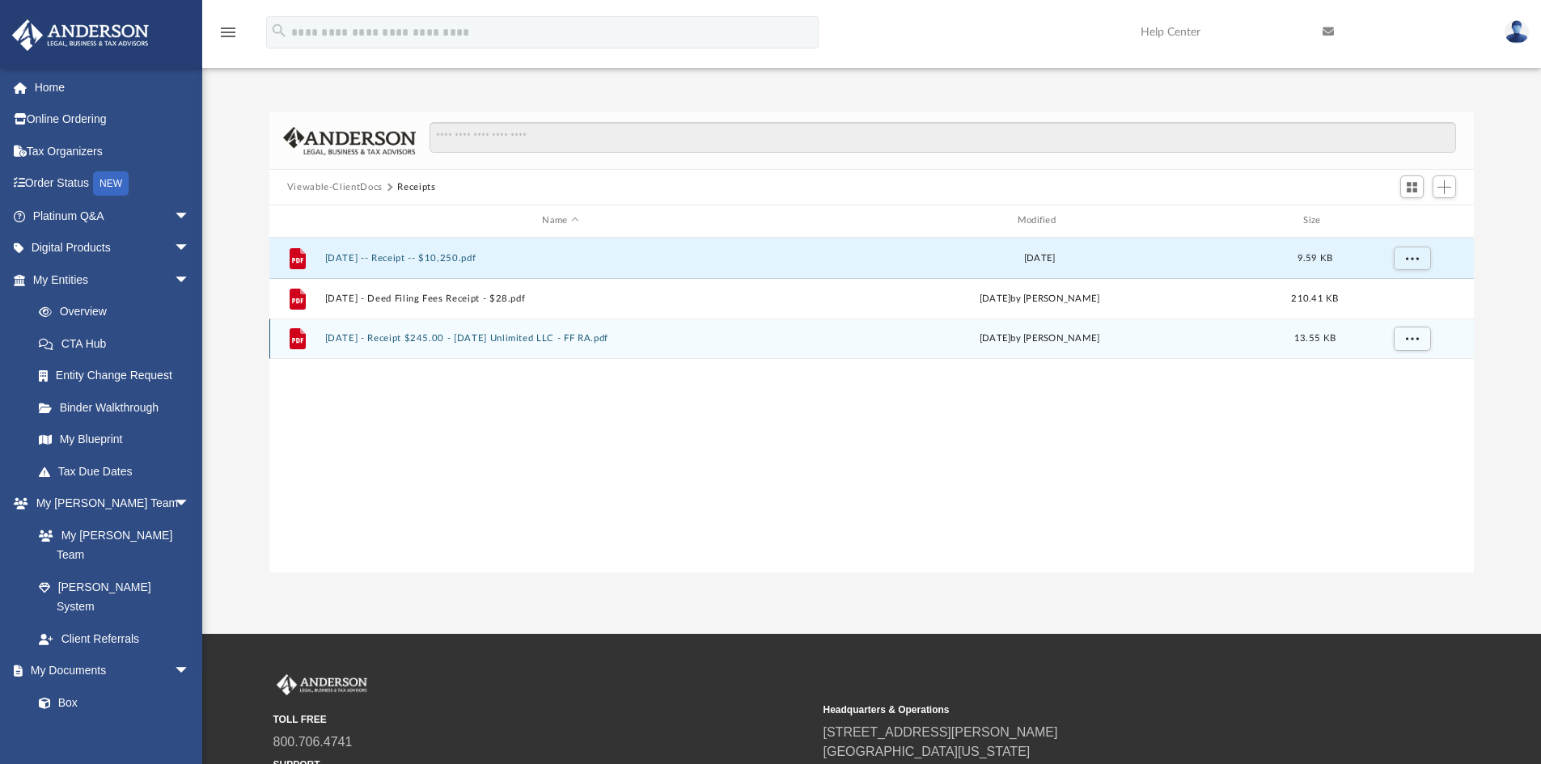
click at [393, 336] on button "2024.11.22 - Receipt $245.00 - 2024.11.22 Unlimited LLC - FF RA.pdf" at bounding box center [559, 338] width 471 height 11
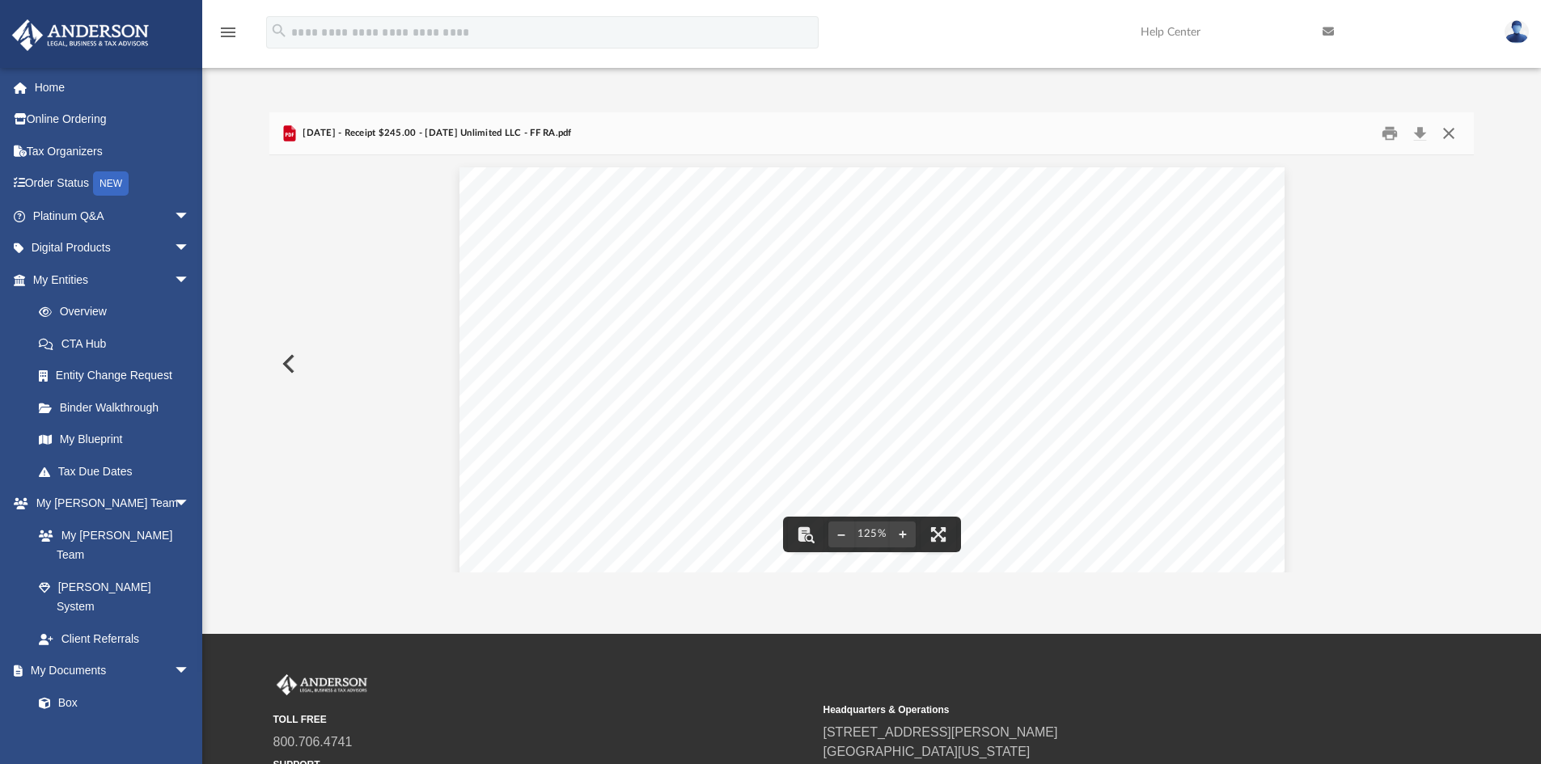
click at [1448, 129] on button "Close" at bounding box center [1448, 133] width 29 height 25
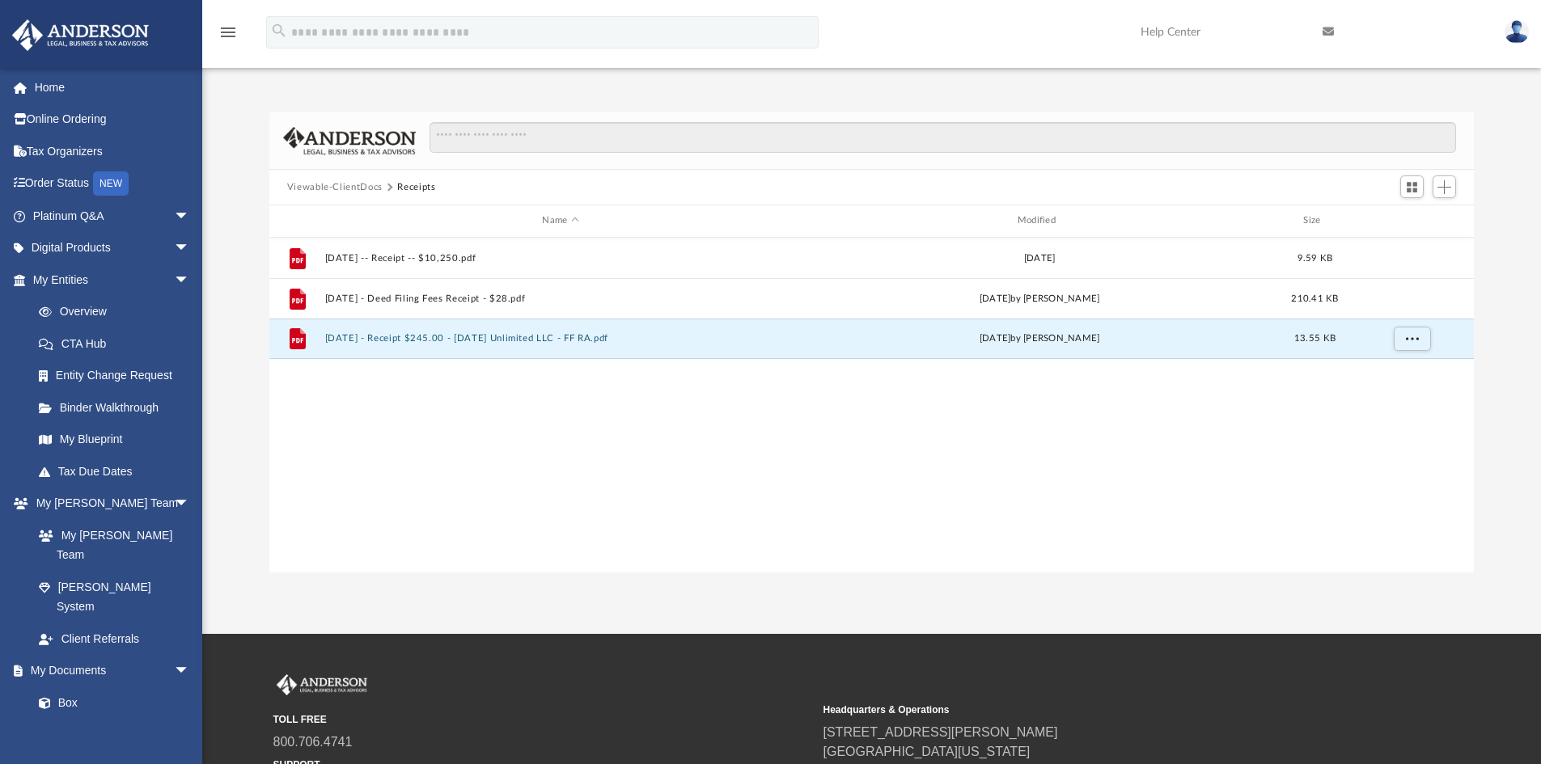
click at [331, 183] on button "Viewable-ClientDocs" at bounding box center [334, 187] width 95 height 15
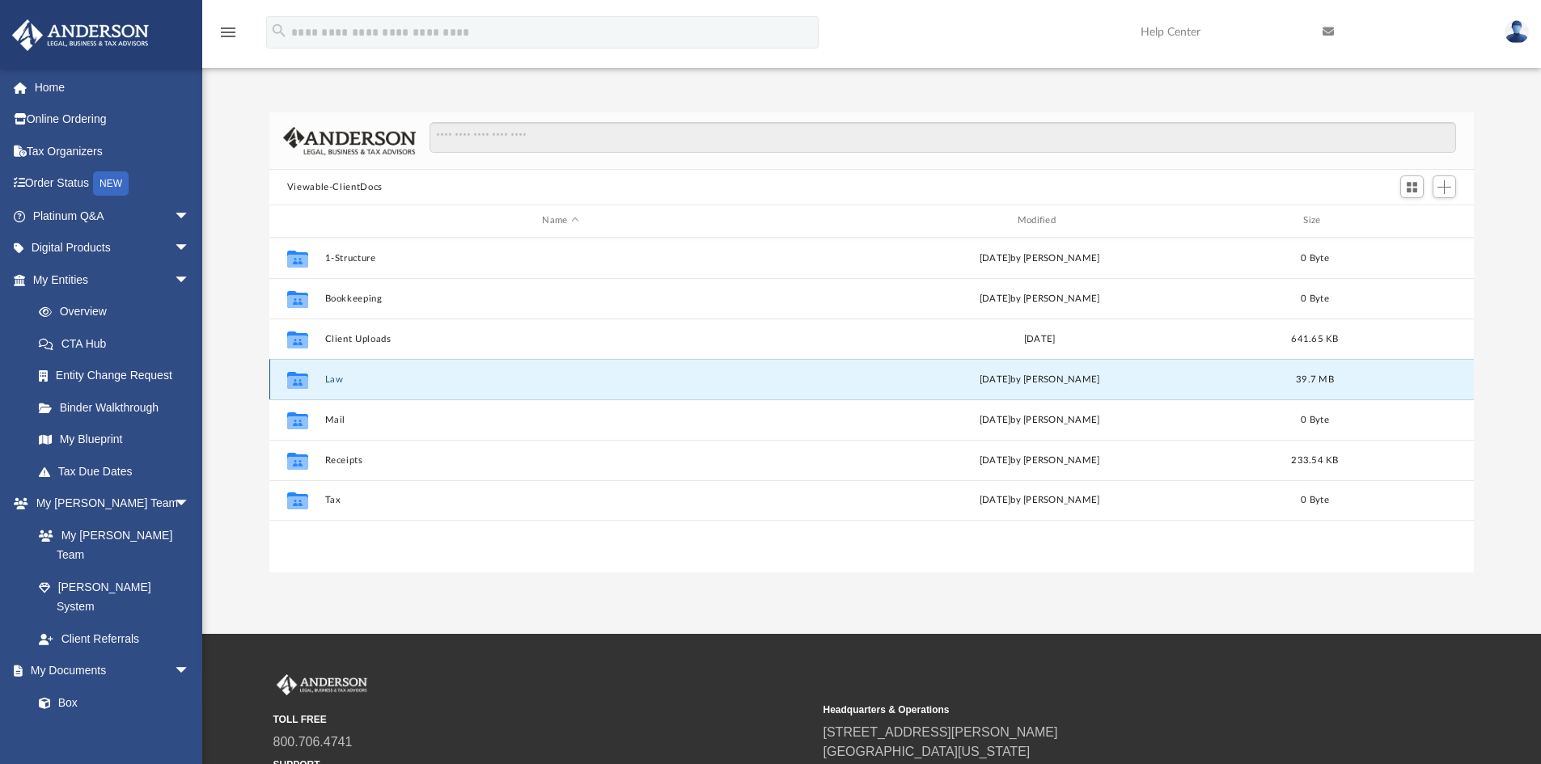
click at [330, 380] on button "Law" at bounding box center [559, 379] width 471 height 11
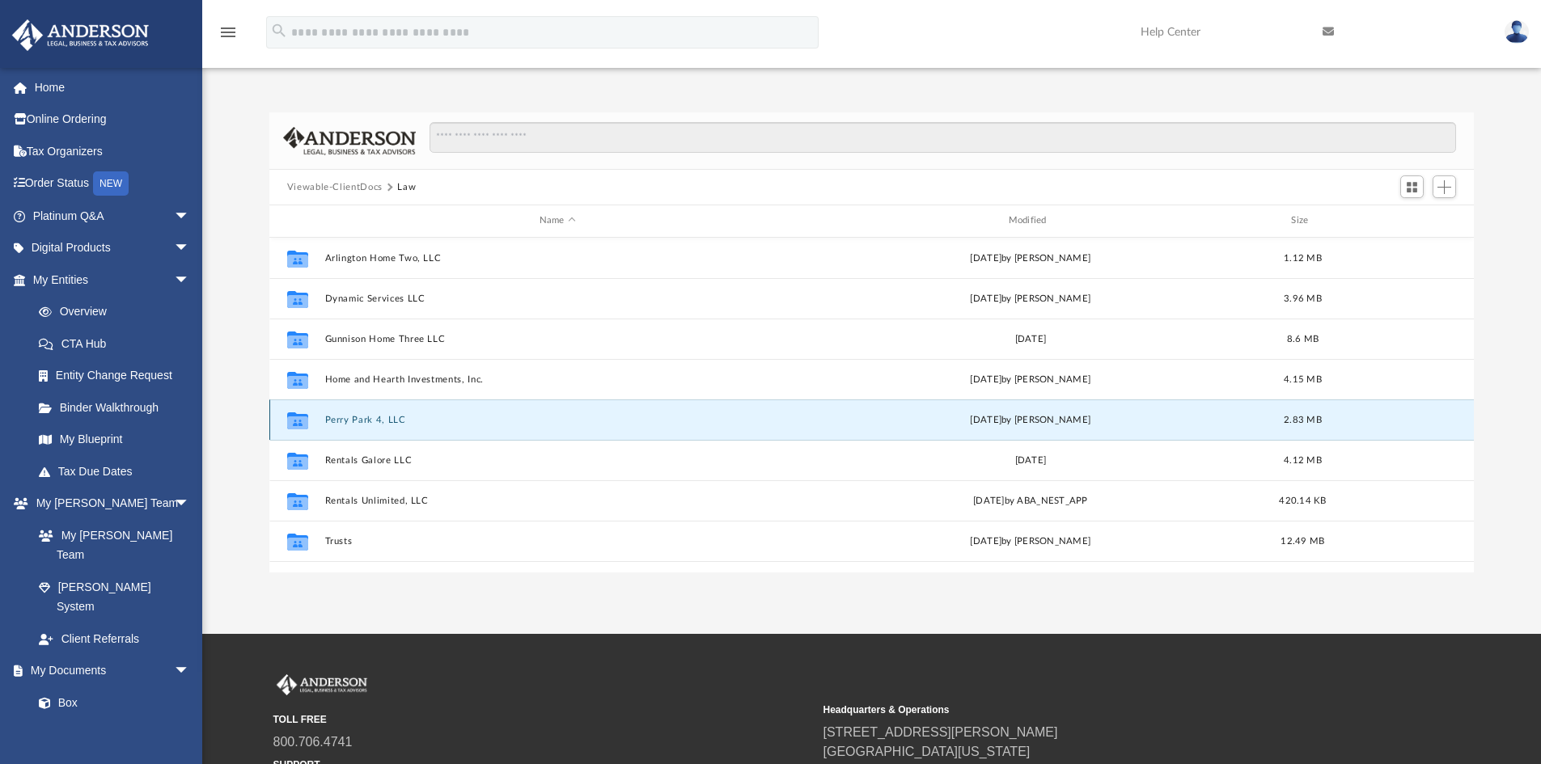
click at [358, 419] on button "Perry Park 4, LLC" at bounding box center [557, 420] width 466 height 11
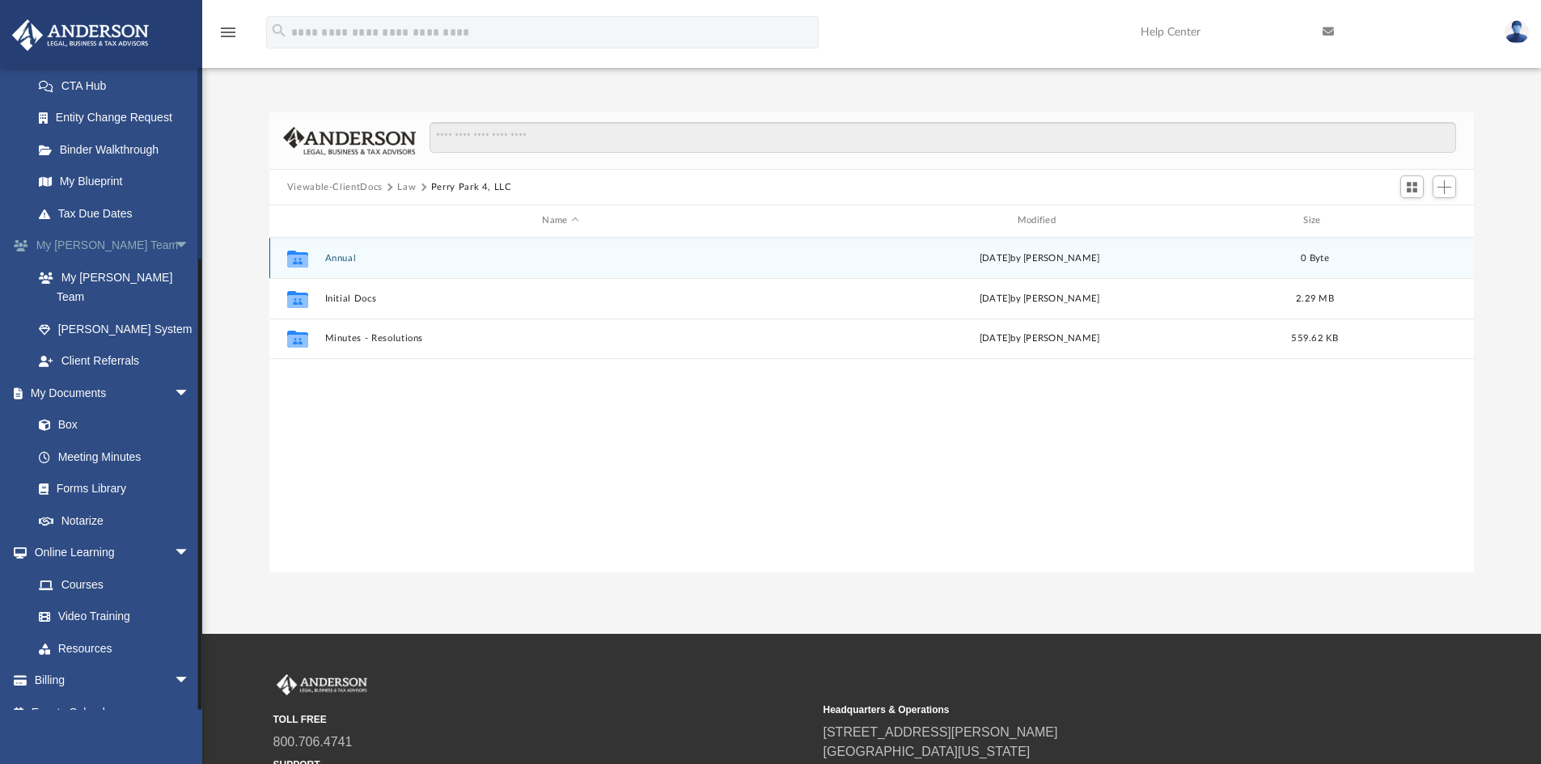
scroll to position [260, 0]
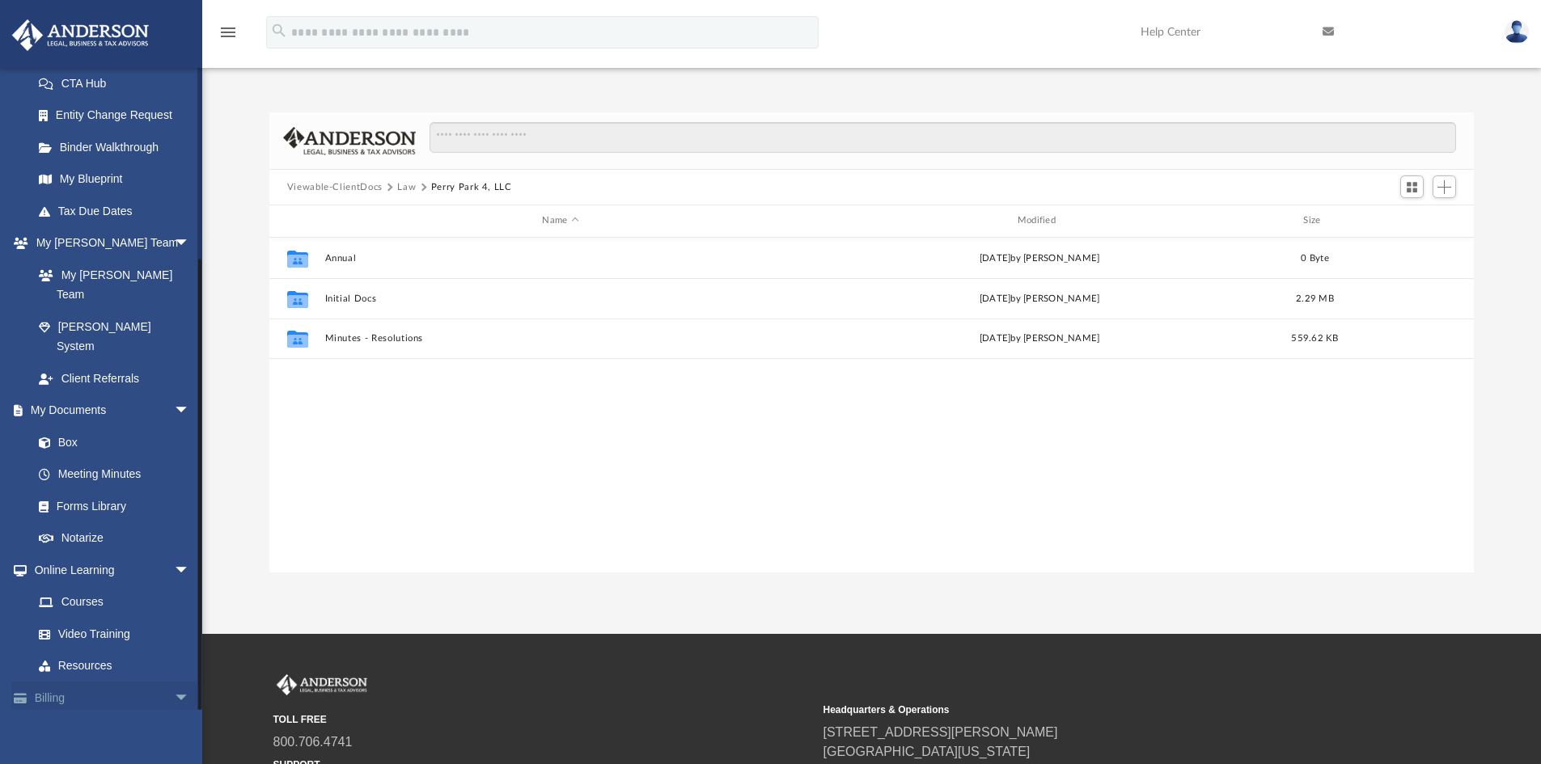
click at [174, 682] on span "arrow_drop_down" at bounding box center [190, 698] width 32 height 33
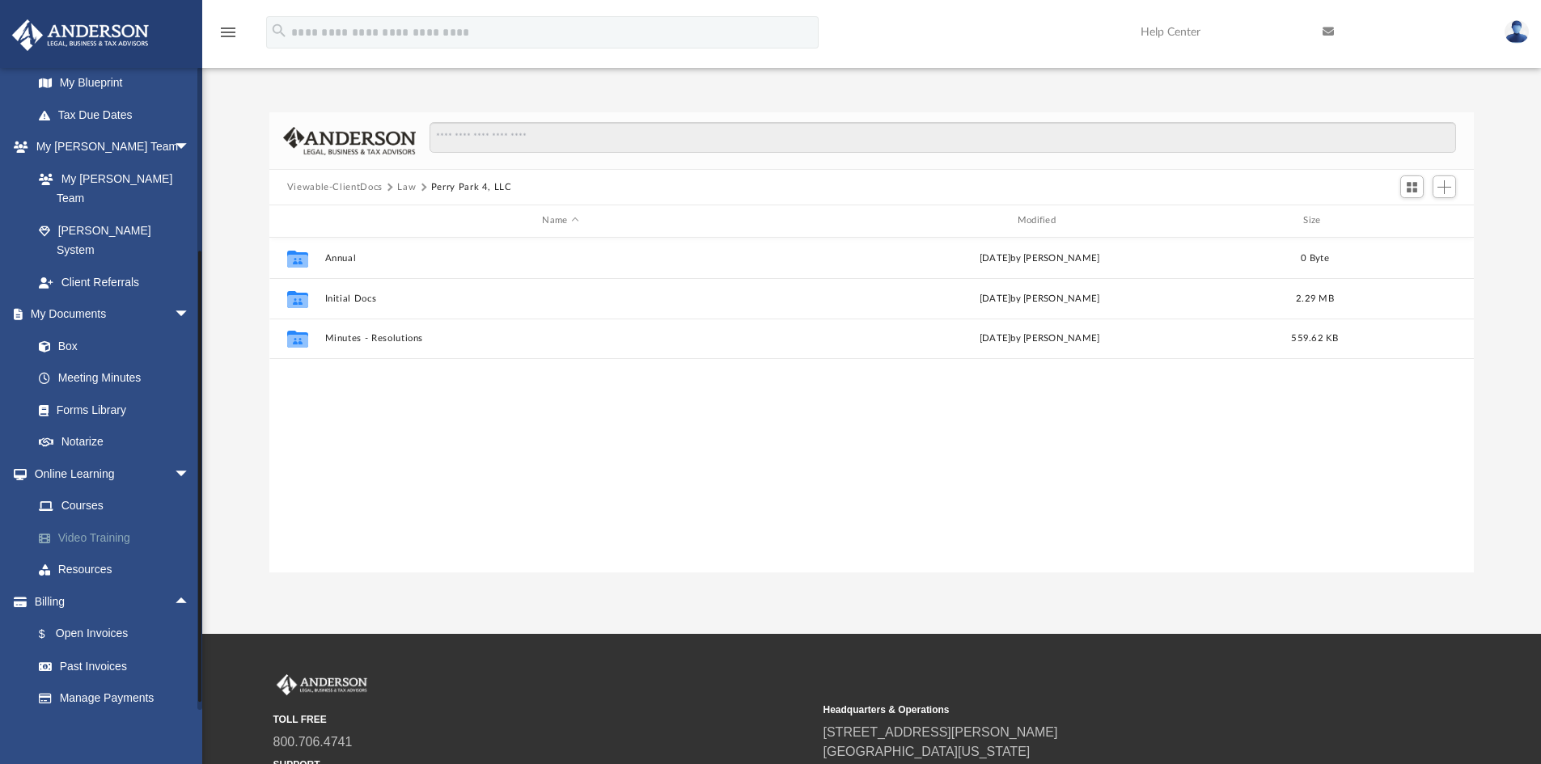
scroll to position [357, 0]
click at [117, 649] on link "Past Invoices" at bounding box center [119, 665] width 192 height 32
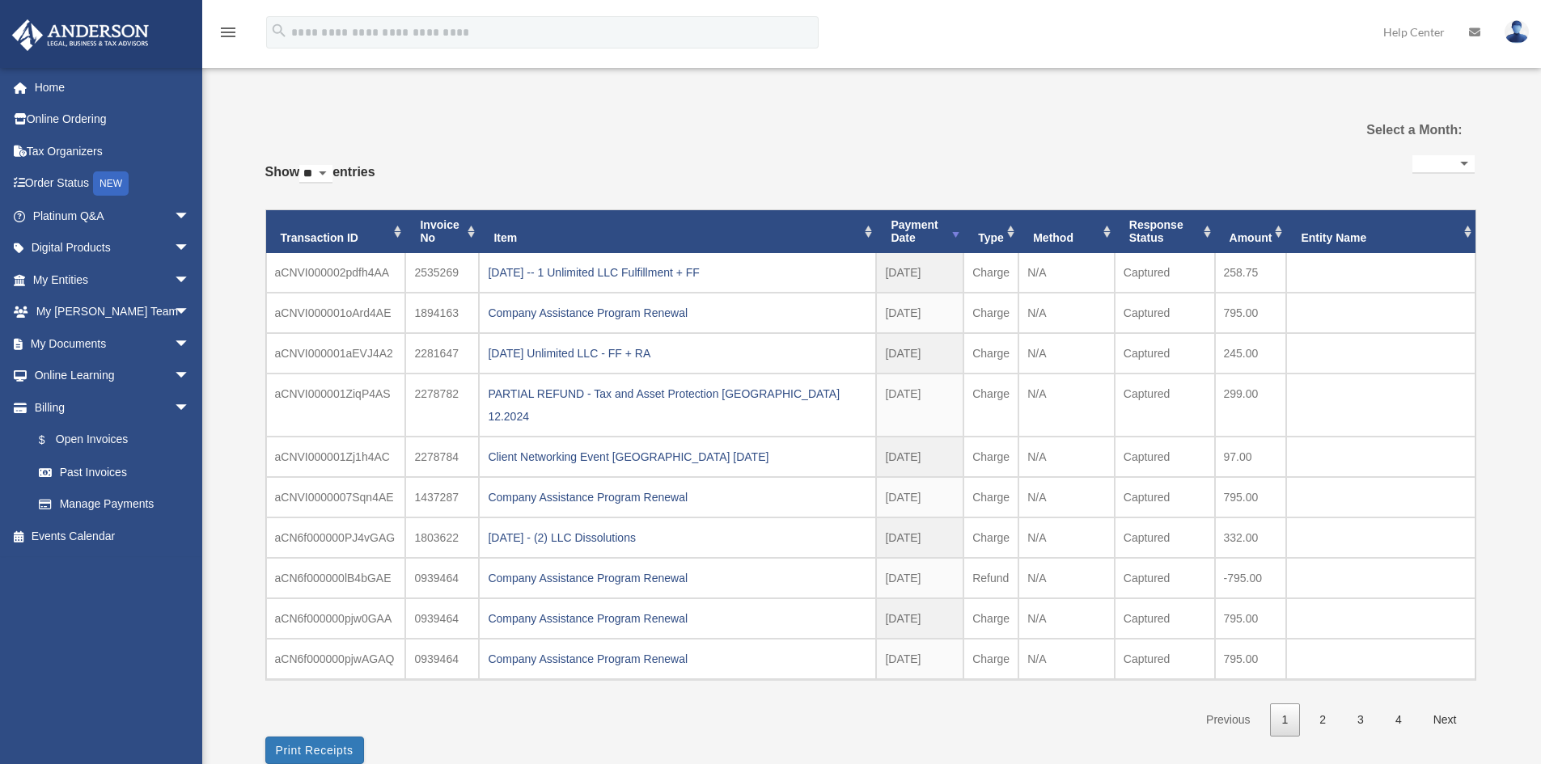
select select
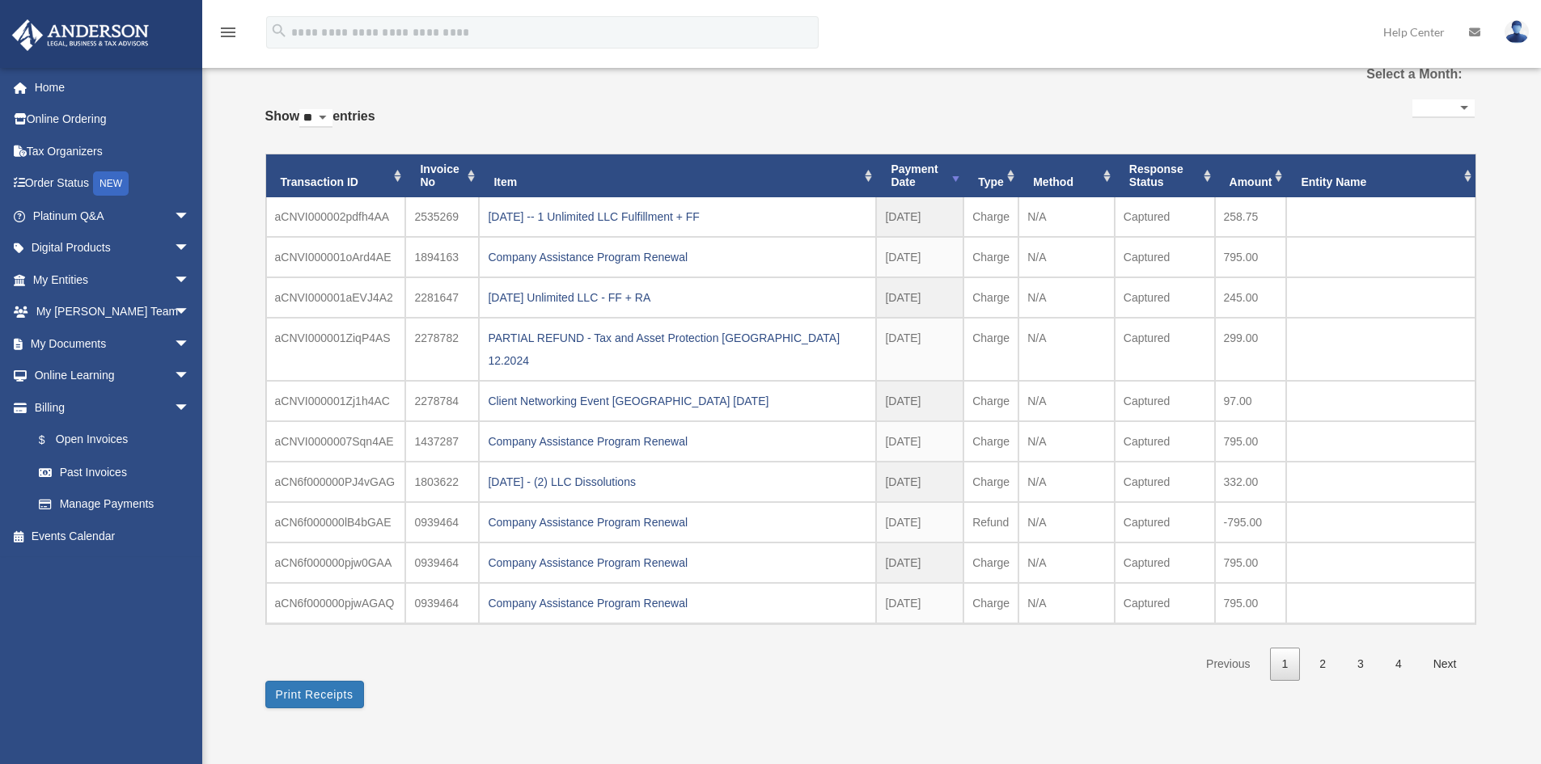
scroll to position [81, 0]
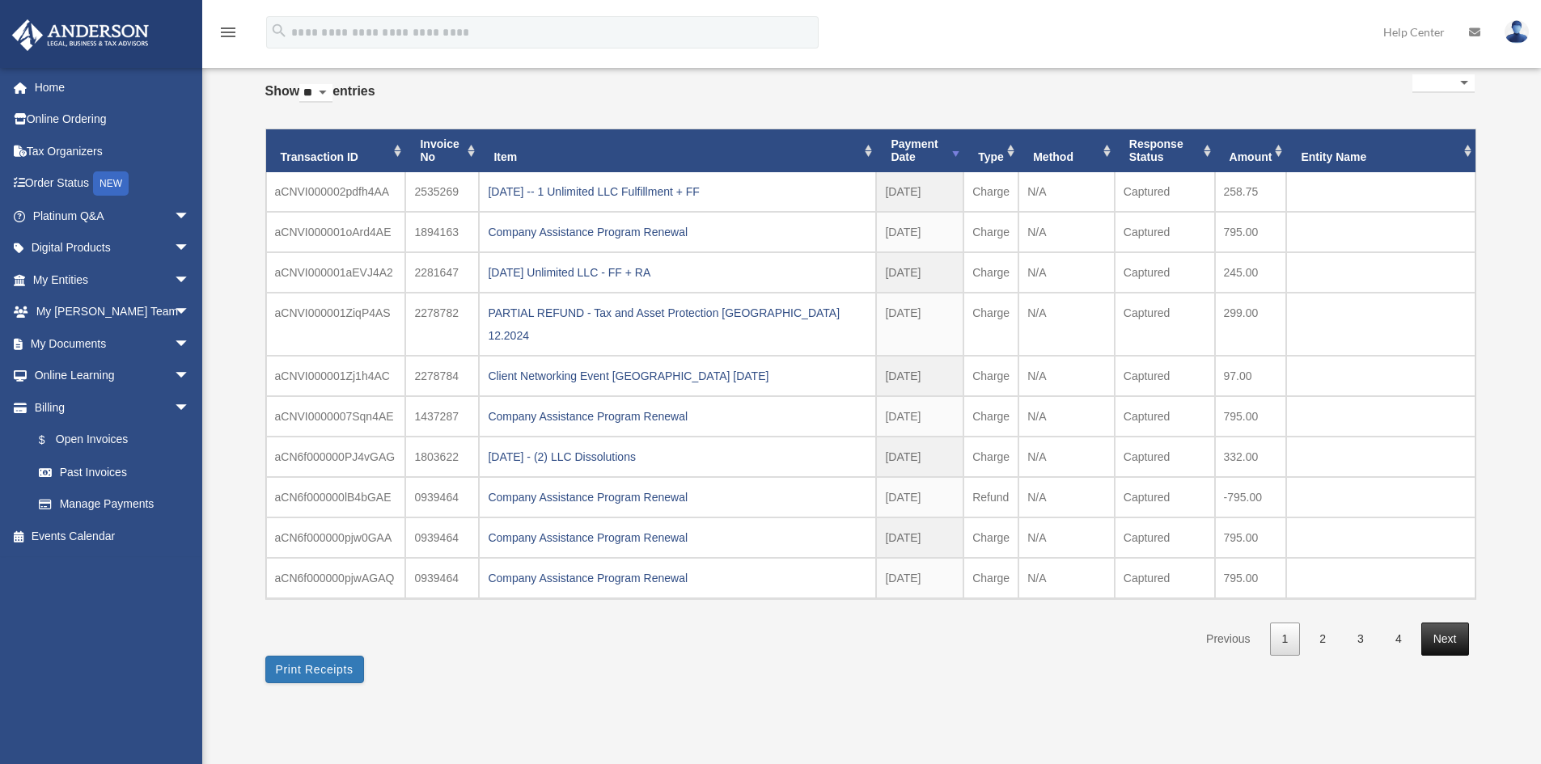
click at [1448, 623] on link "Next" at bounding box center [1445, 639] width 48 height 33
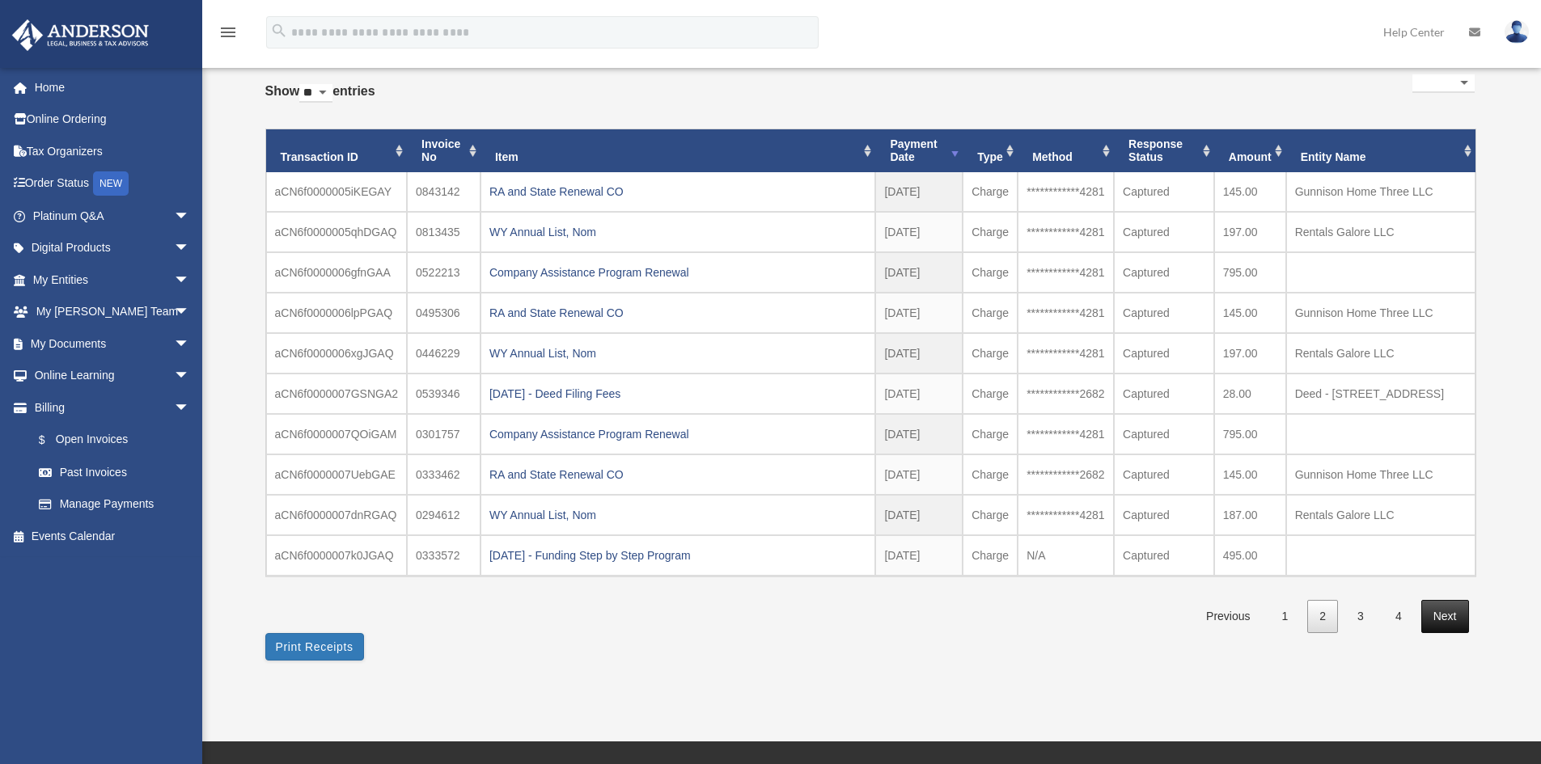
click at [1452, 633] on link "Next" at bounding box center [1445, 616] width 48 height 33
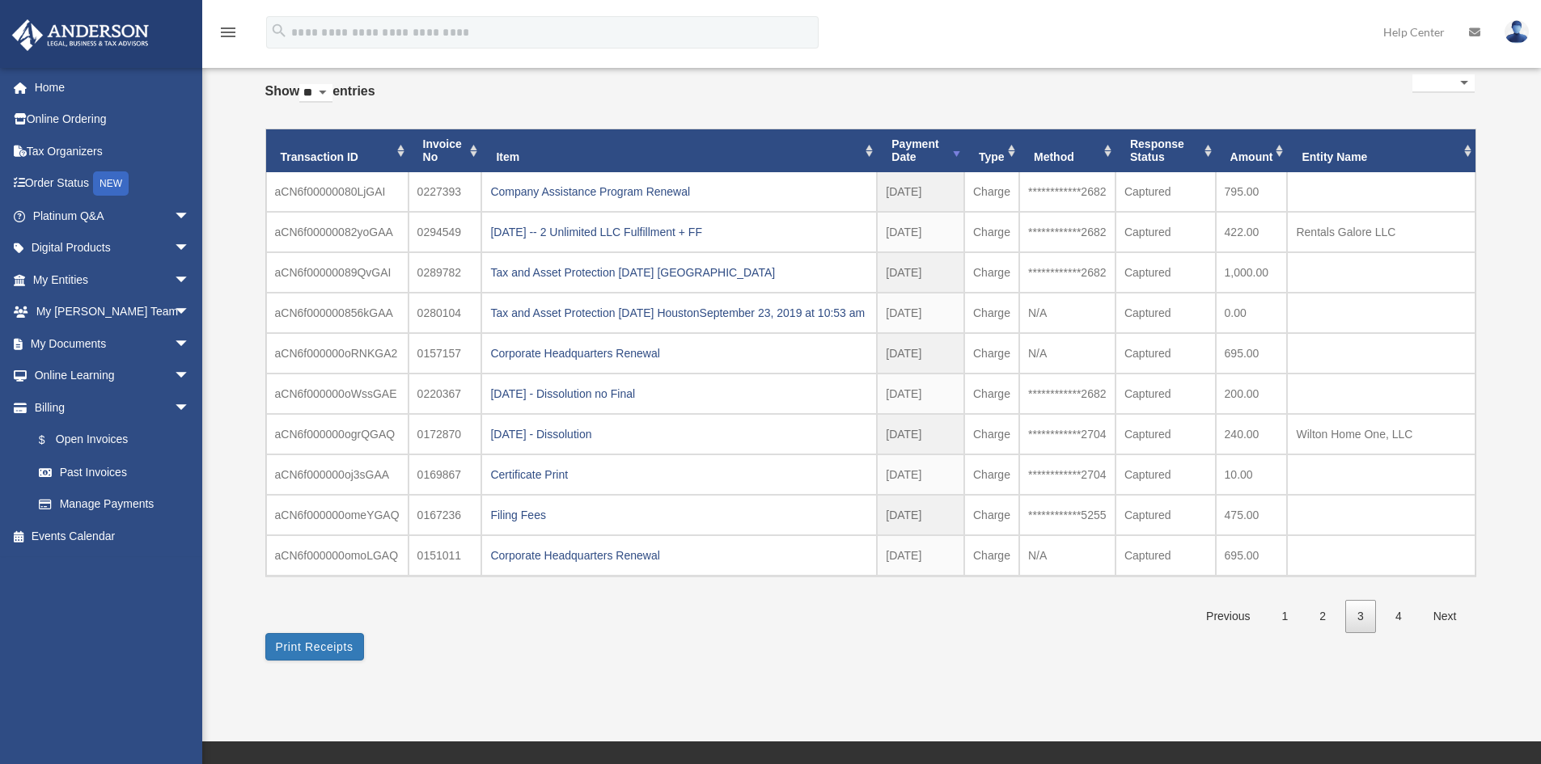
click at [1448, 633] on link "Next" at bounding box center [1445, 616] width 48 height 33
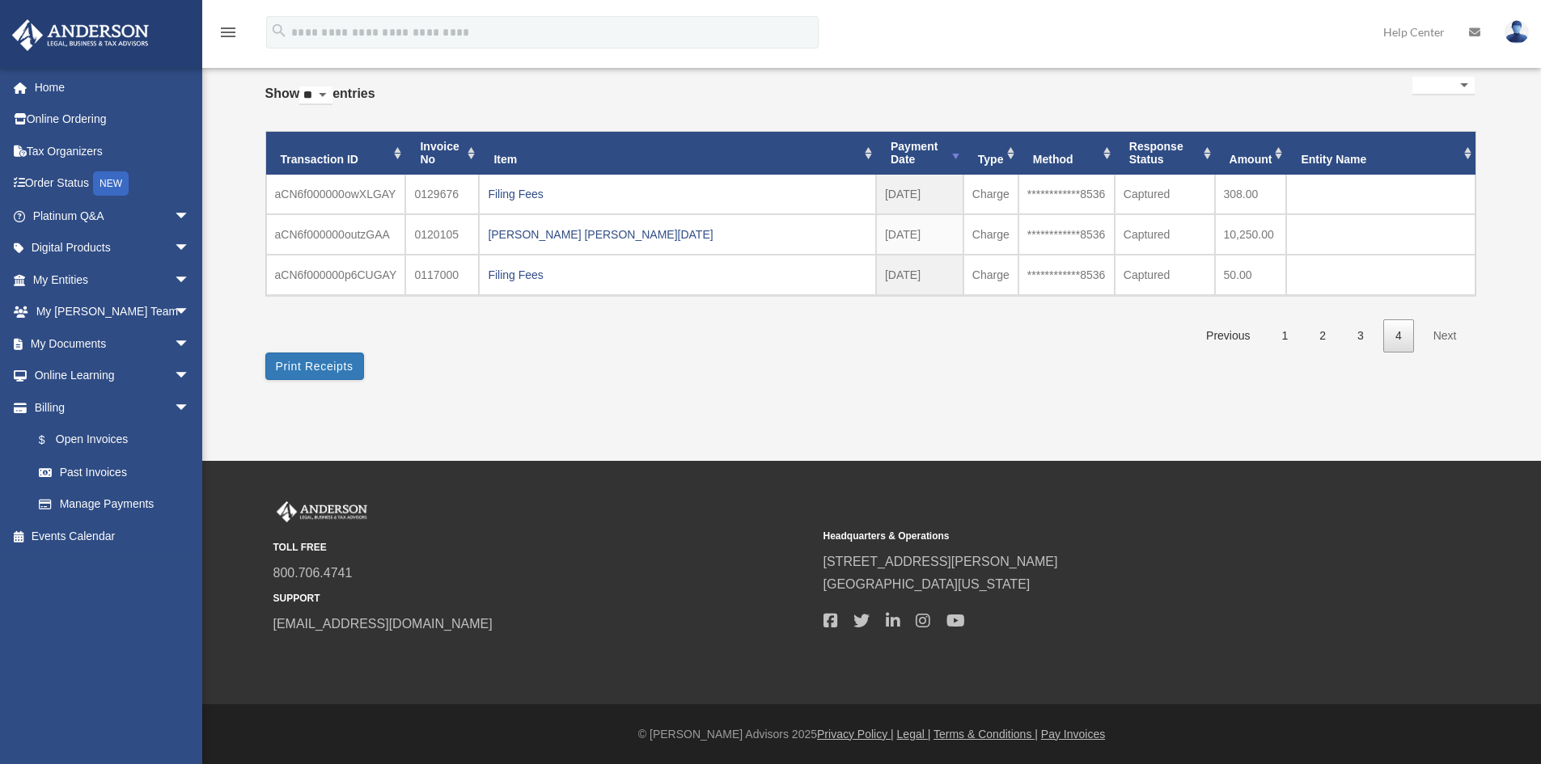
scroll to position [78, 0]
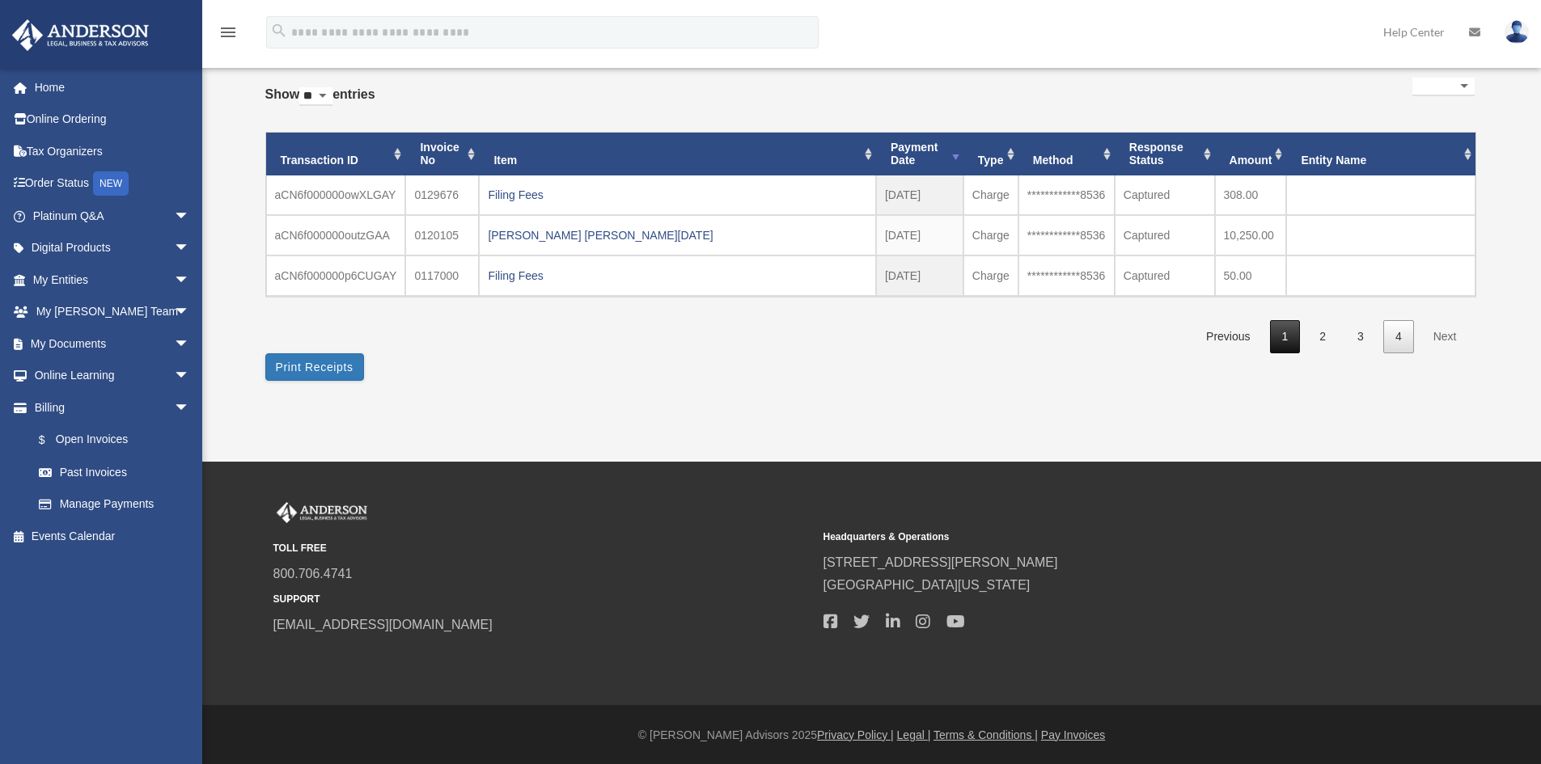
click at [1281, 340] on link "1" at bounding box center [1285, 336] width 31 height 33
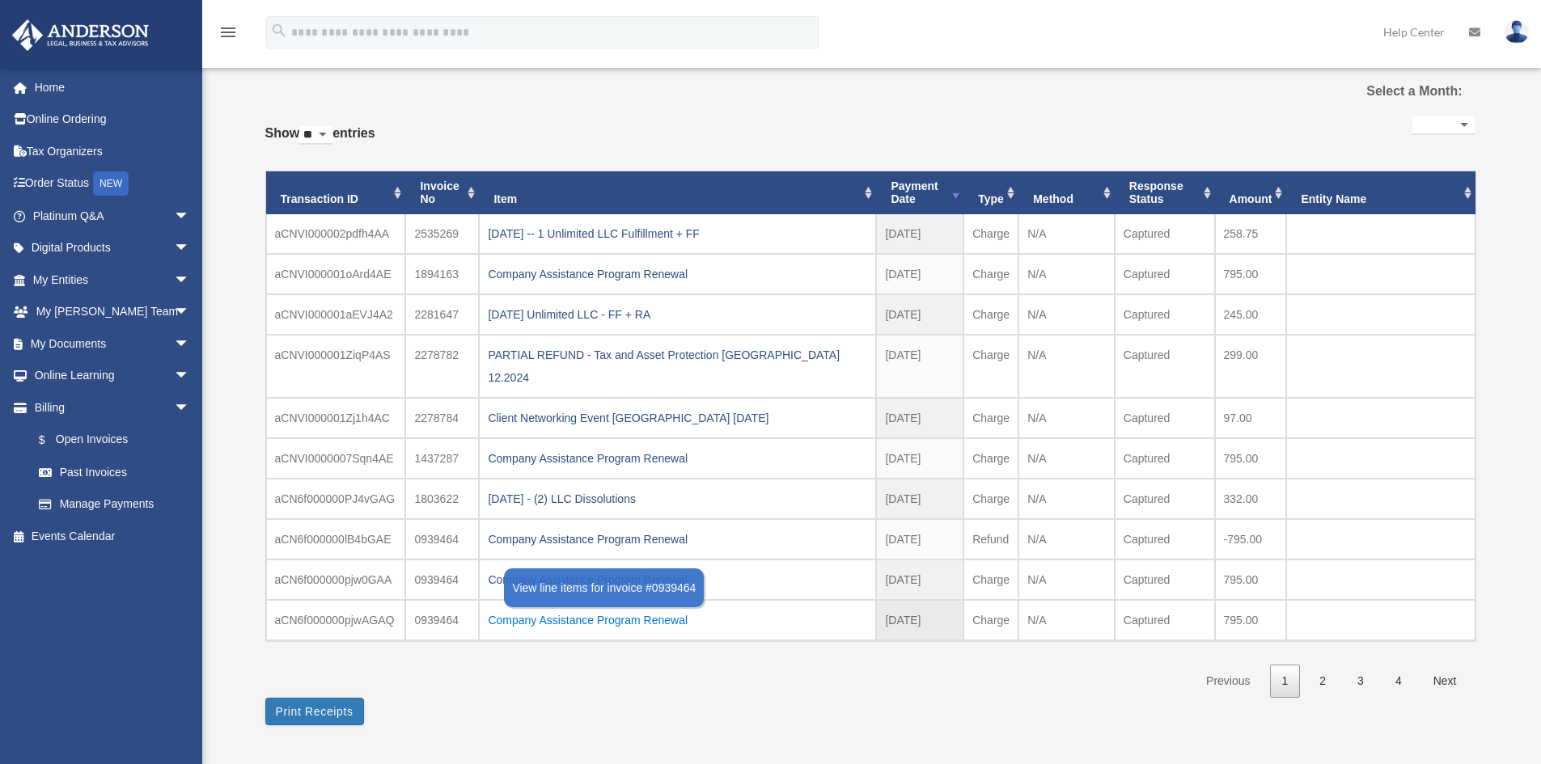
scroll to position [0, 0]
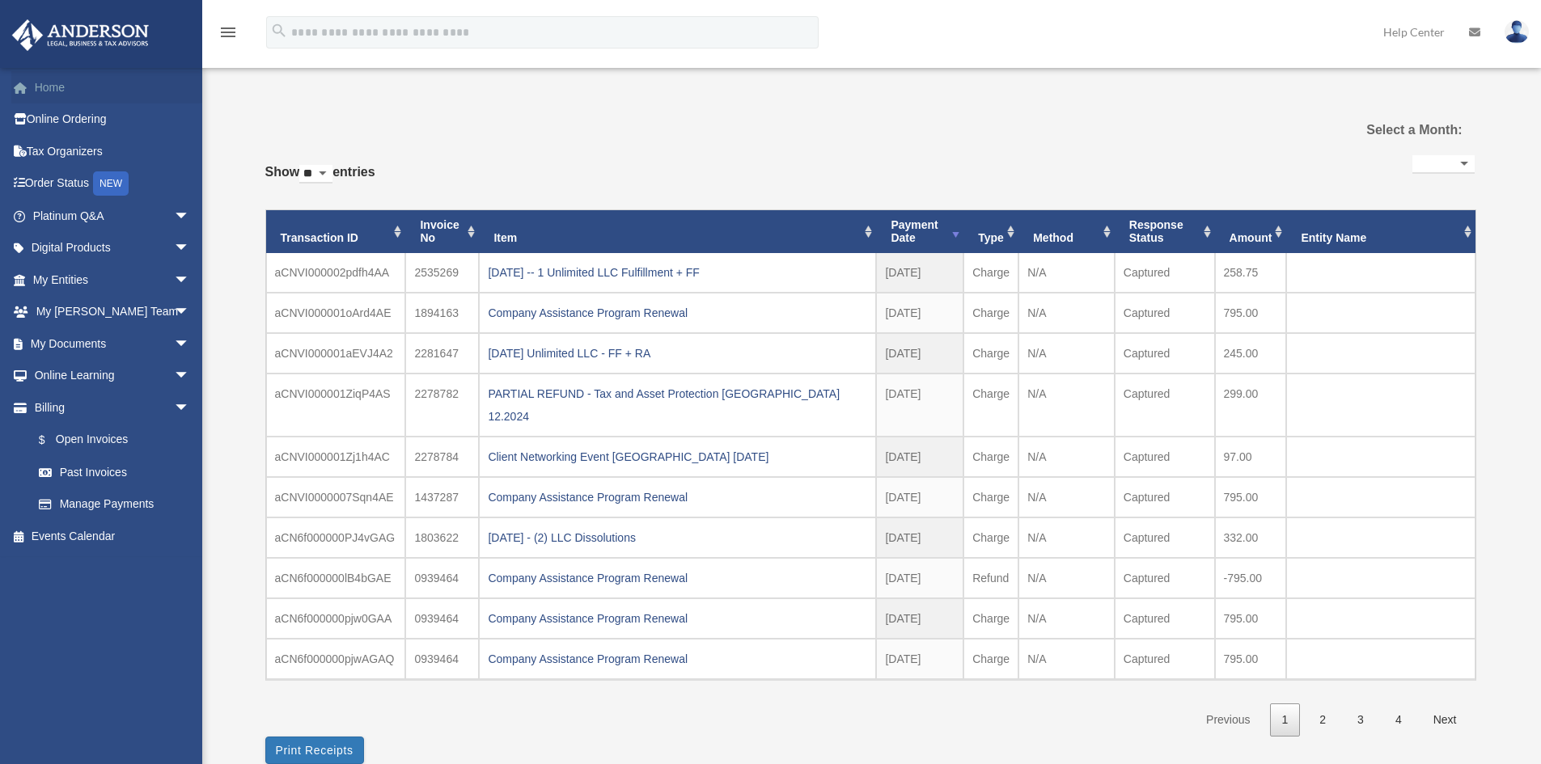
click at [55, 81] on link "Home" at bounding box center [112, 87] width 203 height 32
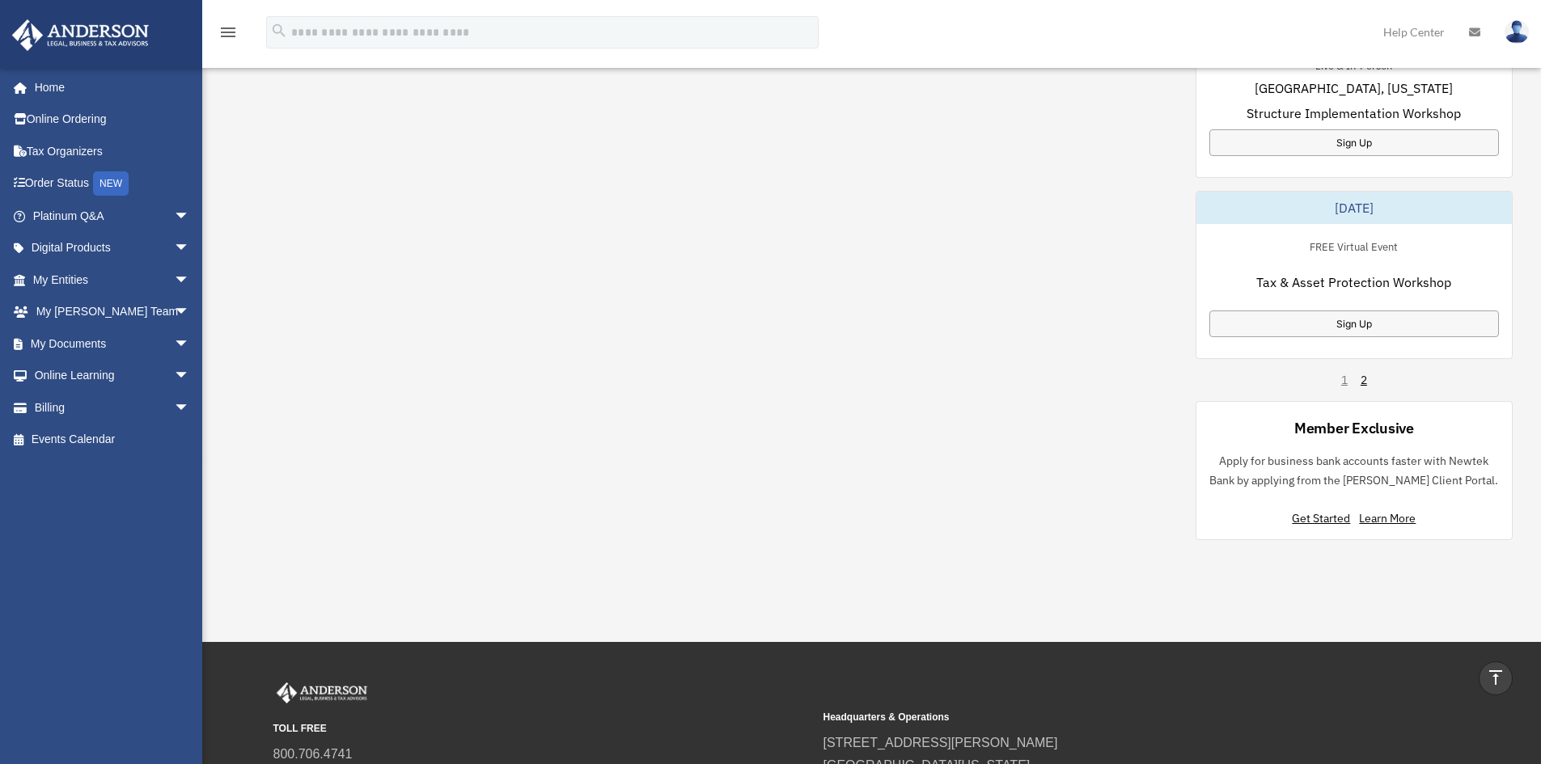
scroll to position [970, 0]
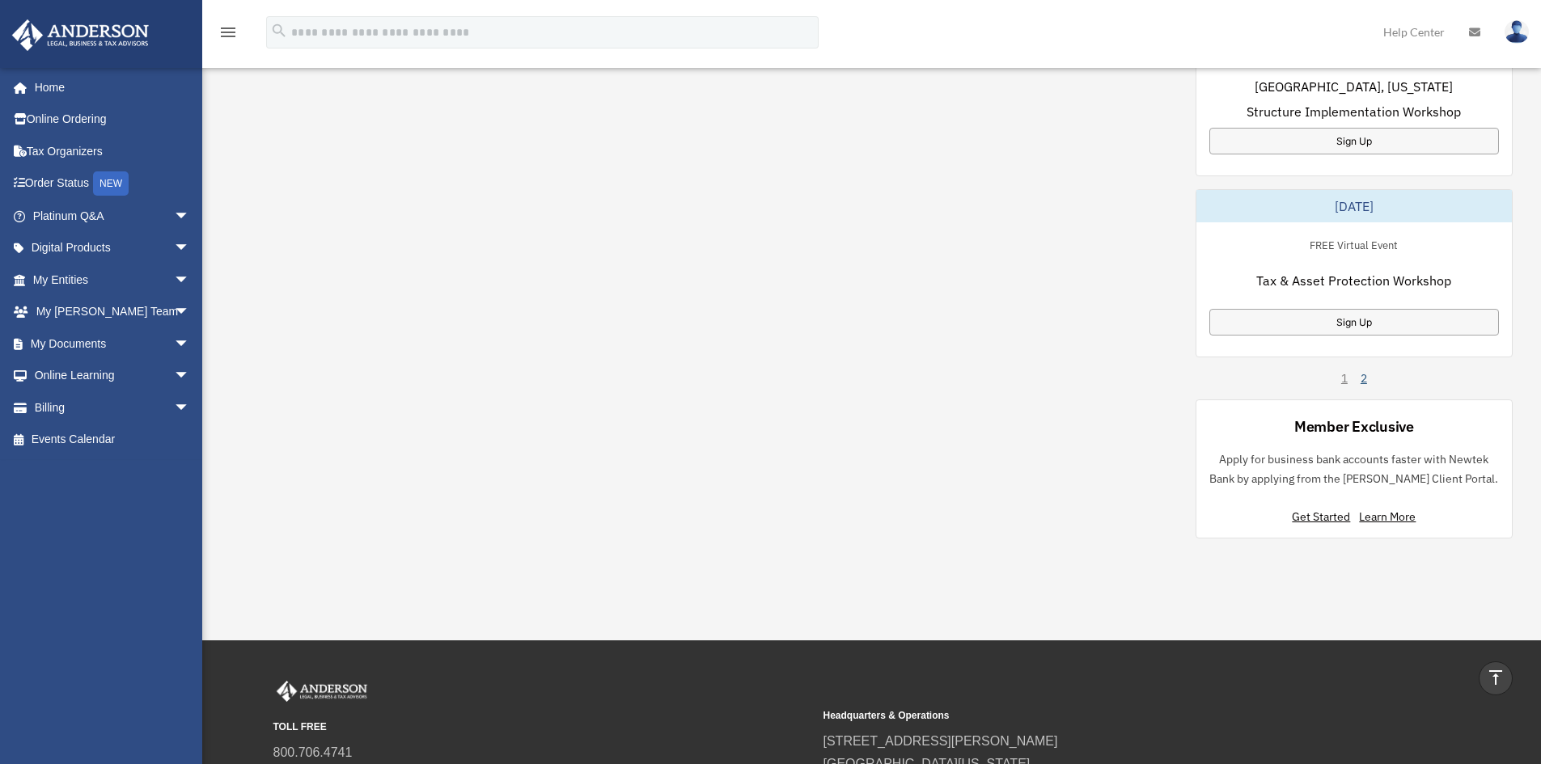
click at [1363, 381] on link "2" at bounding box center [1363, 378] width 6 height 16
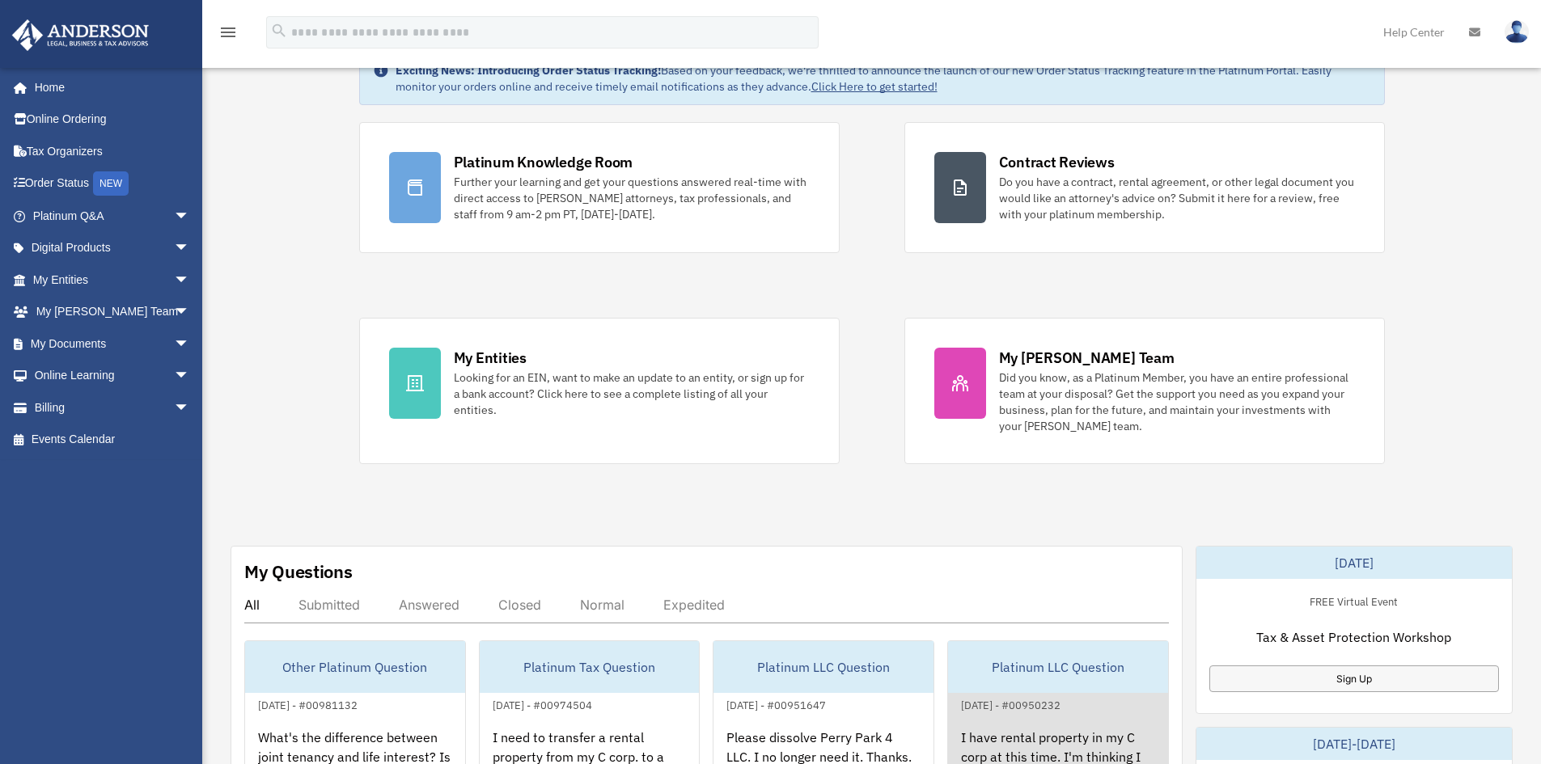
scroll to position [0, 0]
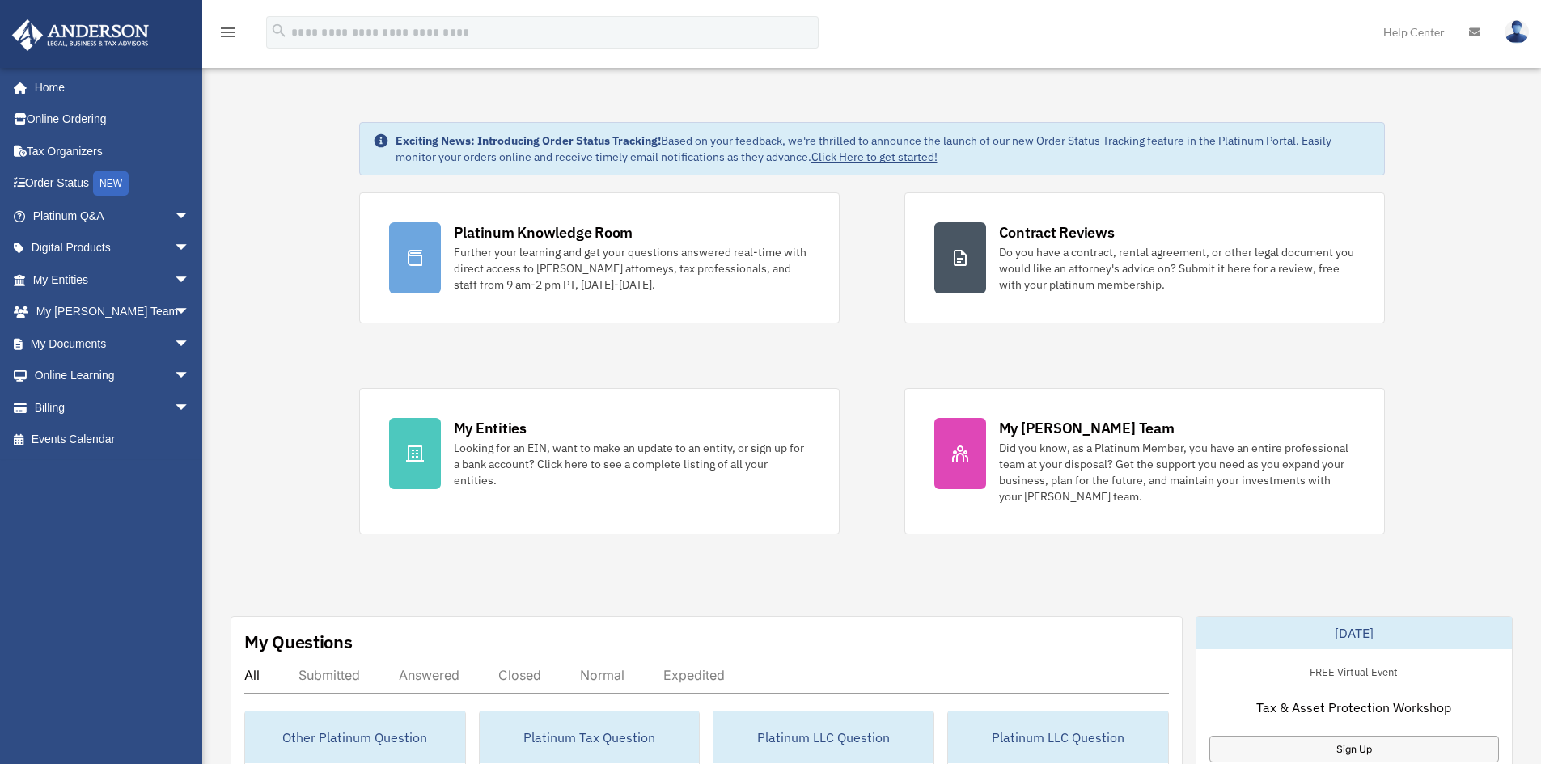
click at [1518, 24] on img at bounding box center [1516, 31] width 24 height 23
click at [1226, 141] on link "Logout" at bounding box center [1274, 141] width 162 height 33
